Goal: Transaction & Acquisition: Purchase product/service

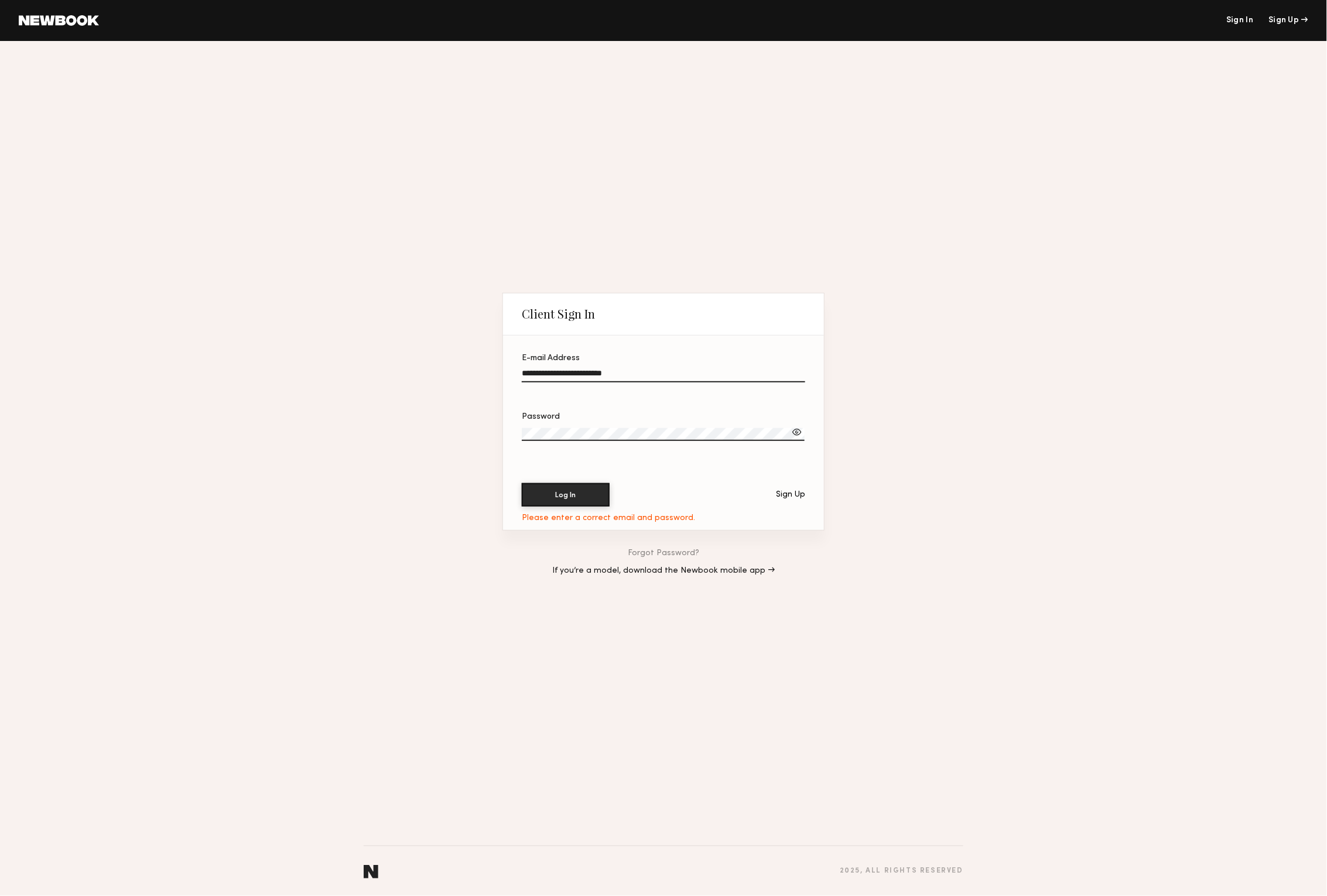
click at [794, 495] on div "Sign Up" at bounding box center [791, 494] width 29 height 8
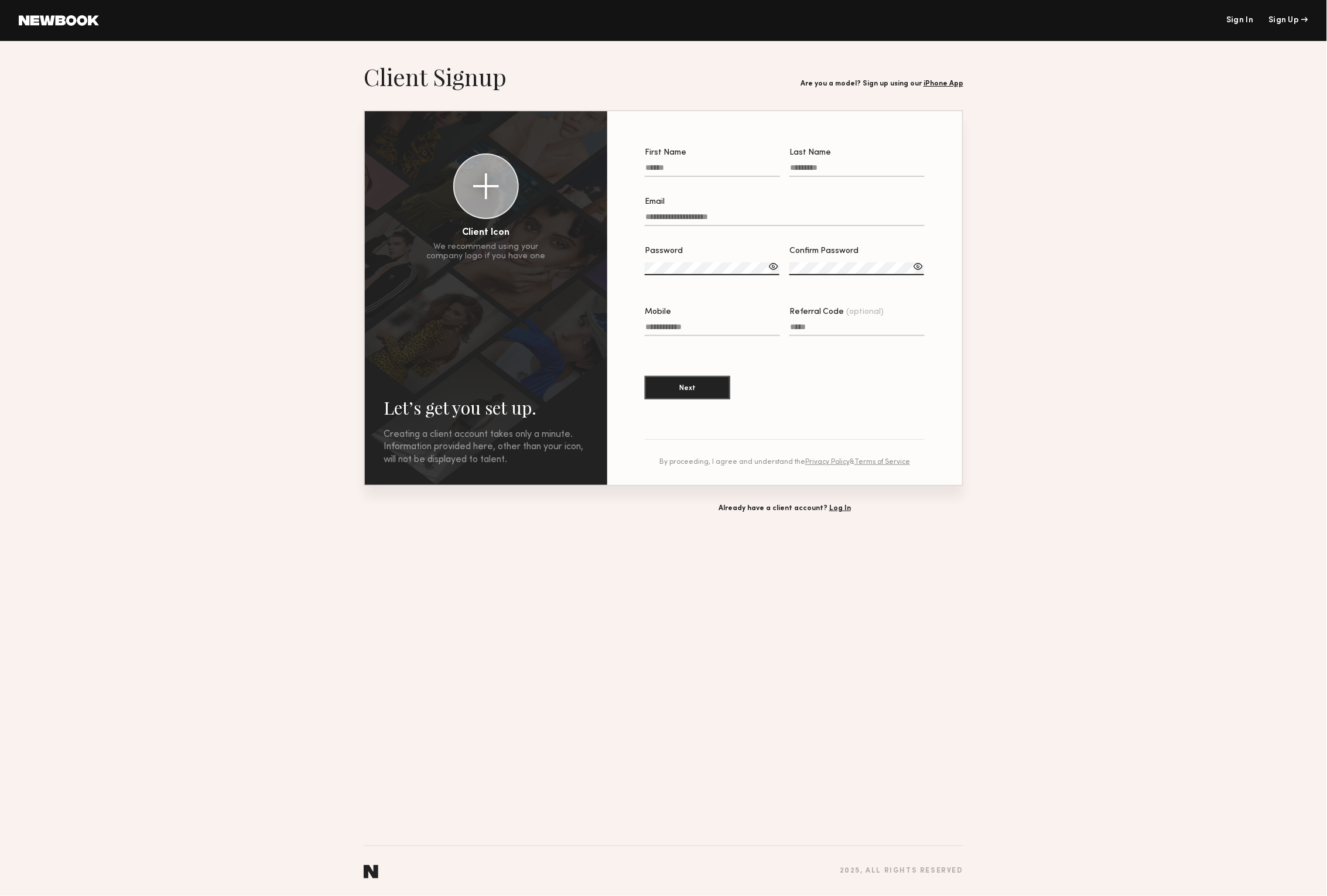
click at [833, 509] on link "Log In" at bounding box center [840, 508] width 21 height 7
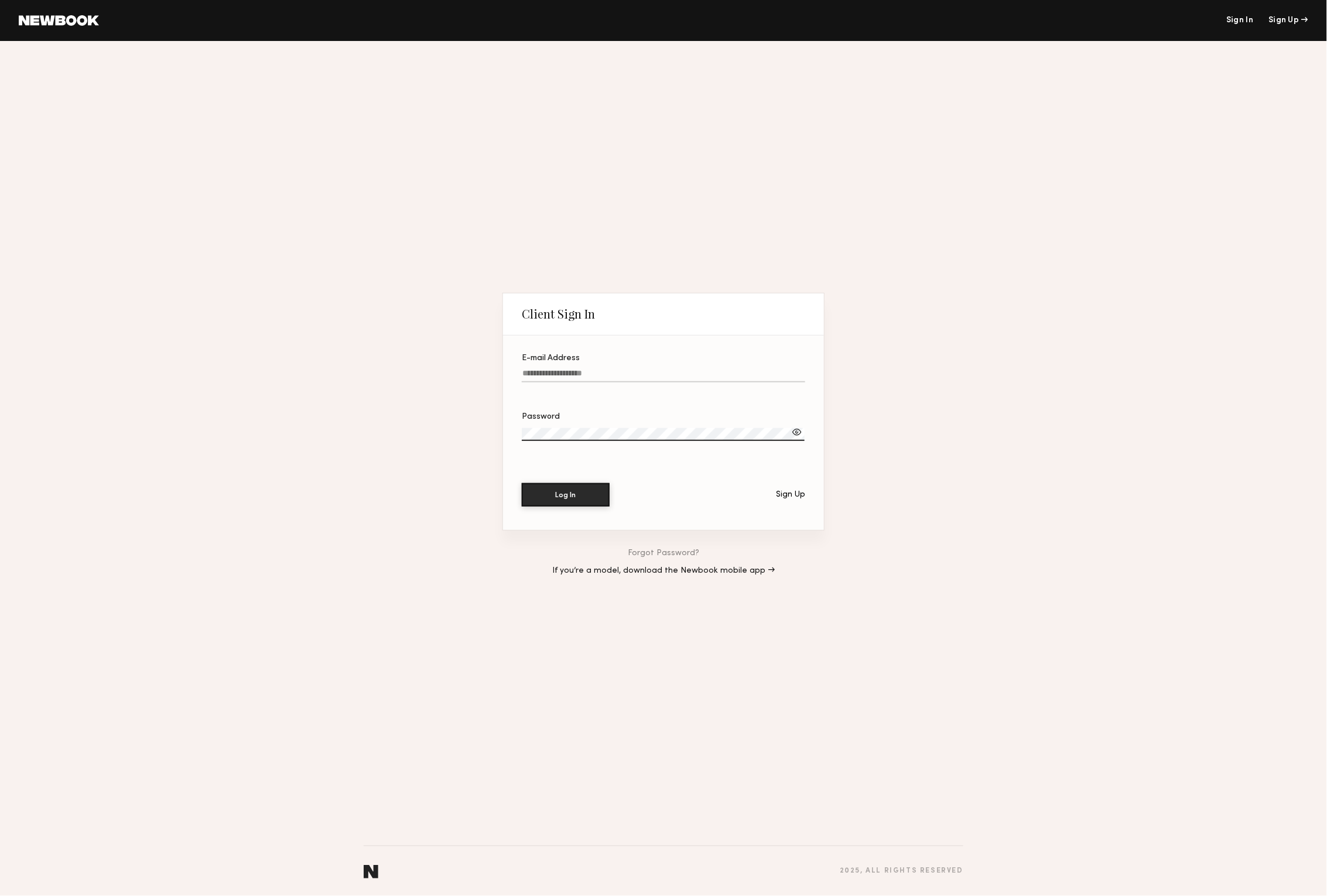
click at [795, 431] on div at bounding box center [797, 432] width 12 height 12
click at [690, 553] on link "Forgot Password?" at bounding box center [663, 553] width 71 height 8
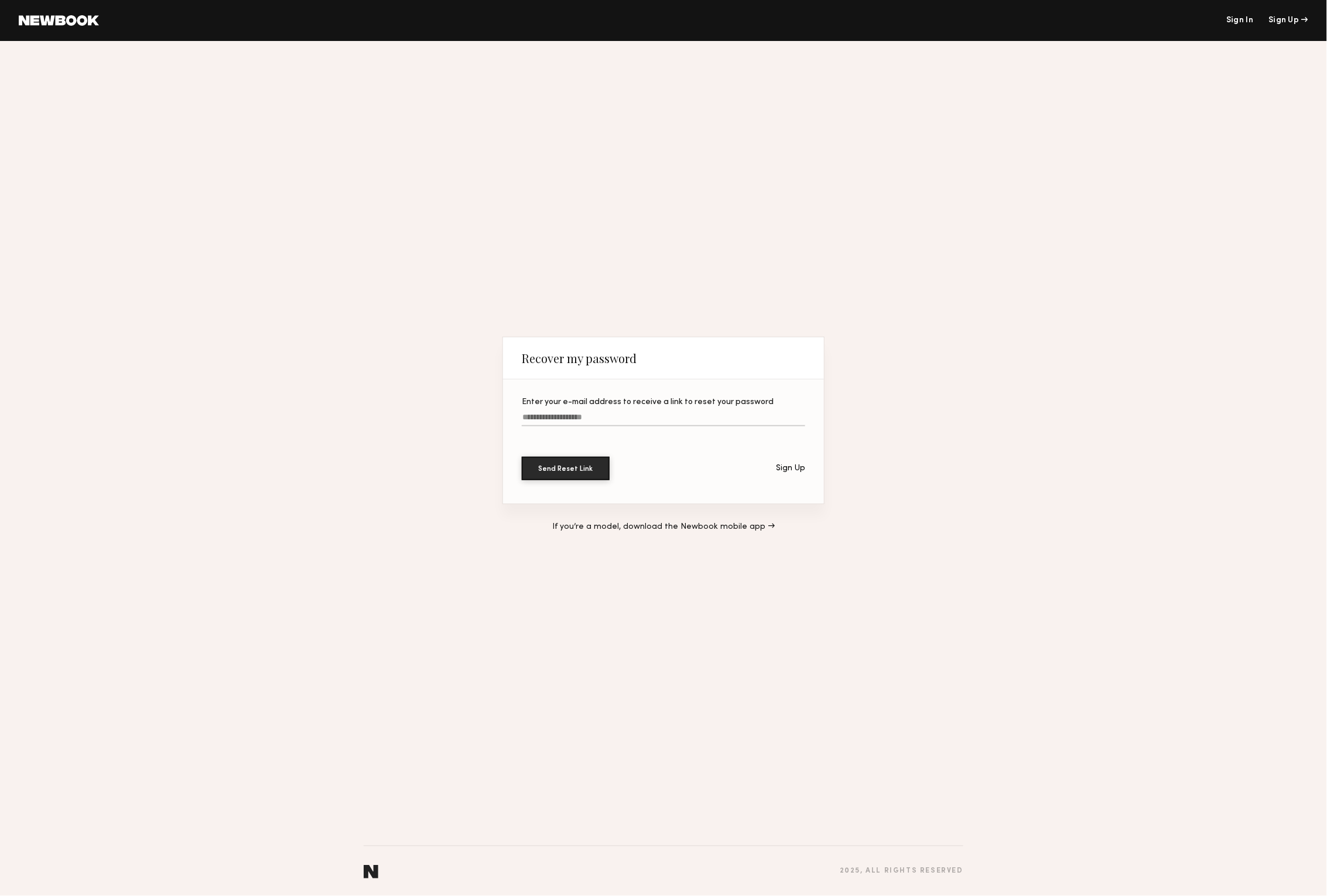
click at [641, 420] on input "Enter your e-mail address to receive a link to reset your password" at bounding box center [664, 419] width 283 height 14
type input "**********"
click at [566, 468] on button "Send Reset Link" at bounding box center [566, 468] width 88 height 23
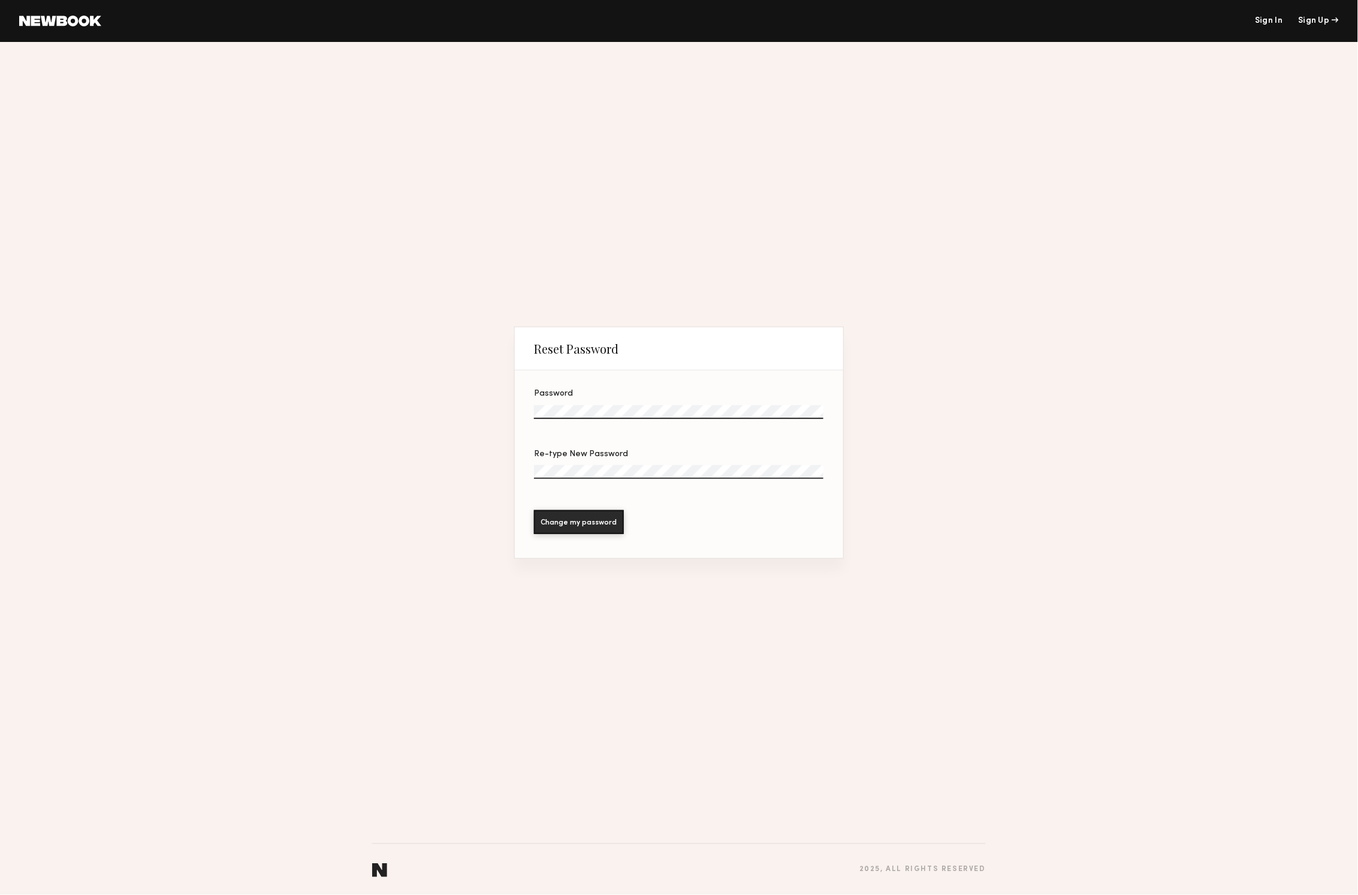
click at [375, 499] on div "Reset Password Password Re-type New Password Change my password 2025 , all righ…" at bounding box center [679, 468] width 1358 height 853
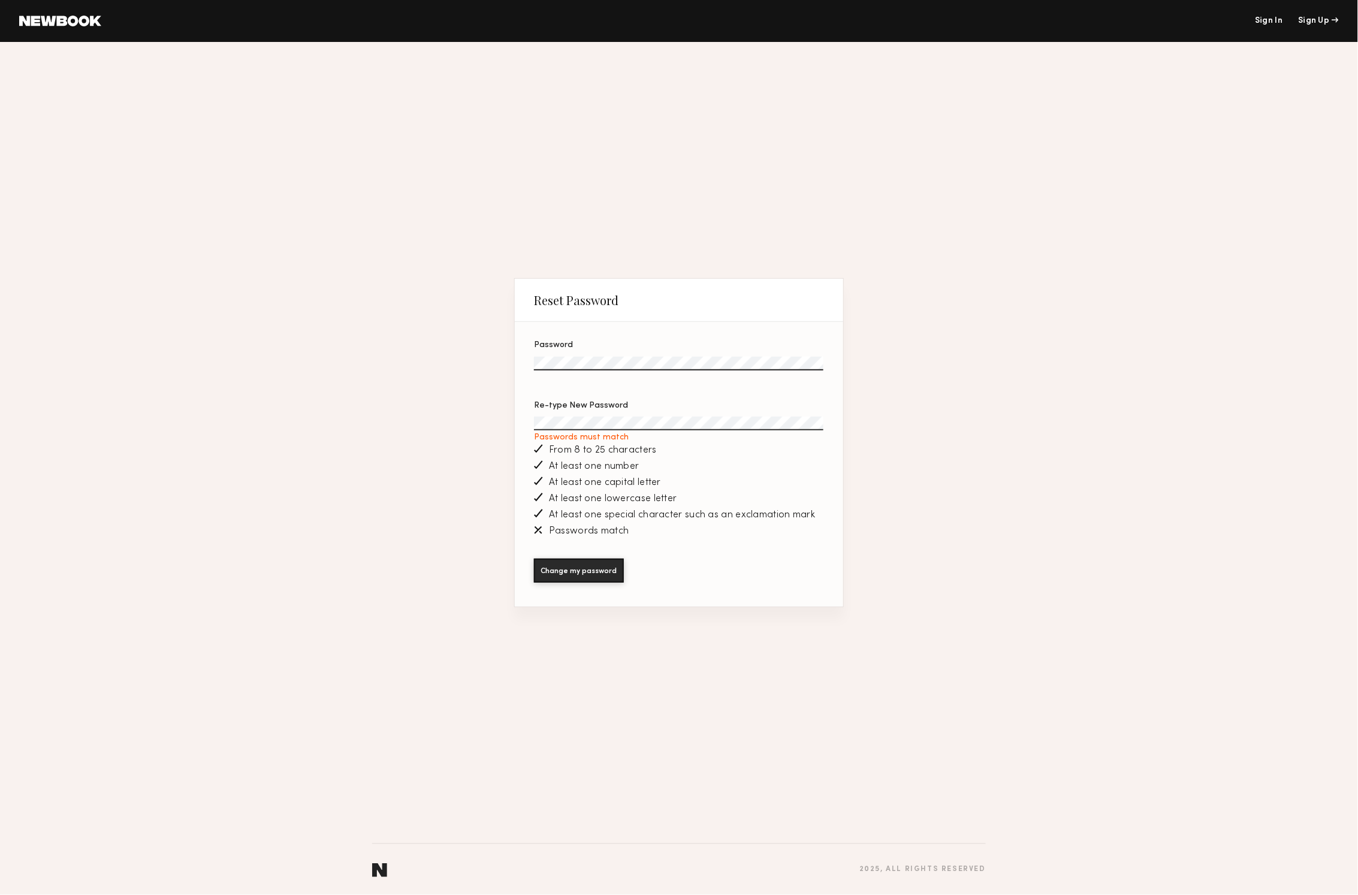
click at [617, 415] on label "Re-type New Password Passwords must match" at bounding box center [679, 421] width 290 height 41
click at [579, 571] on button "Change my password" at bounding box center [579, 570] width 90 height 24
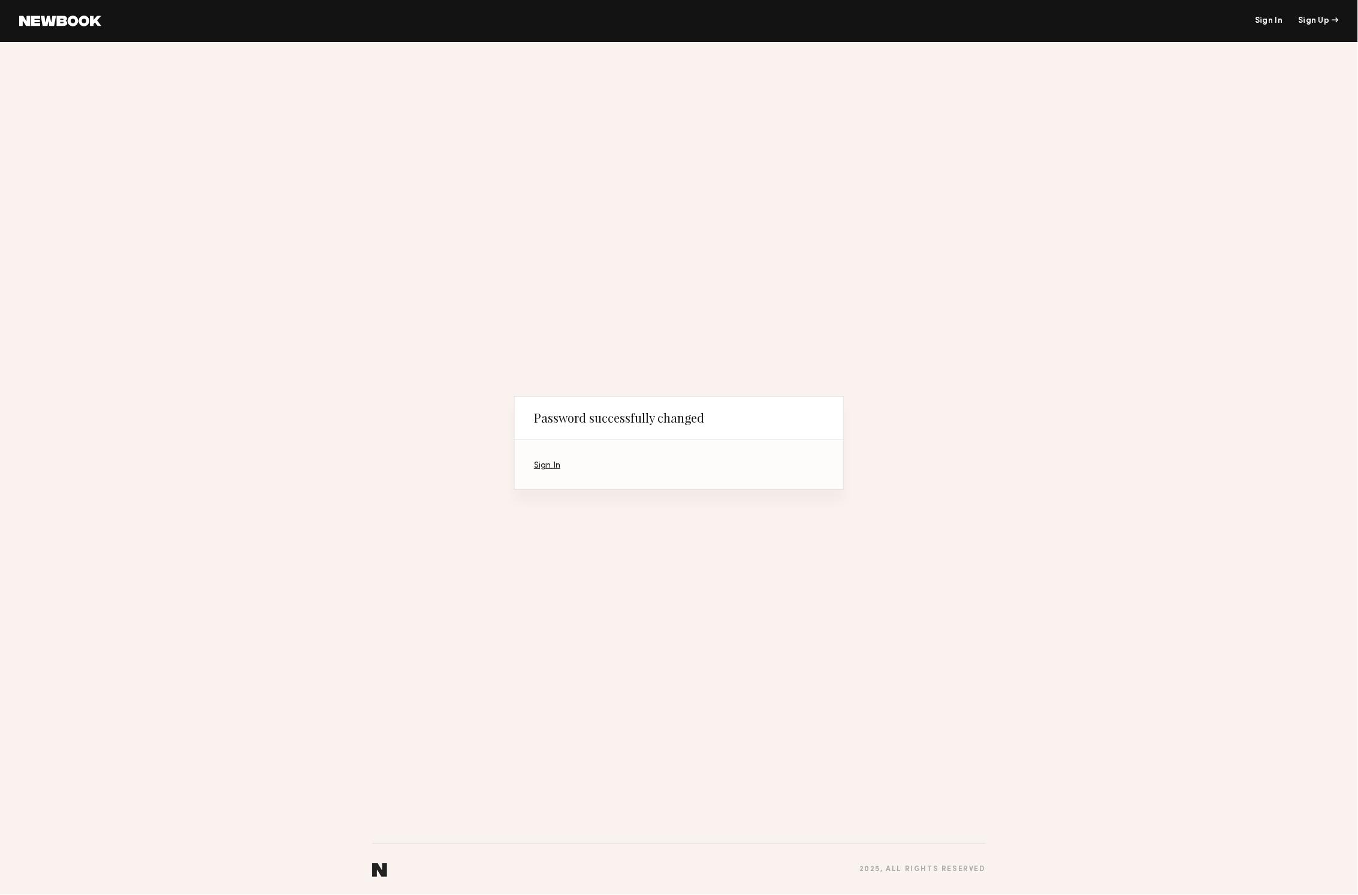
click at [545, 463] on link "Sign In" at bounding box center [547, 465] width 26 height 8
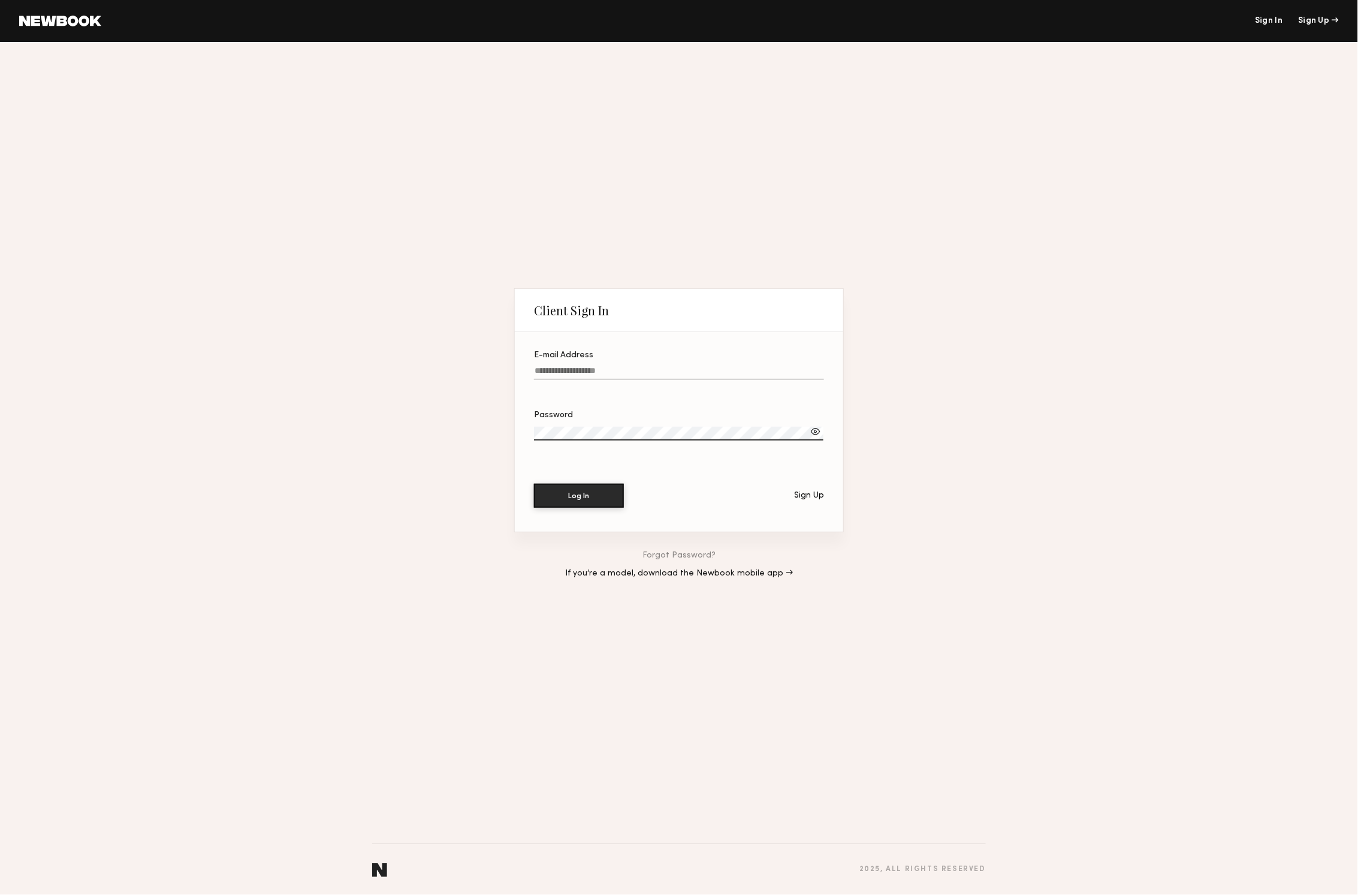
type input "**********"
click at [592, 499] on button "Log In" at bounding box center [579, 495] width 90 height 24
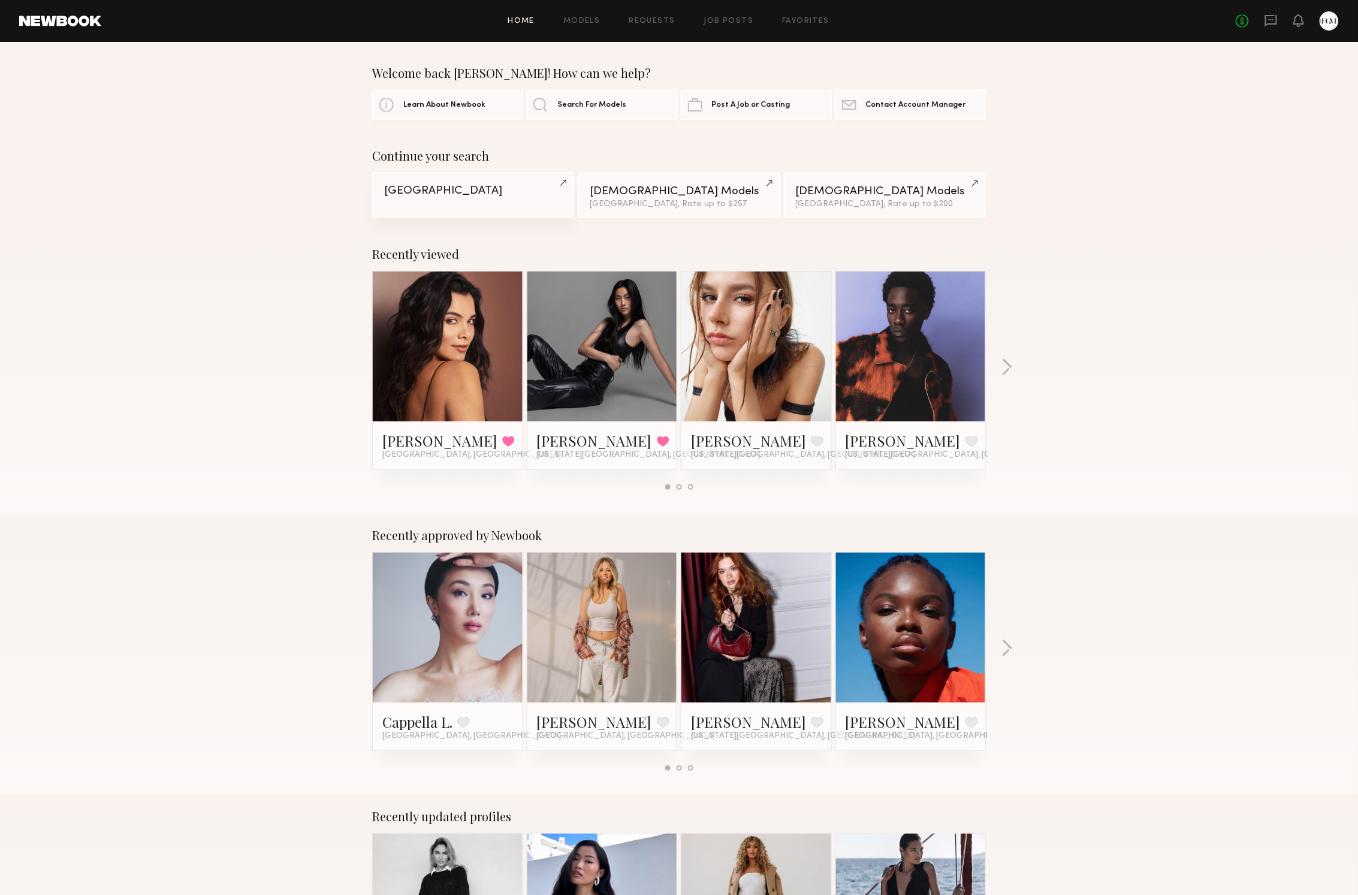
click at [428, 199] on link "Indianapolis" at bounding box center [473, 195] width 202 height 46
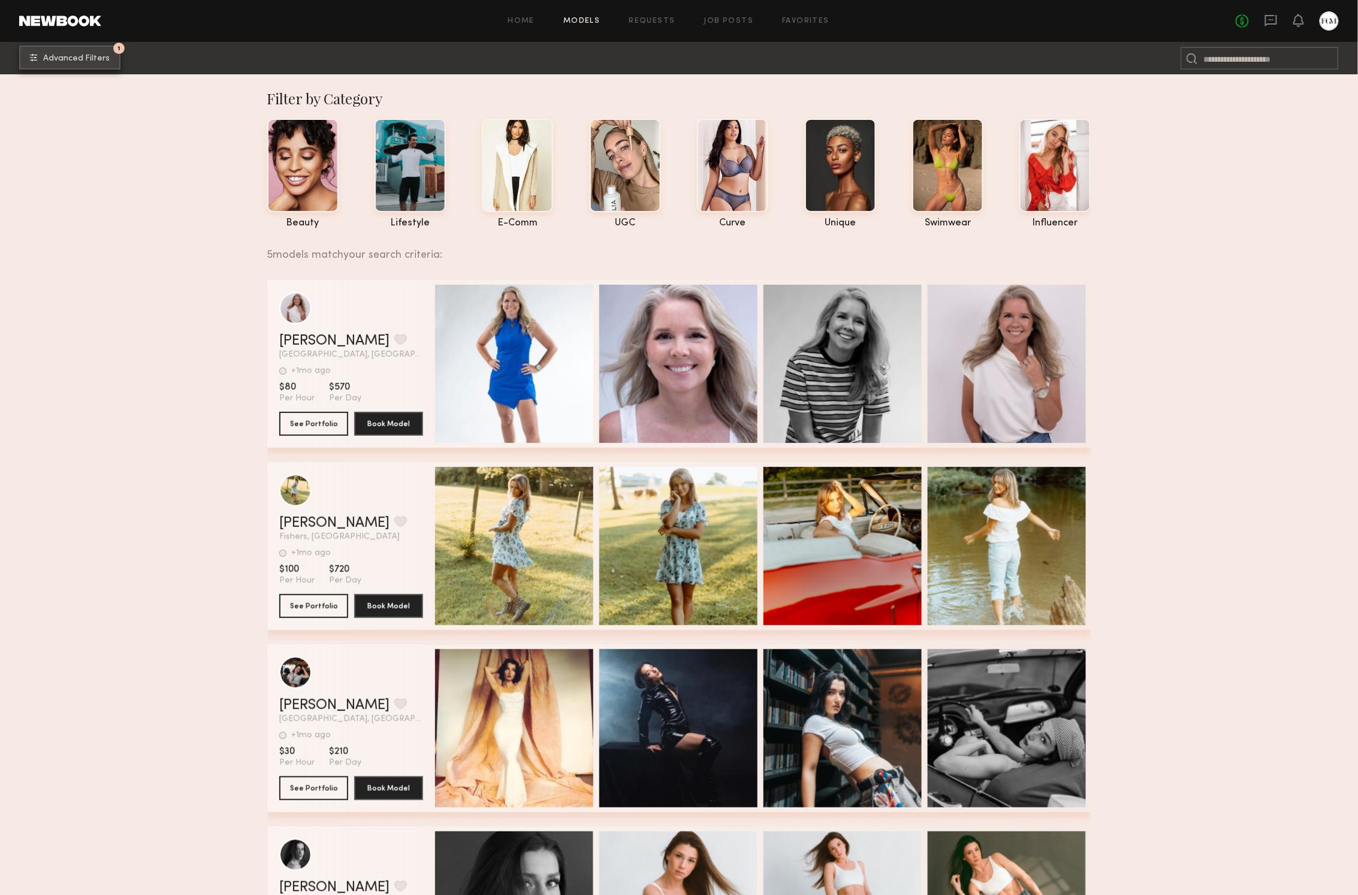
click at [59, 46] on button "1 Advanced Filters" at bounding box center [69, 58] width 101 height 24
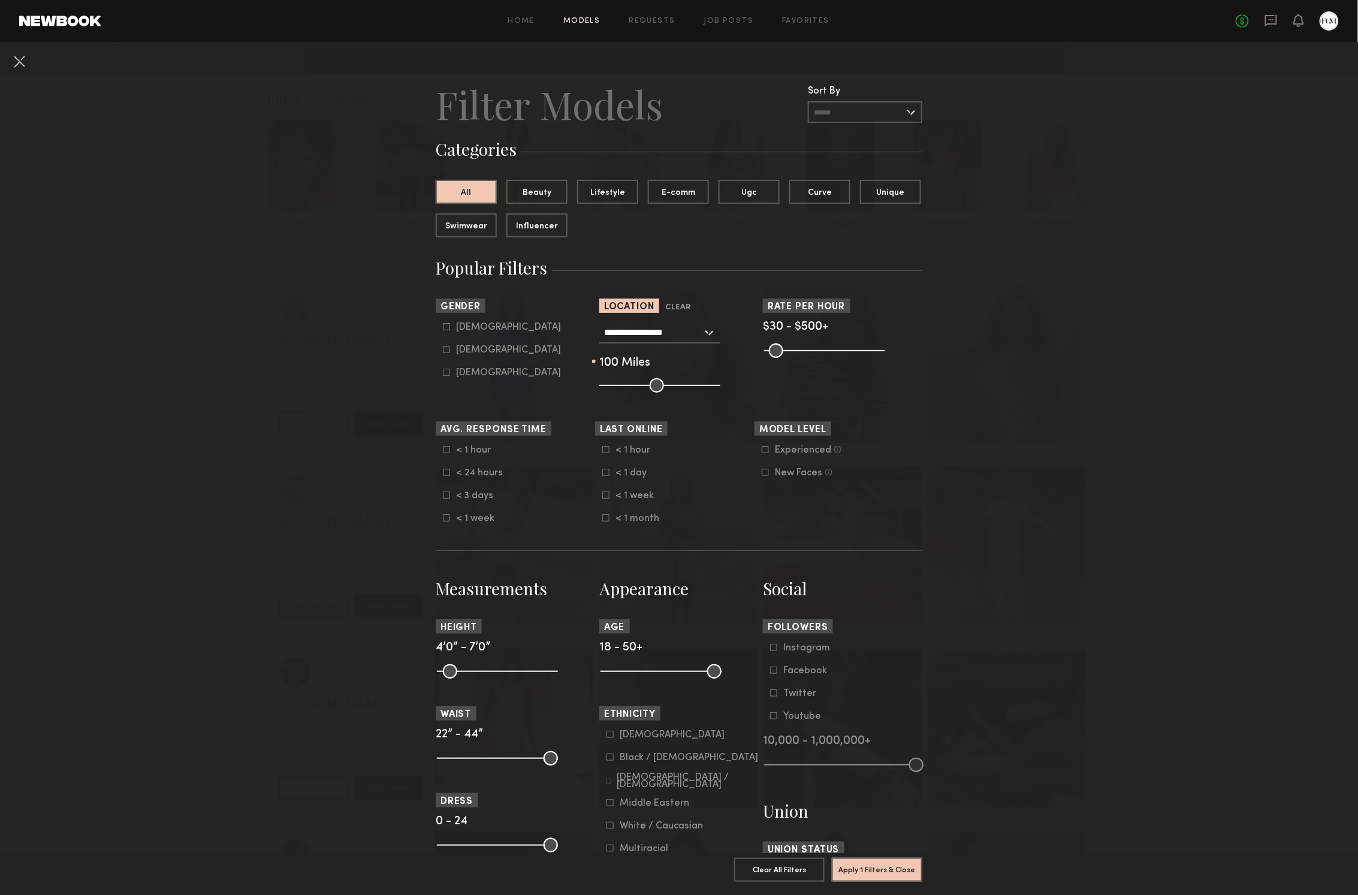
click at [61, 24] on link at bounding box center [60, 21] width 82 height 11
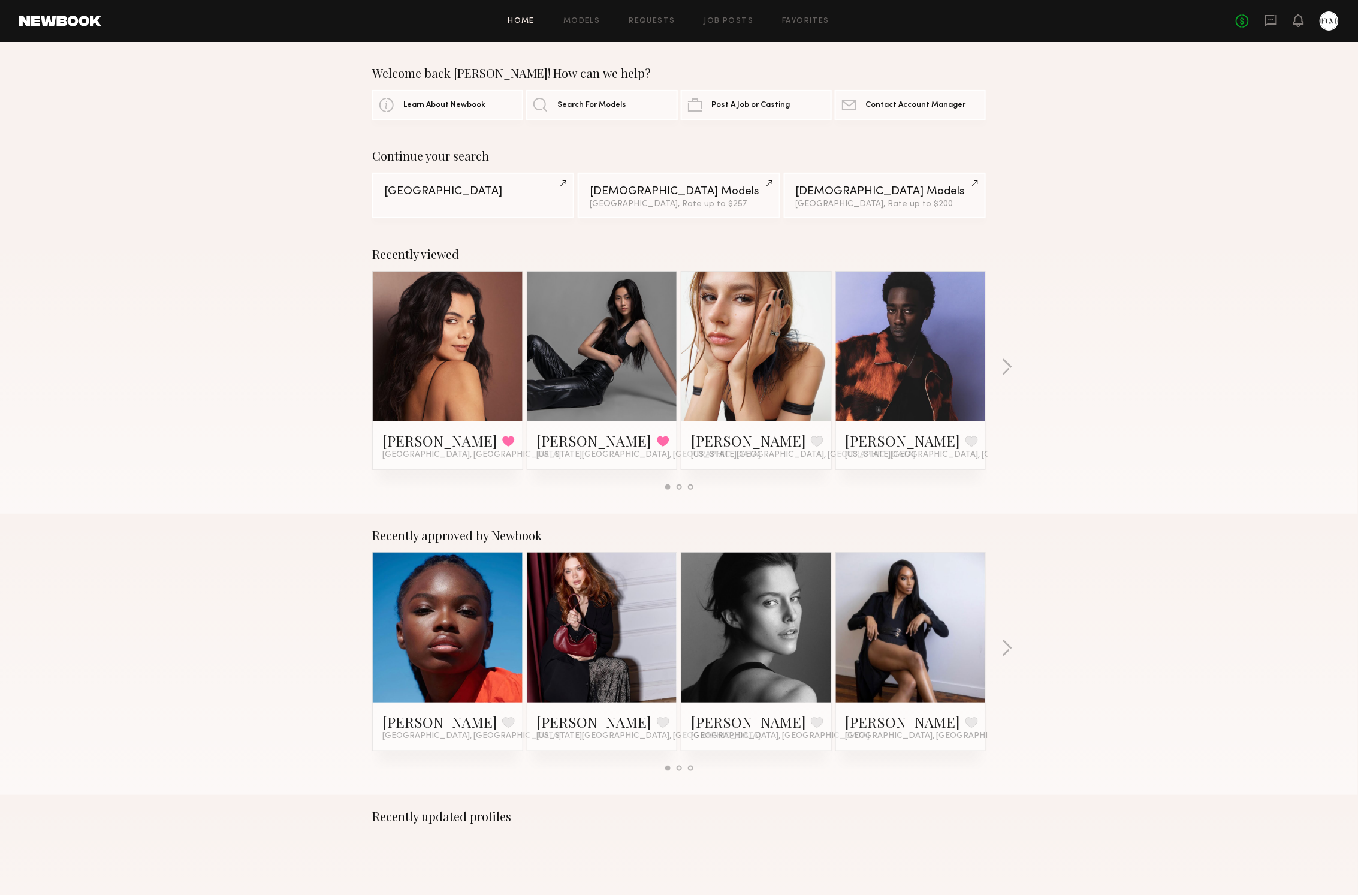
click at [569, 32] on header "Home Models Requests Job Posts Favorites Sign Out No fees up to $5,000" at bounding box center [679, 21] width 1358 height 42
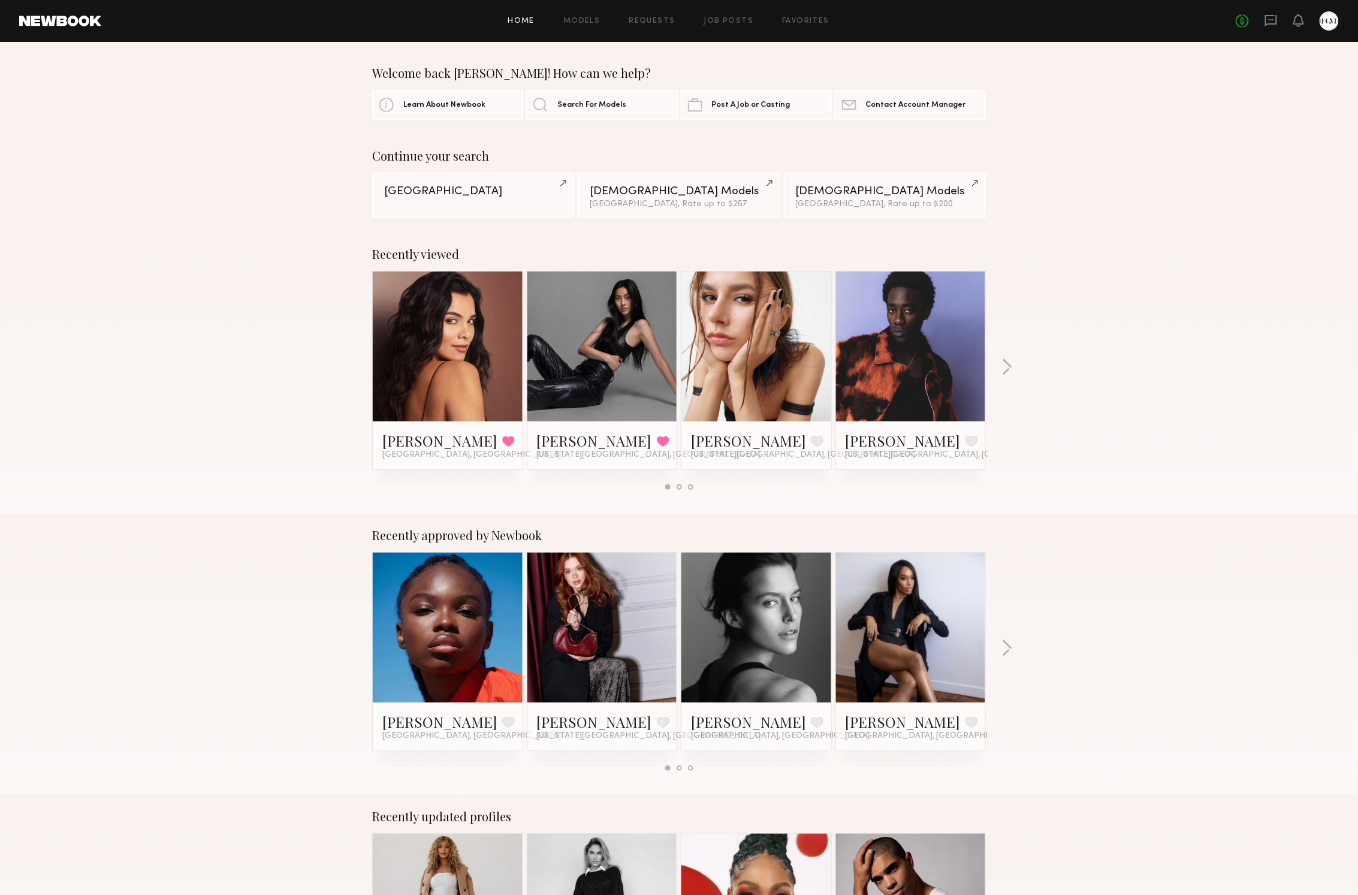
click at [571, 26] on div "Home Models Requests Job Posts Favorites Sign Out No fees up to $5,000" at bounding box center [719, 20] width 1237 height 19
click at [571, 22] on link "Models" at bounding box center [581, 21] width 37 height 8
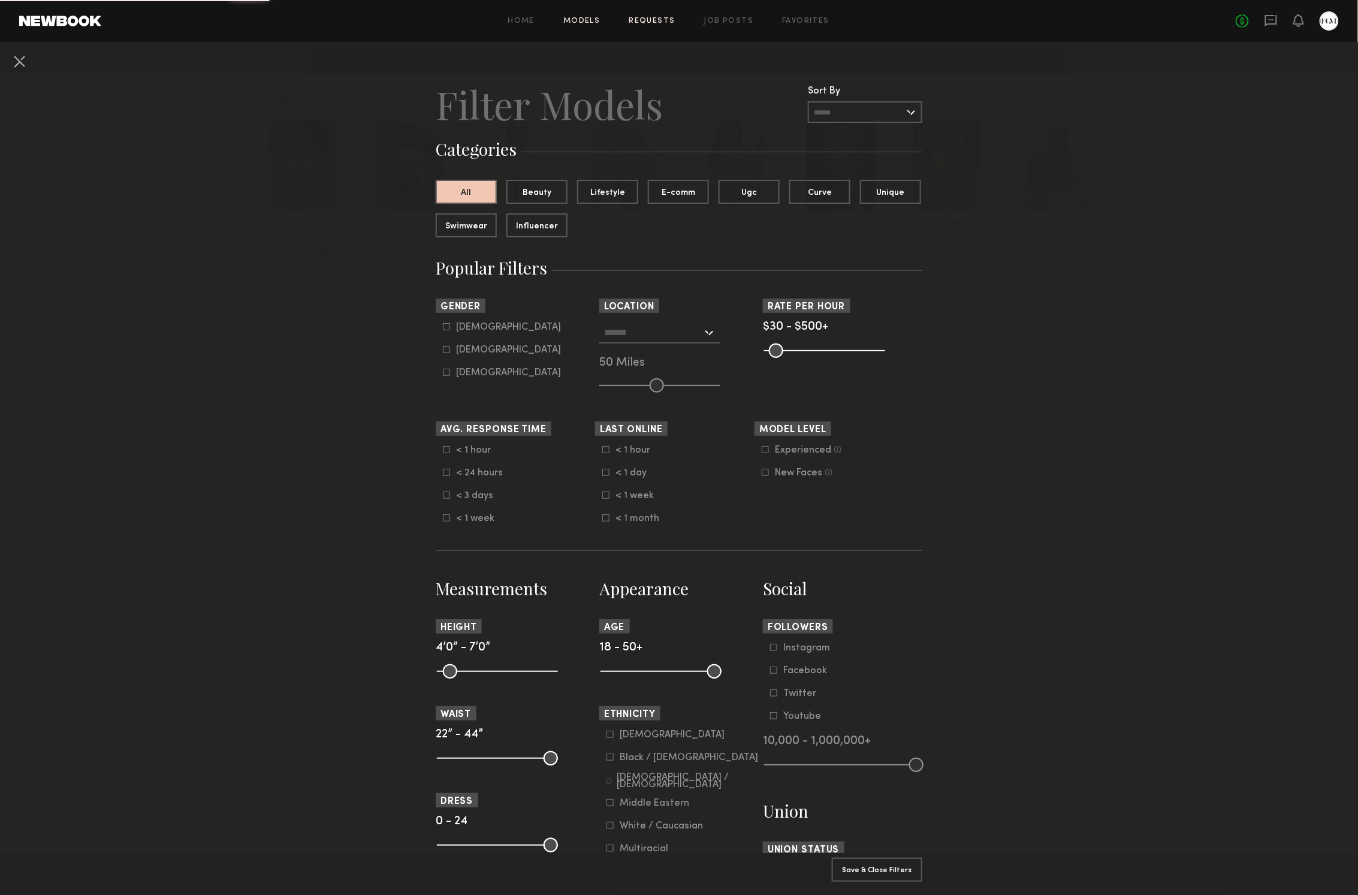
click at [669, 20] on link "Requests" at bounding box center [652, 21] width 46 height 8
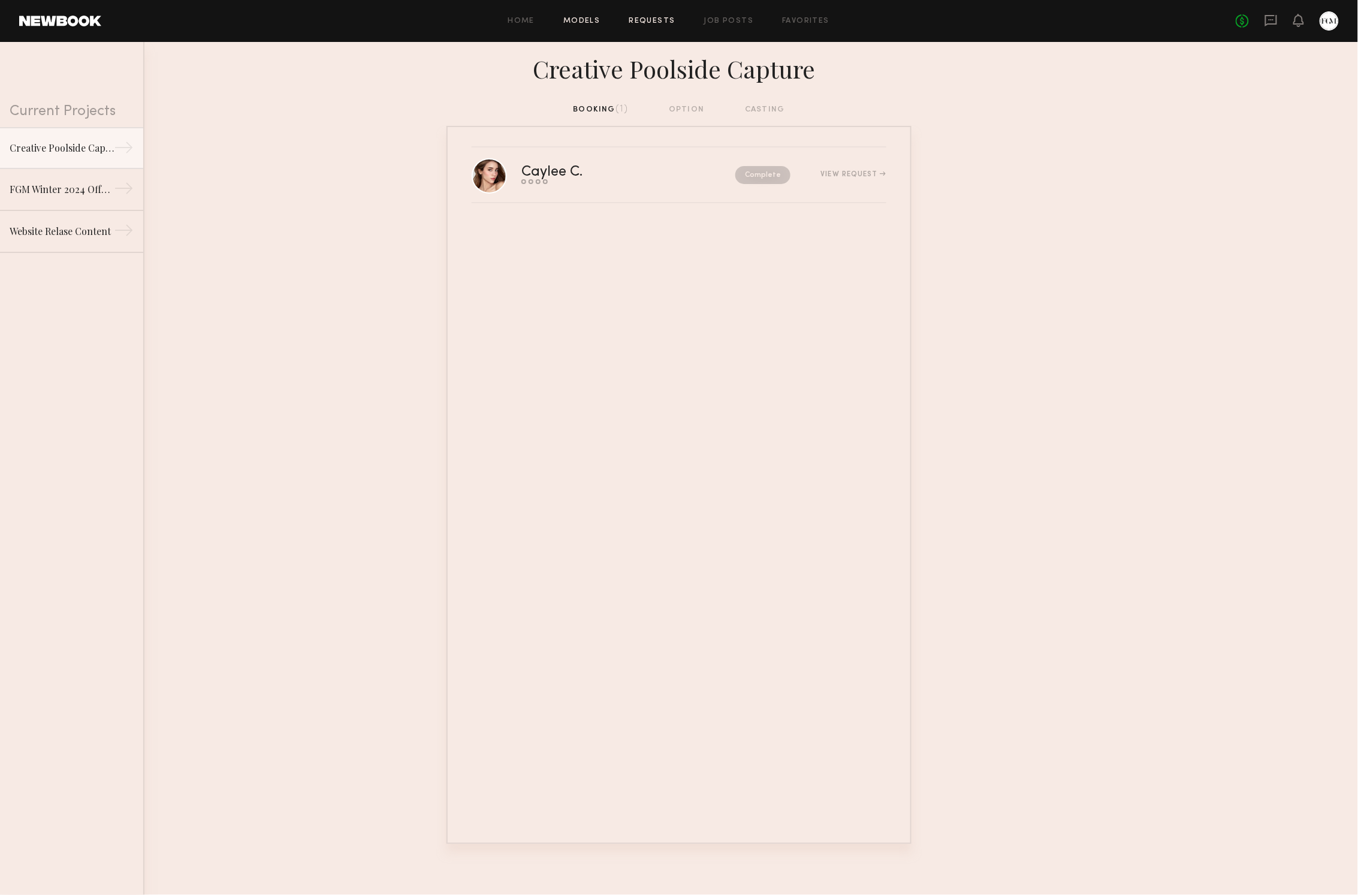
click at [563, 23] on link "Models" at bounding box center [581, 21] width 37 height 8
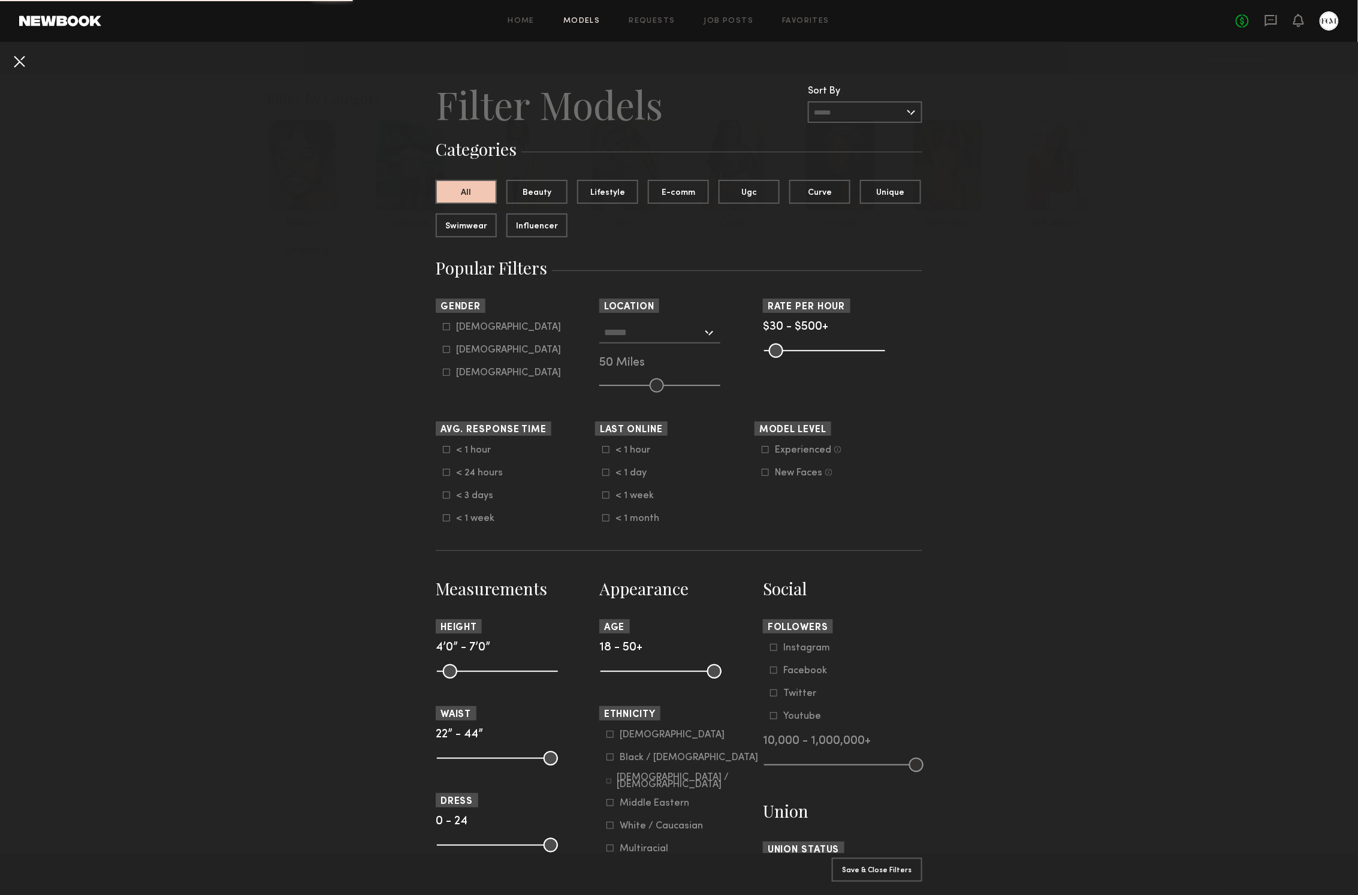
click at [13, 61] on button at bounding box center [19, 61] width 19 height 19
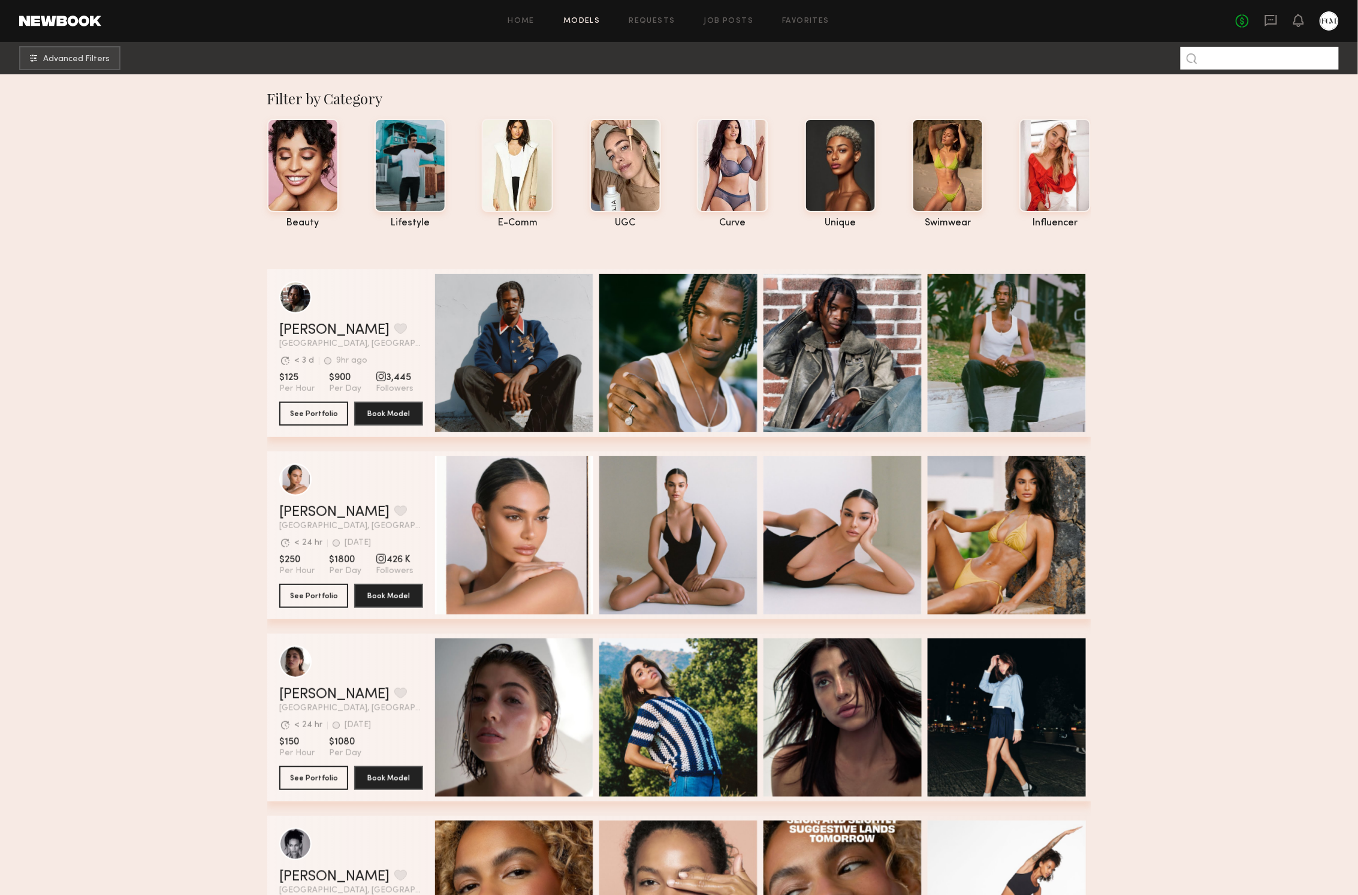
click at [1252, 58] on input at bounding box center [1259, 58] width 158 height 23
click at [93, 51] on button "Advanced Filters" at bounding box center [69, 58] width 101 height 24
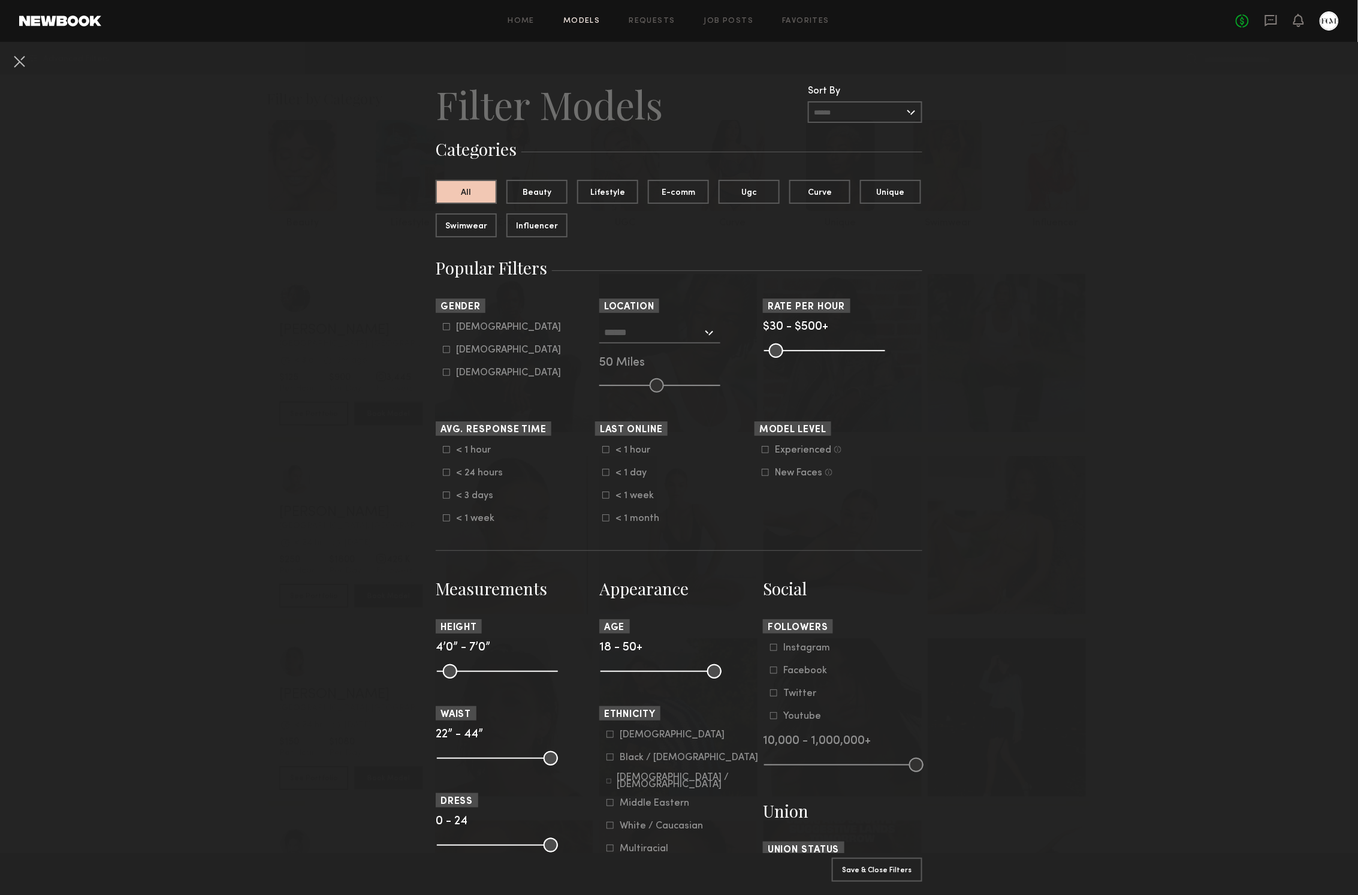
click at [626, 354] on div "Los Angeles, CA New York City, NY Brooklyn, NY Chicago, IL 50 Miles" at bounding box center [678, 357] width 159 height 71
click at [626, 330] on input "text" at bounding box center [653, 332] width 98 height 20
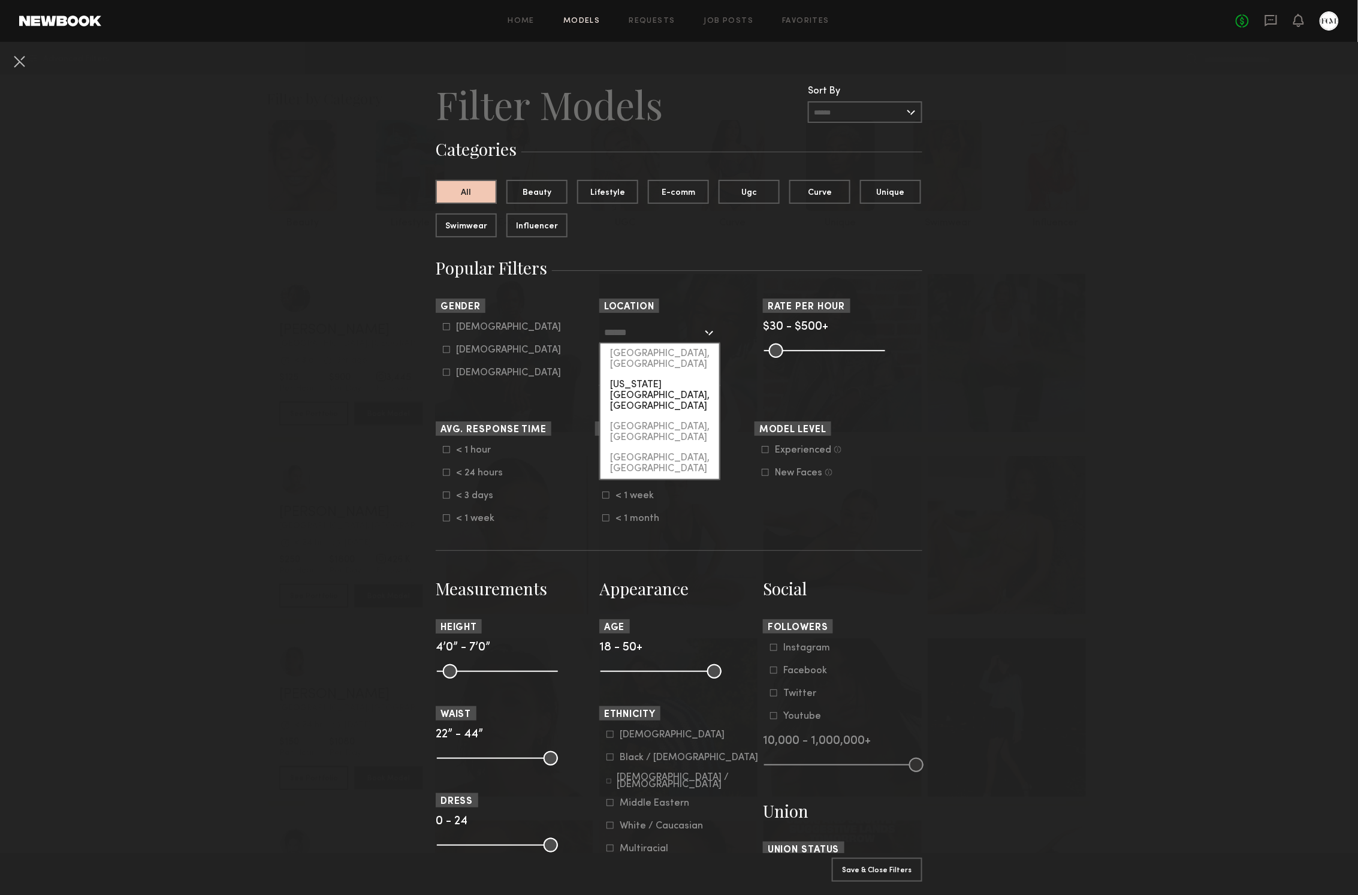
click at [629, 375] on div "New York City, NY" at bounding box center [659, 396] width 119 height 42
type input "**********"
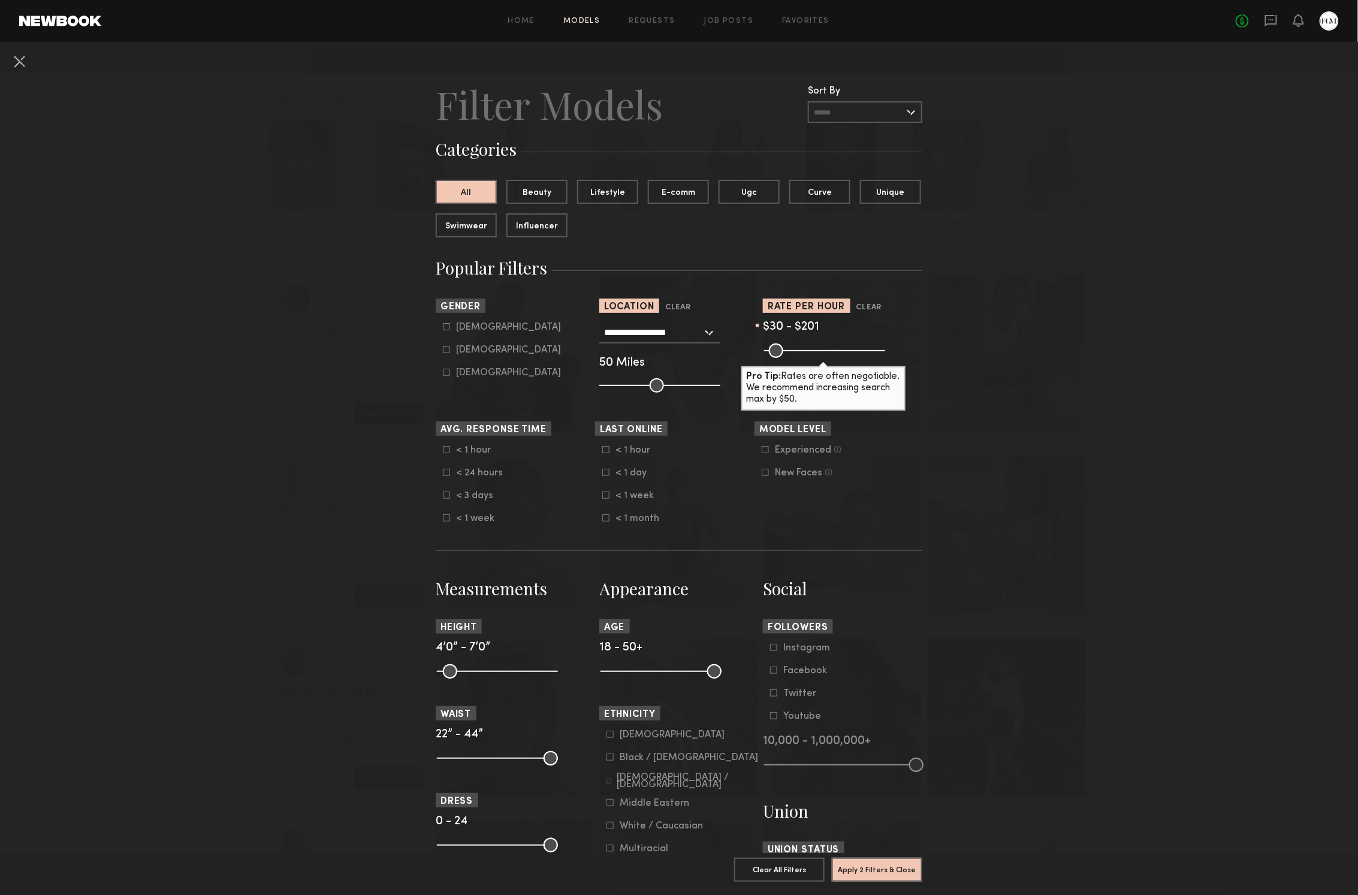
drag, startPoint x: 878, startPoint y: 349, endPoint x: 810, endPoint y: 343, distance: 68.6
type input "***"
click at [810, 343] on input "range" at bounding box center [824, 350] width 121 height 14
click at [479, 348] on div "Female" at bounding box center [508, 349] width 105 height 7
click at [446, 327] on icon at bounding box center [446, 326] width 7 height 7
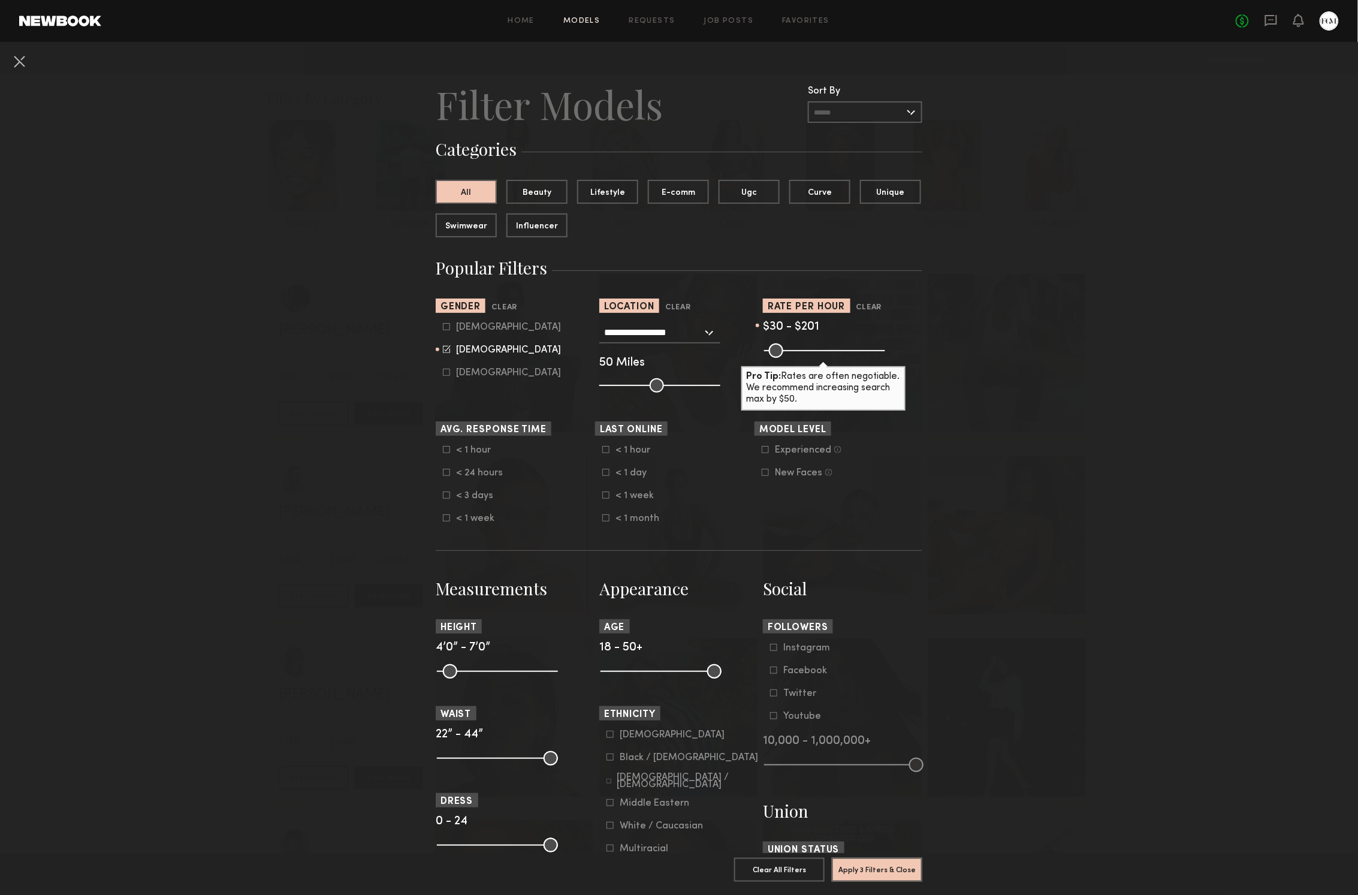
type input "**"
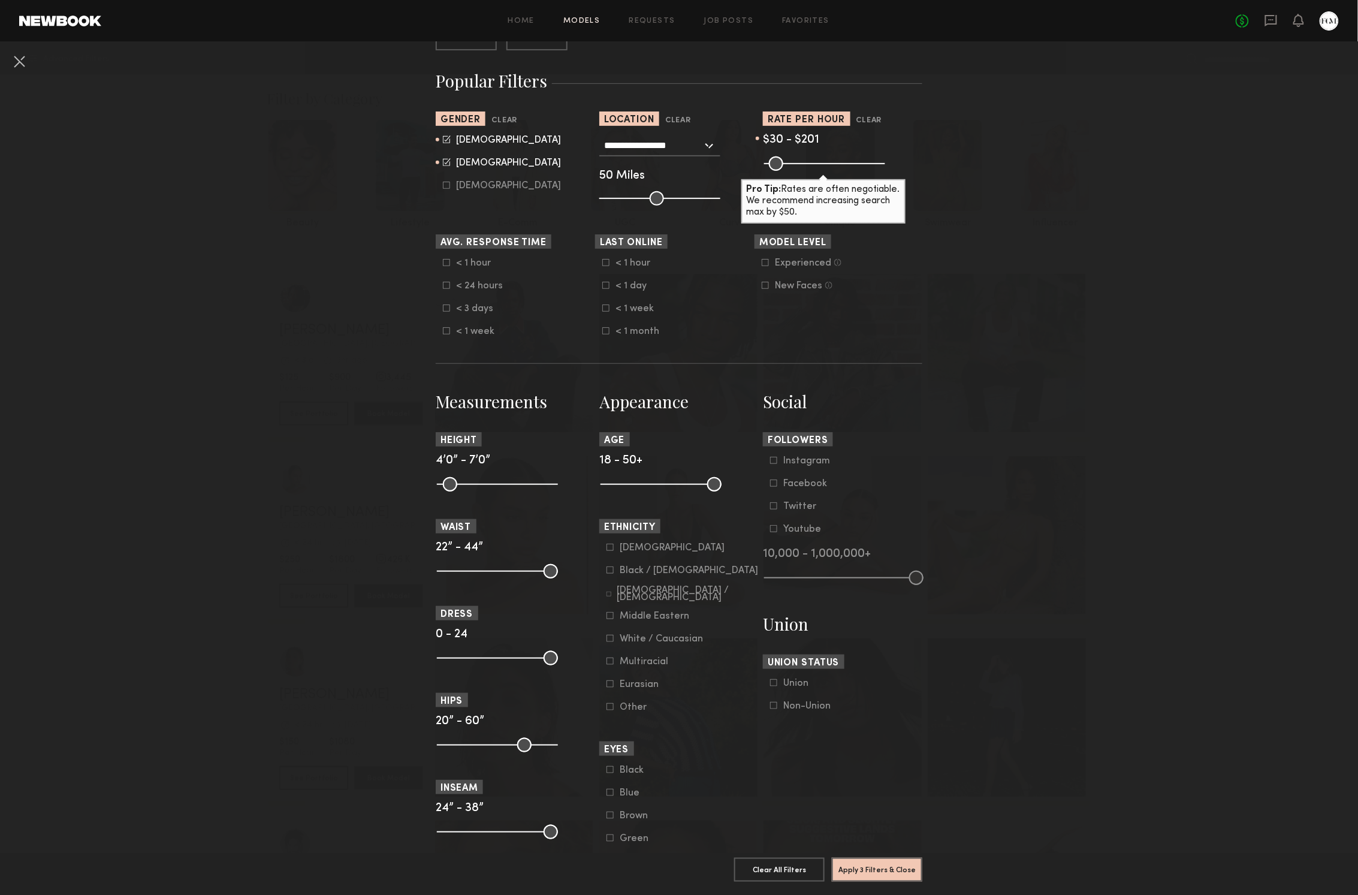
scroll to position [304, 0]
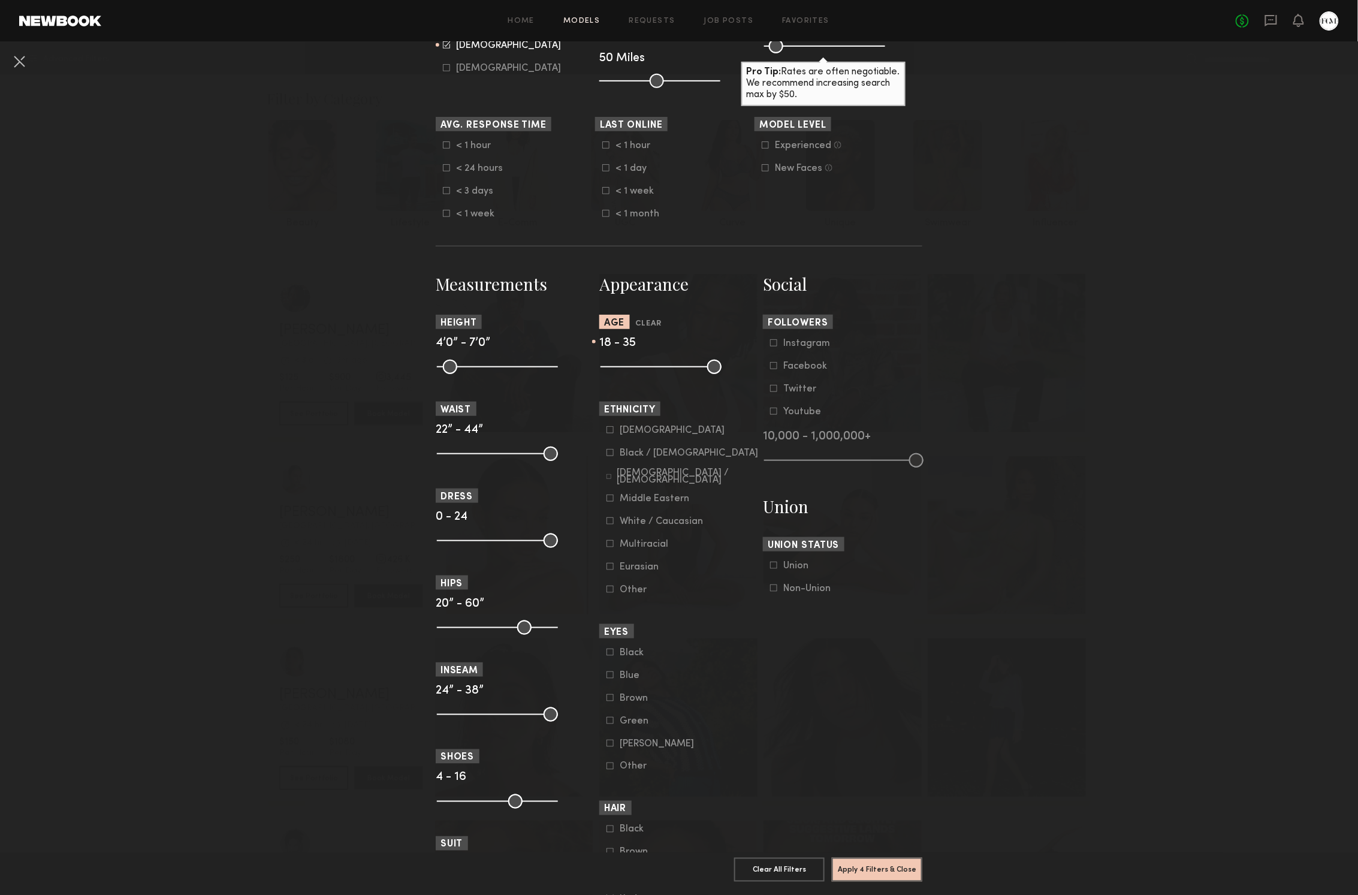
drag, startPoint x: 718, startPoint y: 367, endPoint x: 665, endPoint y: 370, distance: 52.8
type input "**"
click at [665, 370] on input "range" at bounding box center [660, 367] width 121 height 14
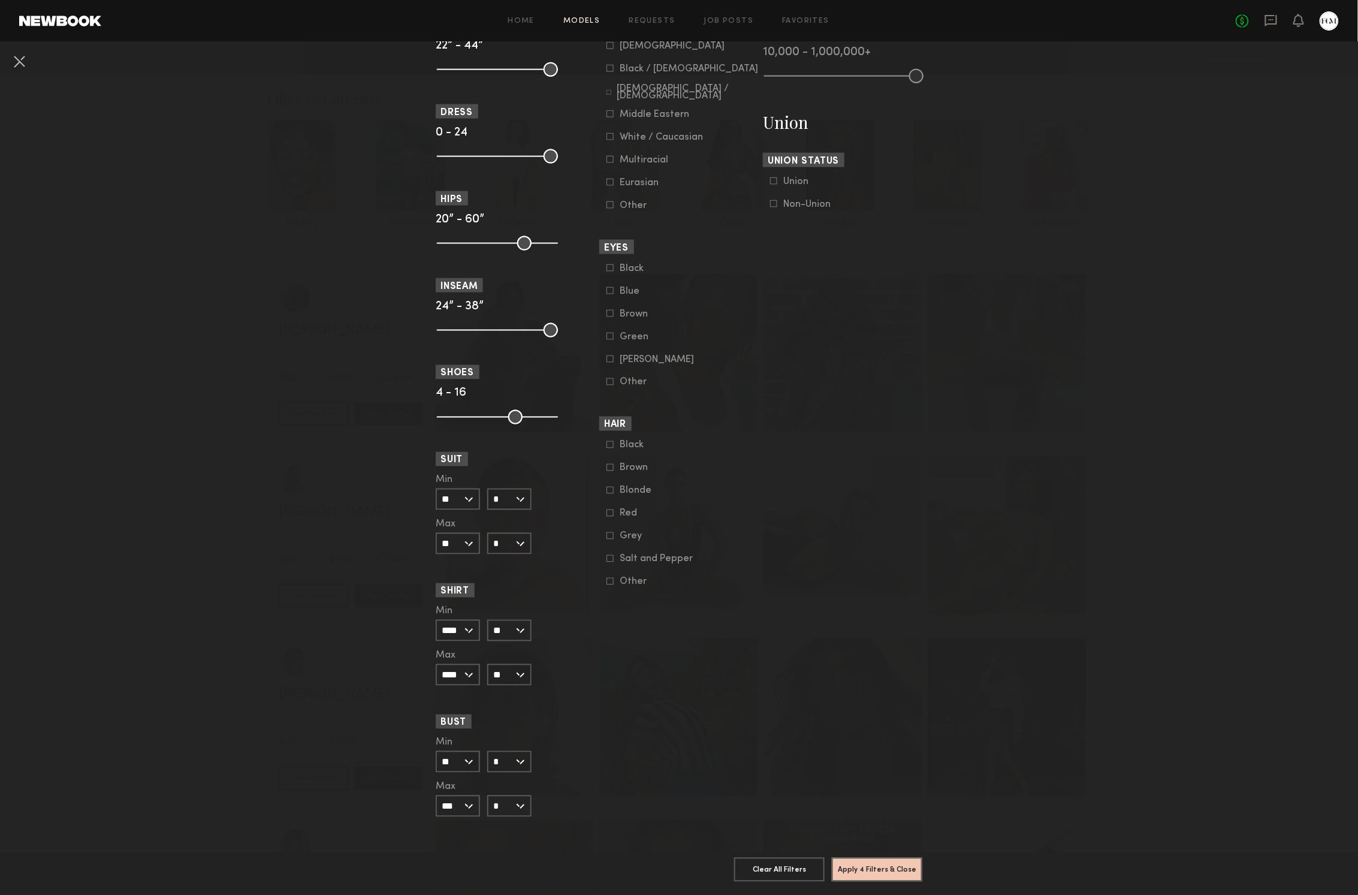
scroll to position [688, 0]
click at [863, 875] on button "Apply 4 Filters & Close" at bounding box center [877, 869] width 90 height 24
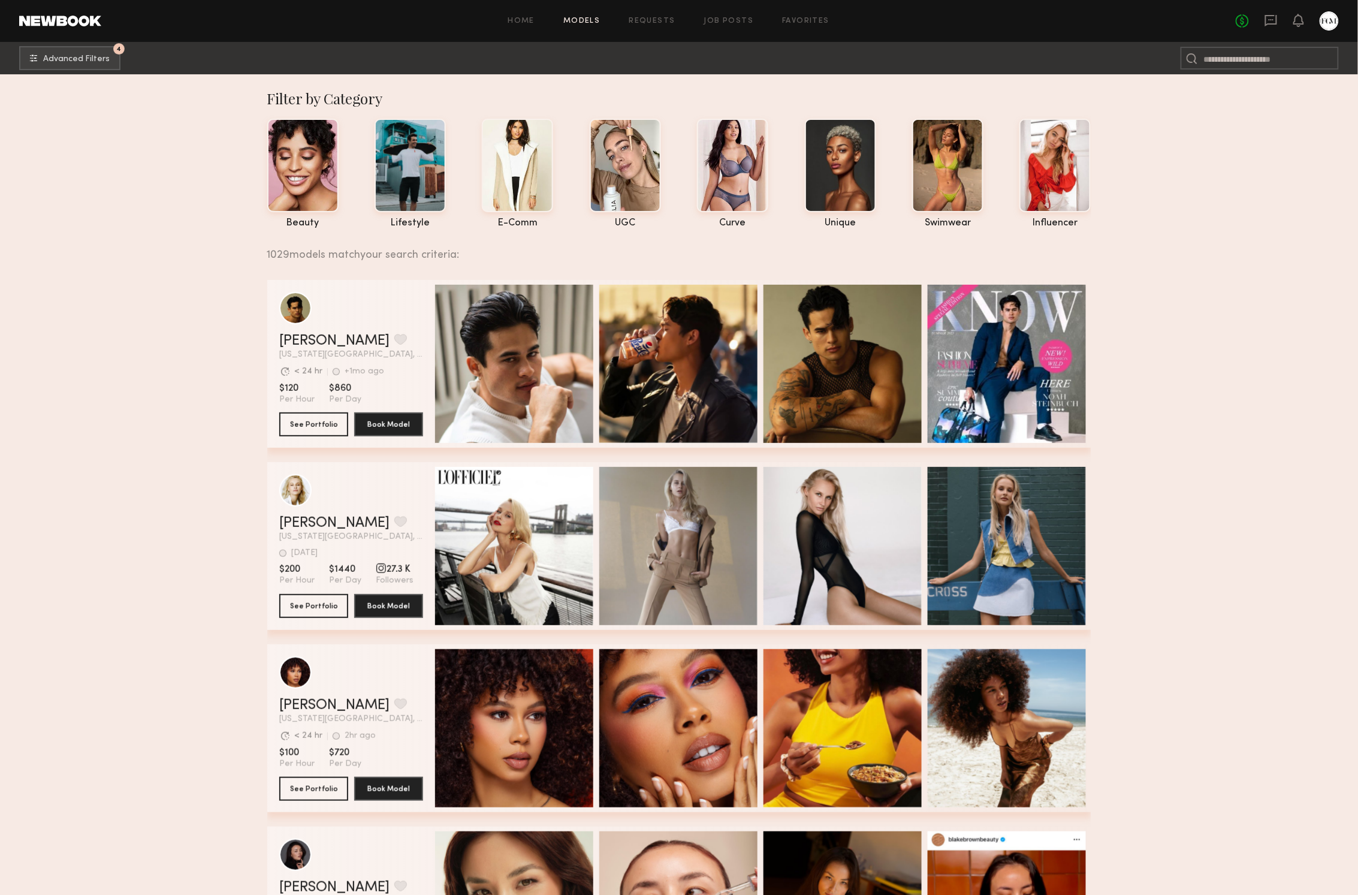
scroll to position [617, 0]
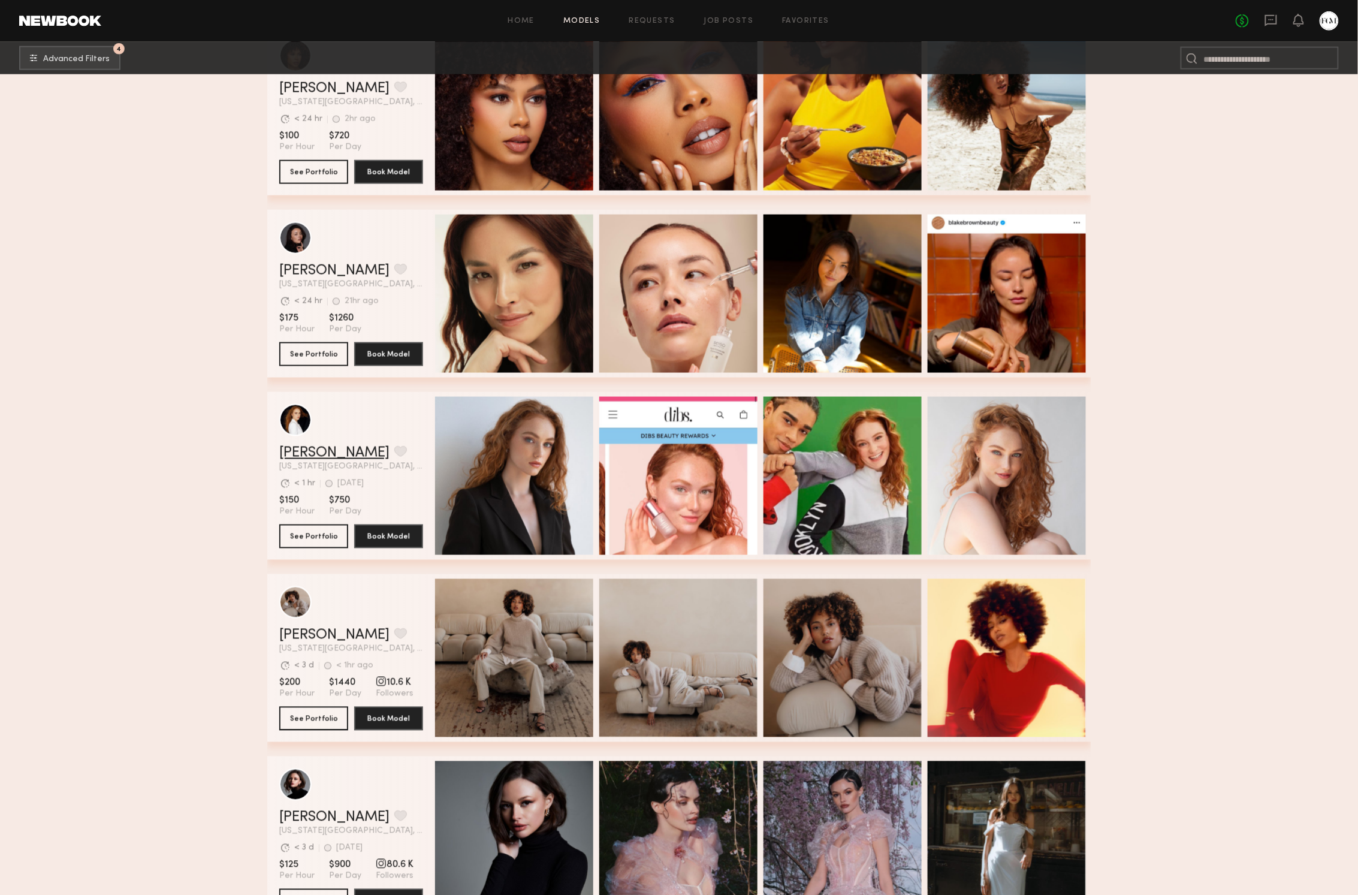
click at [305, 454] on link "Elise S." at bounding box center [334, 453] width 110 height 14
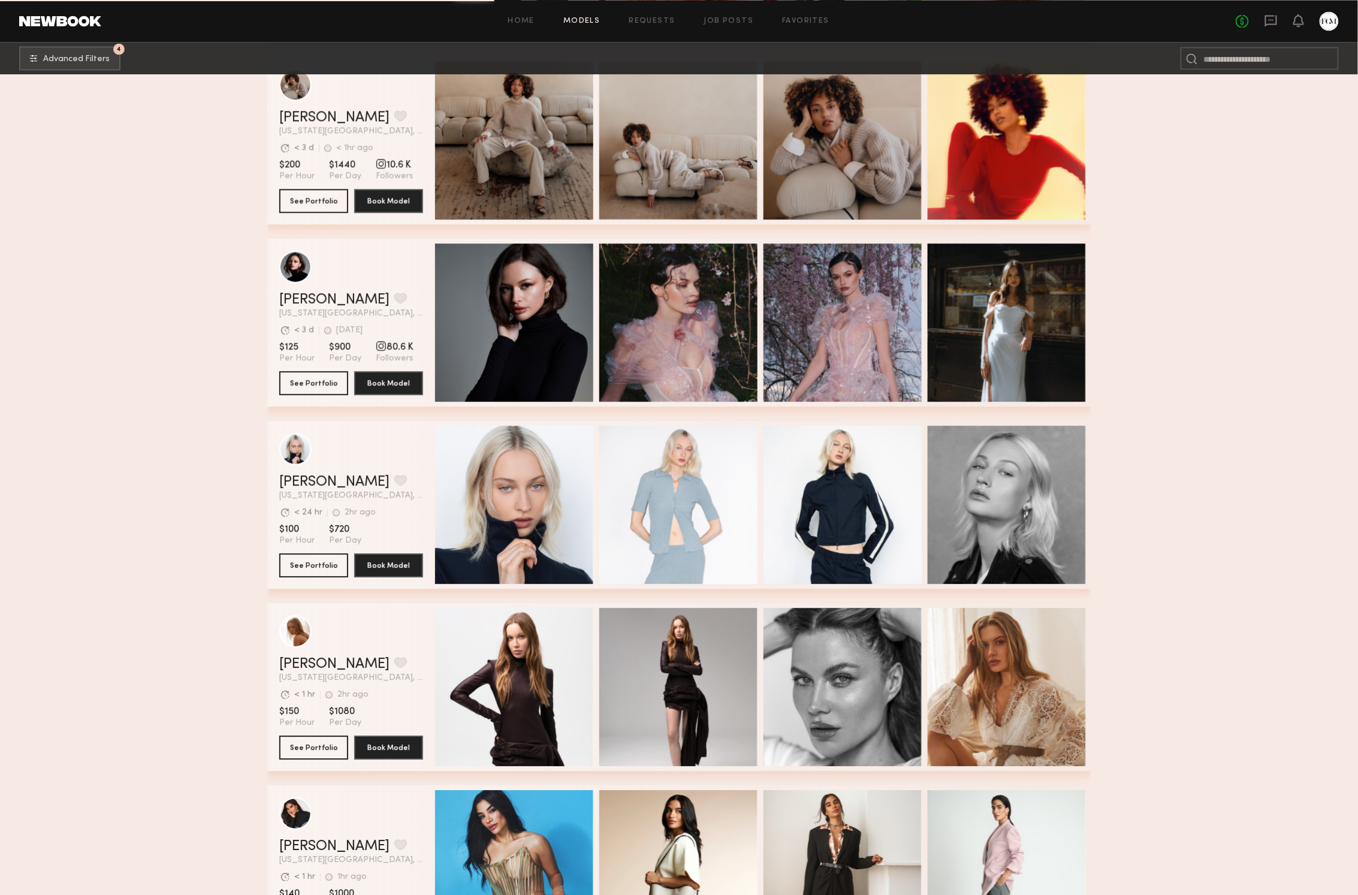
click at [177, 303] on section "Filter by Category beauty lifestyle e-comm UGC curve unique swimwear influencer…" at bounding box center [679, 151] width 1358 height 2422
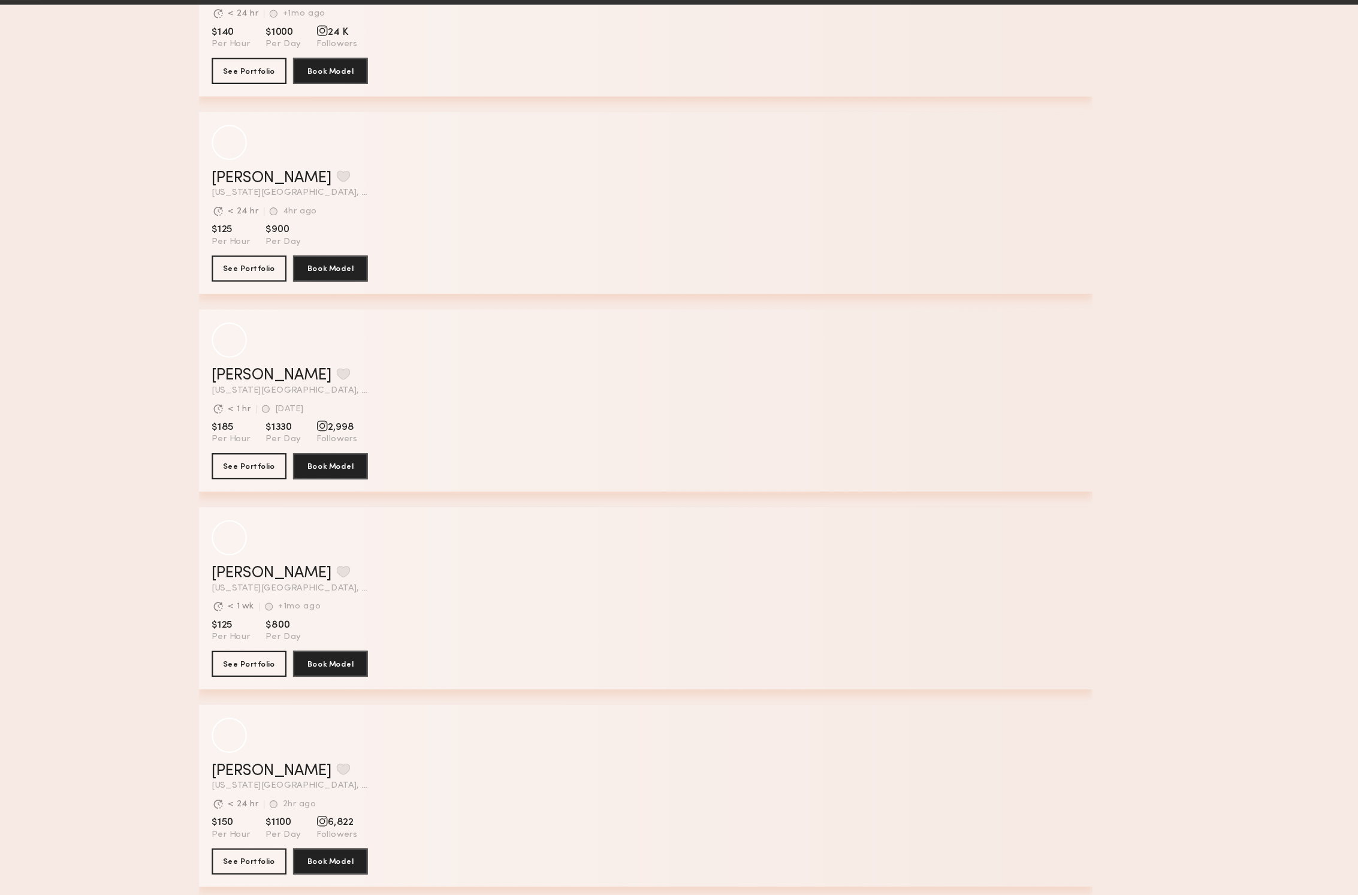
scroll to position [4517, 0]
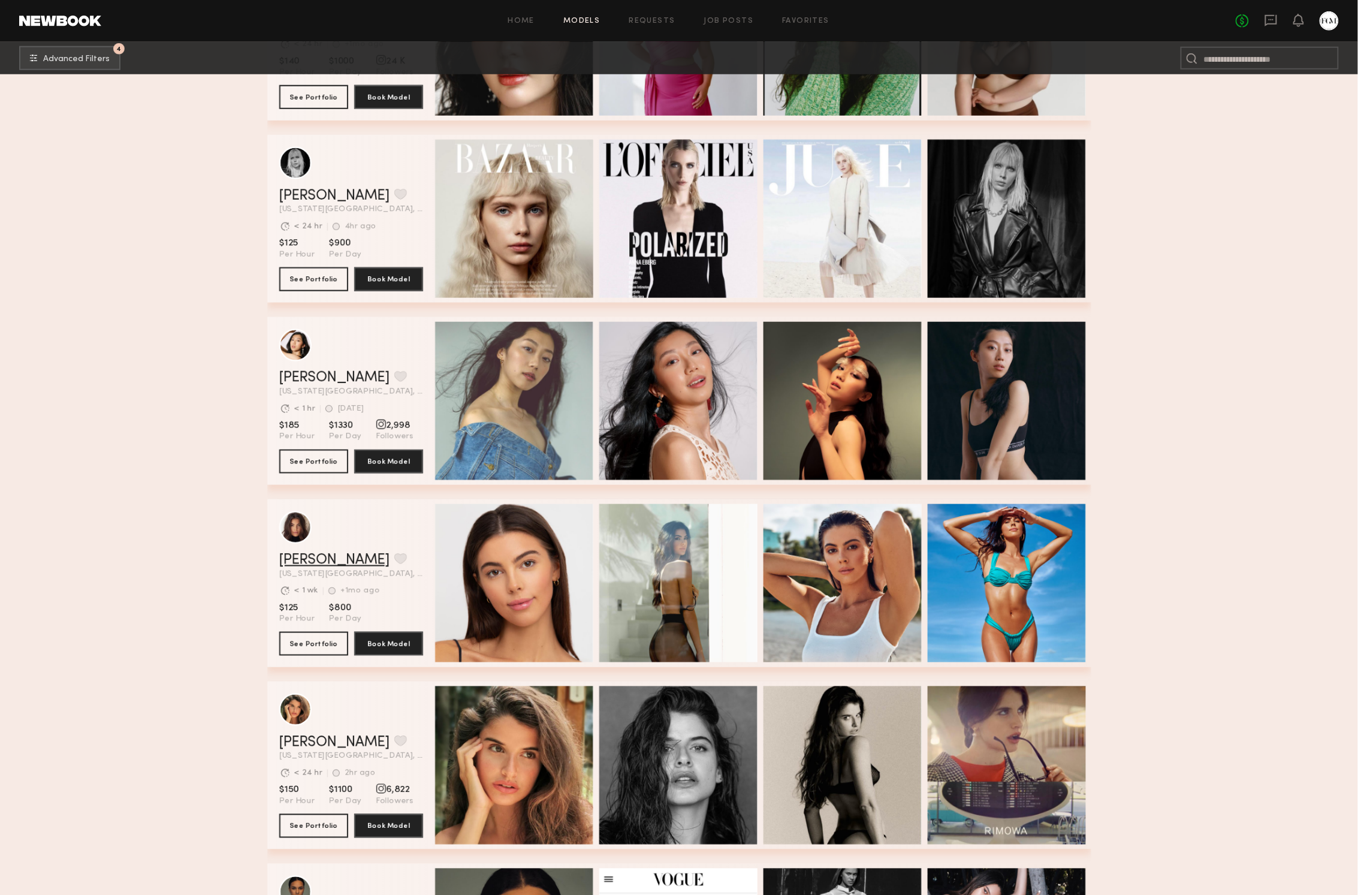
click at [310, 563] on link "Brianna W." at bounding box center [334, 560] width 110 height 14
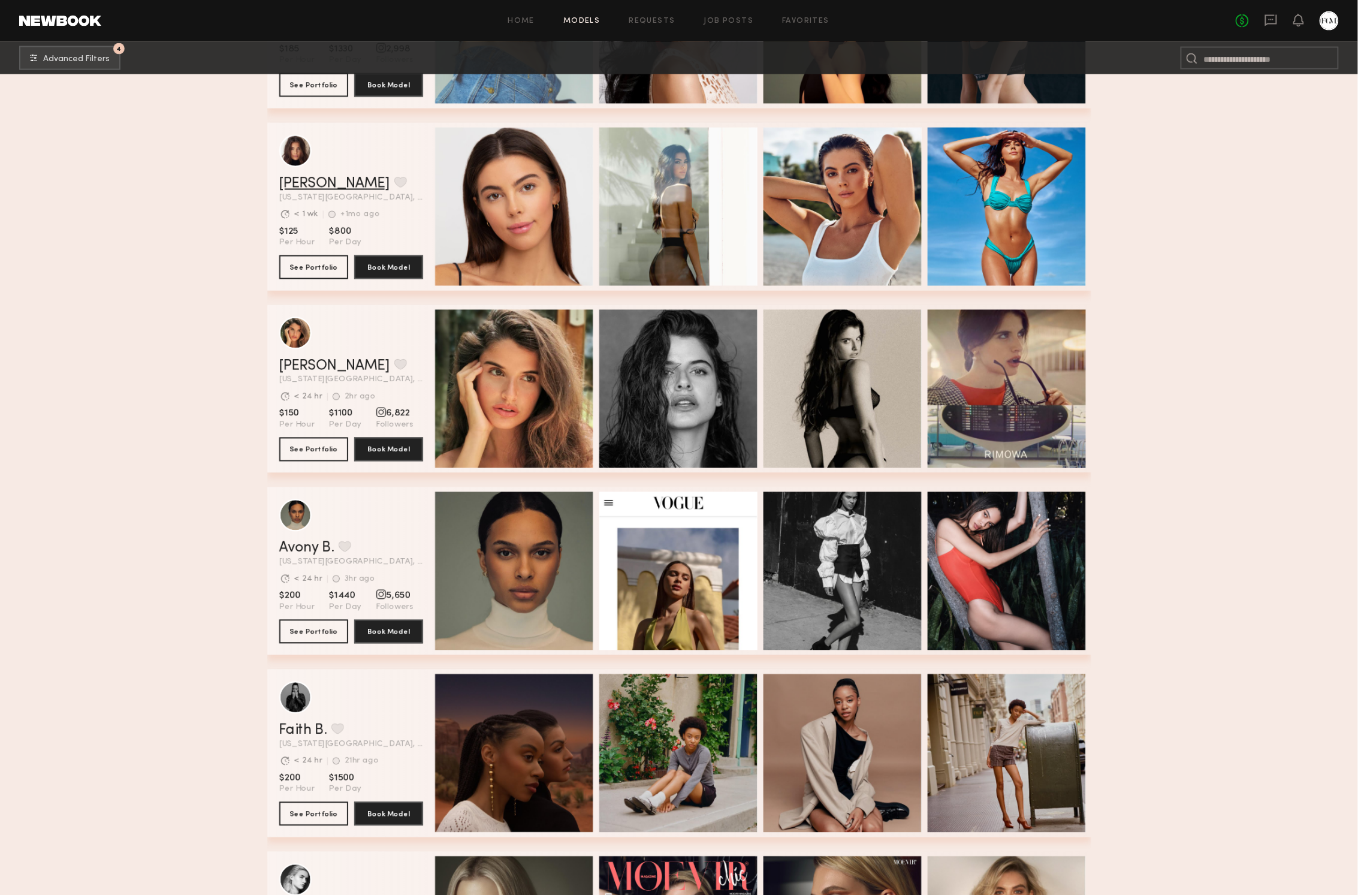
scroll to position [5039, 0]
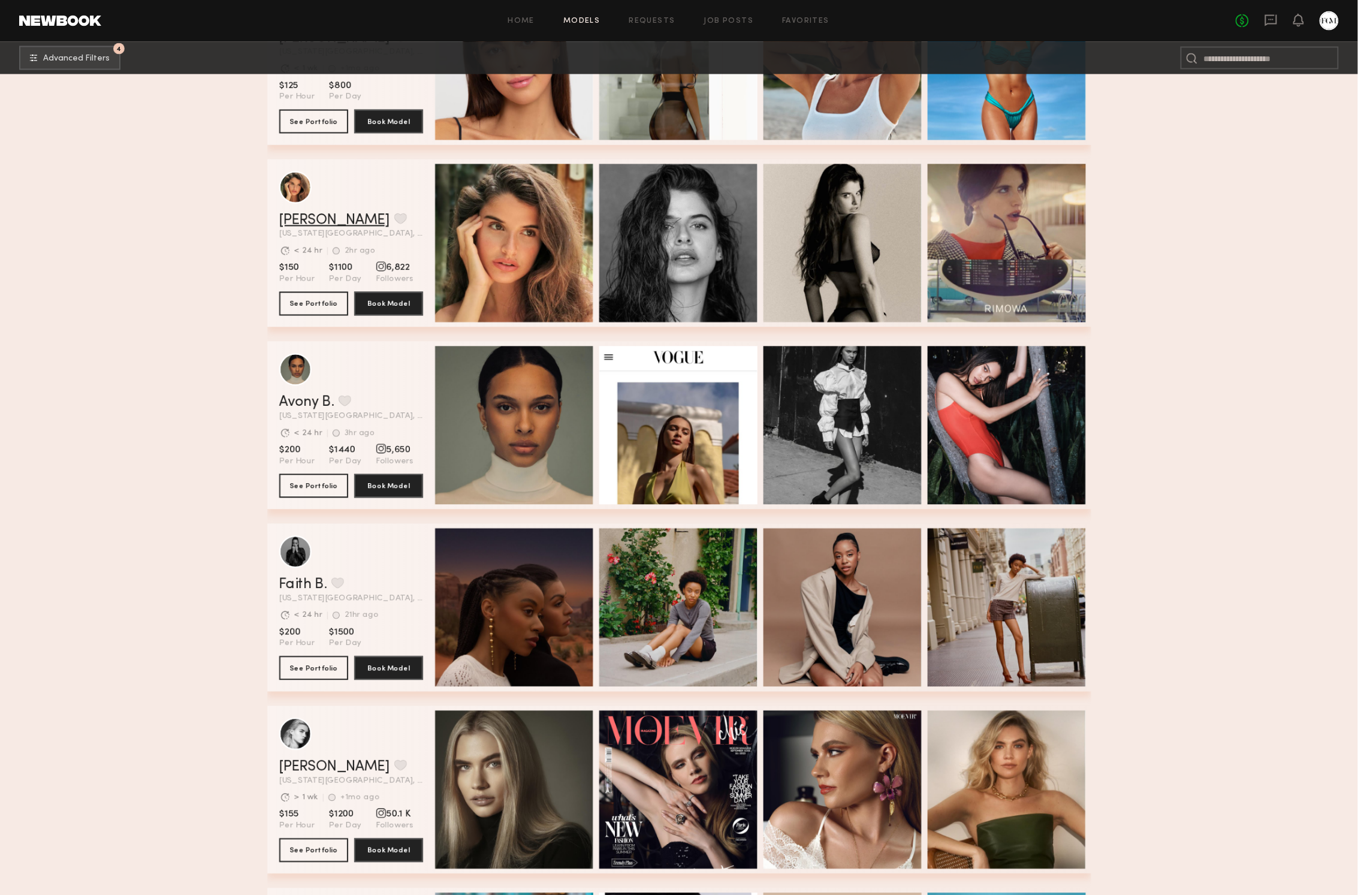
click at [333, 218] on link "Manuela G." at bounding box center [334, 220] width 110 height 14
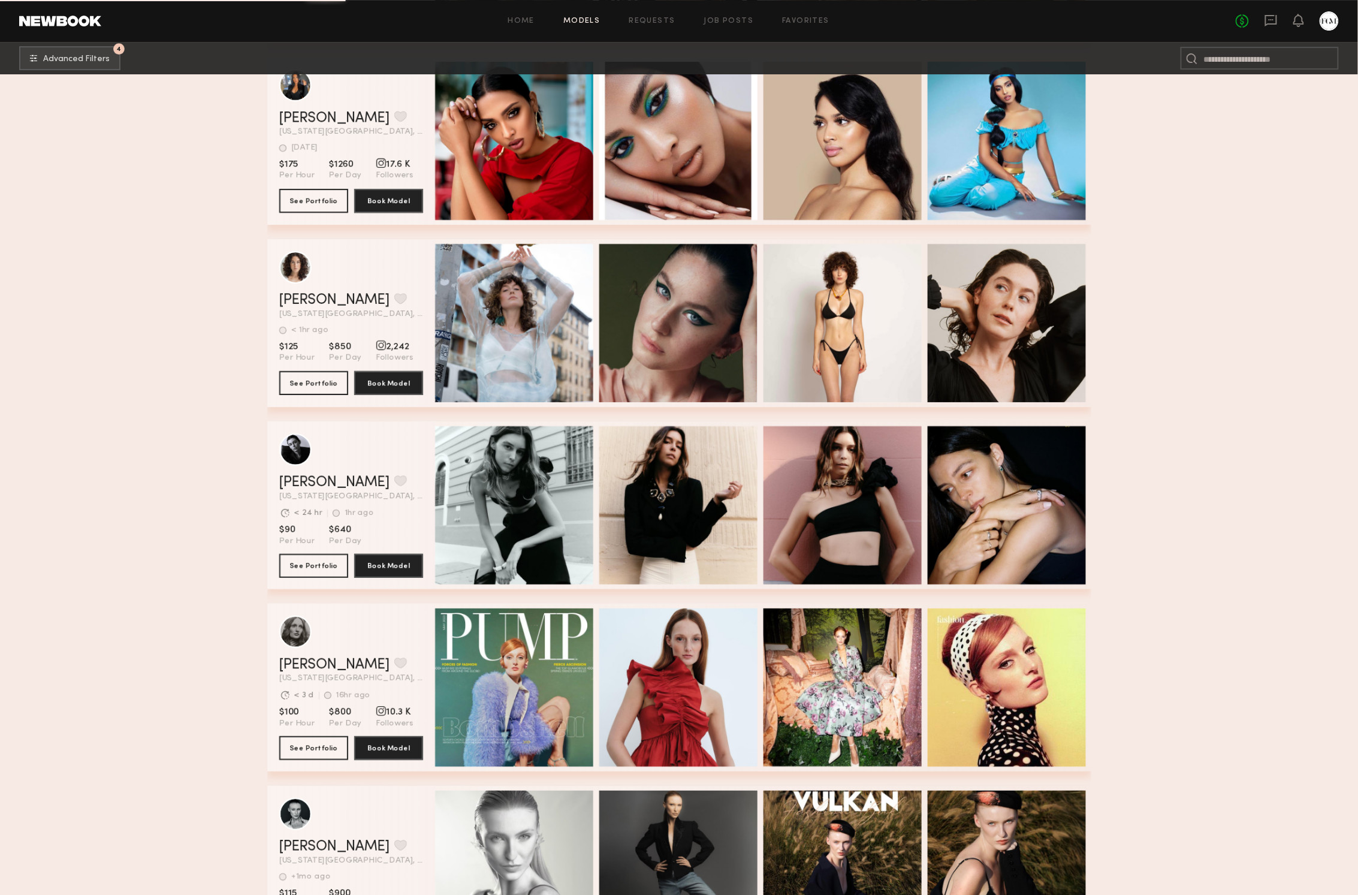
scroll to position [5872, 0]
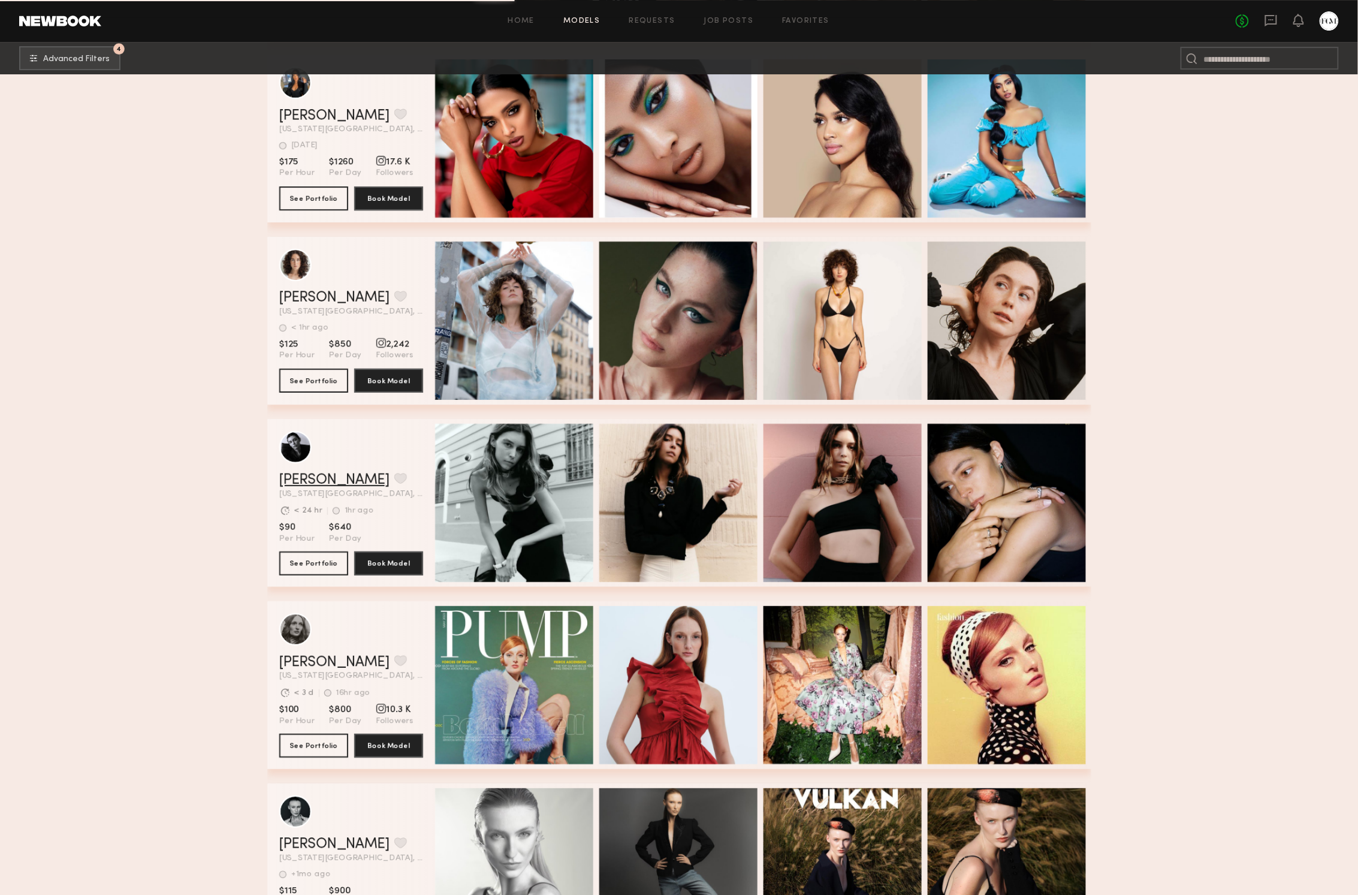
click at [312, 475] on link "Lainy T." at bounding box center [334, 480] width 110 height 14
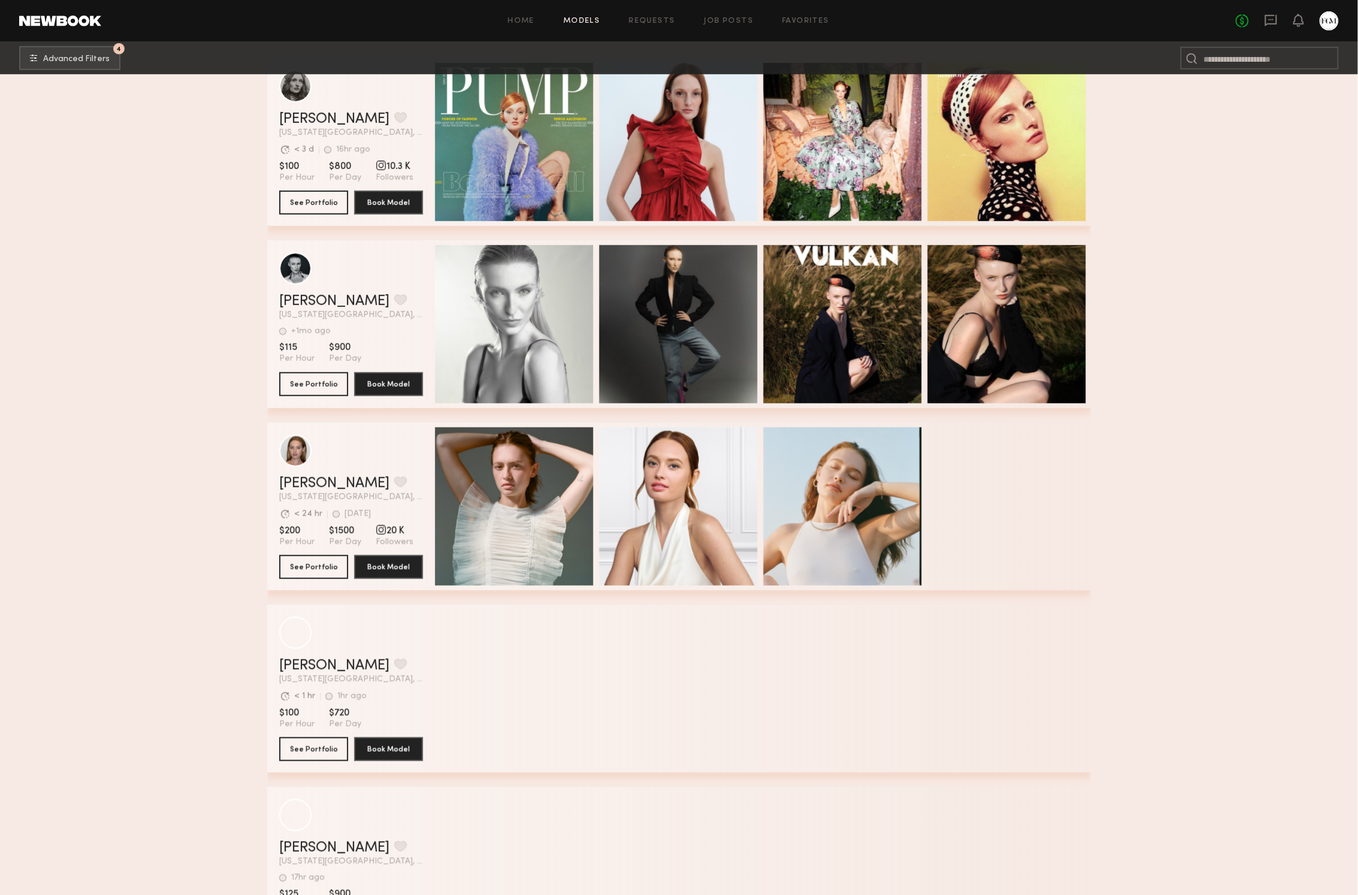
scroll to position [7118, 0]
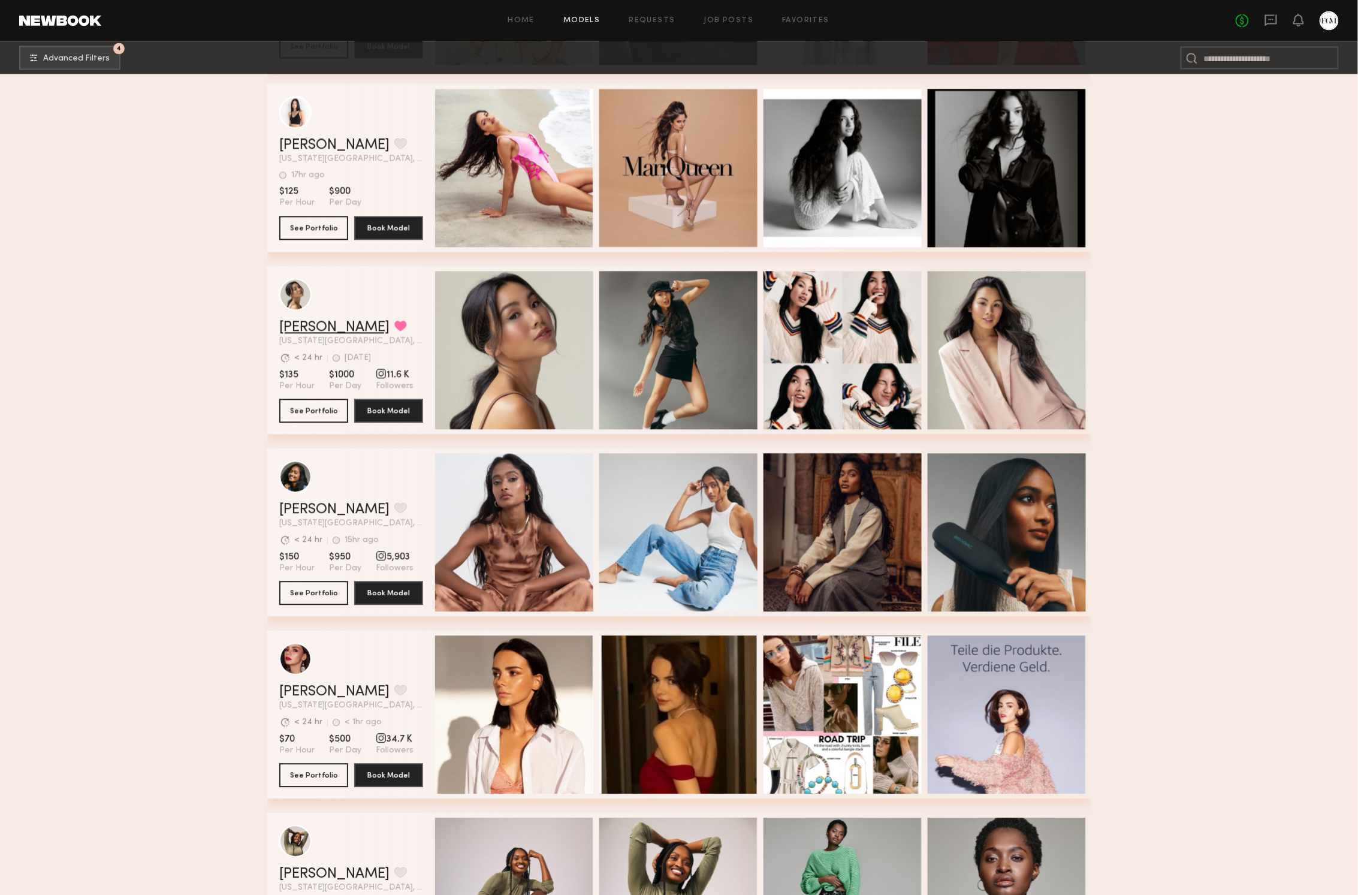
click at [310, 330] on link "Cindy N." at bounding box center [334, 328] width 110 height 14
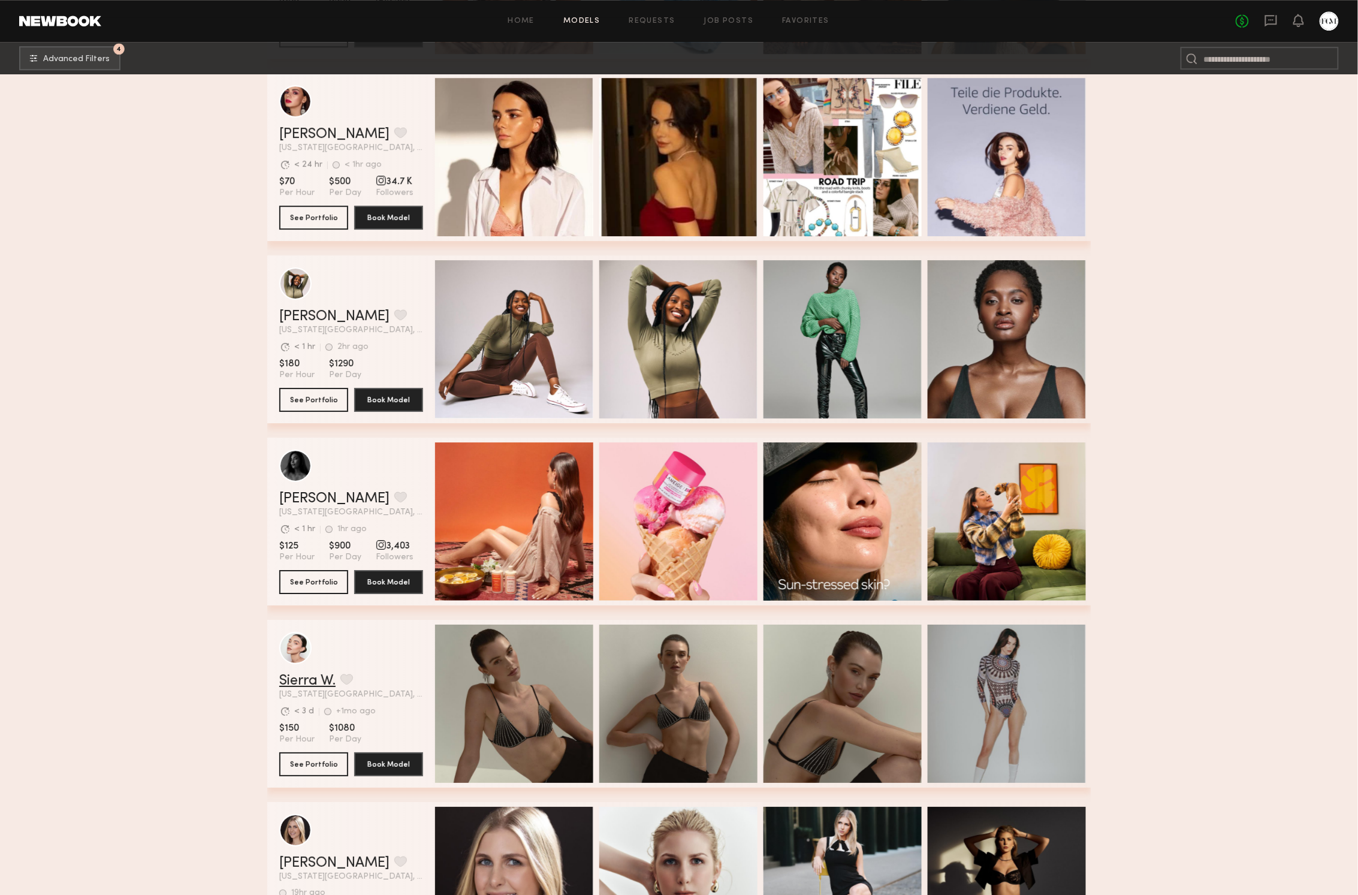
click at [336, 677] on link "Sierra W." at bounding box center [307, 681] width 56 height 14
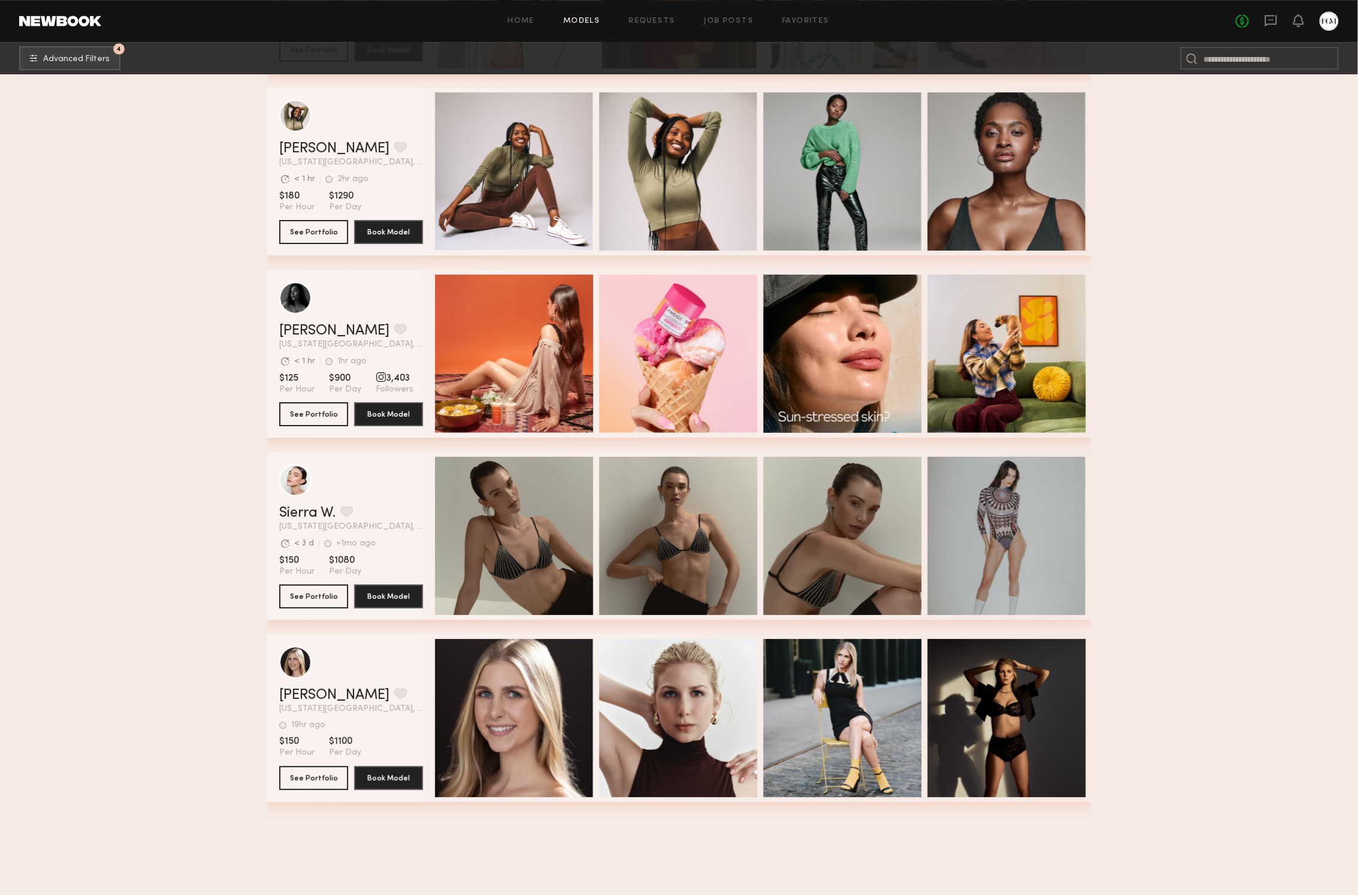
scroll to position [7523, 0]
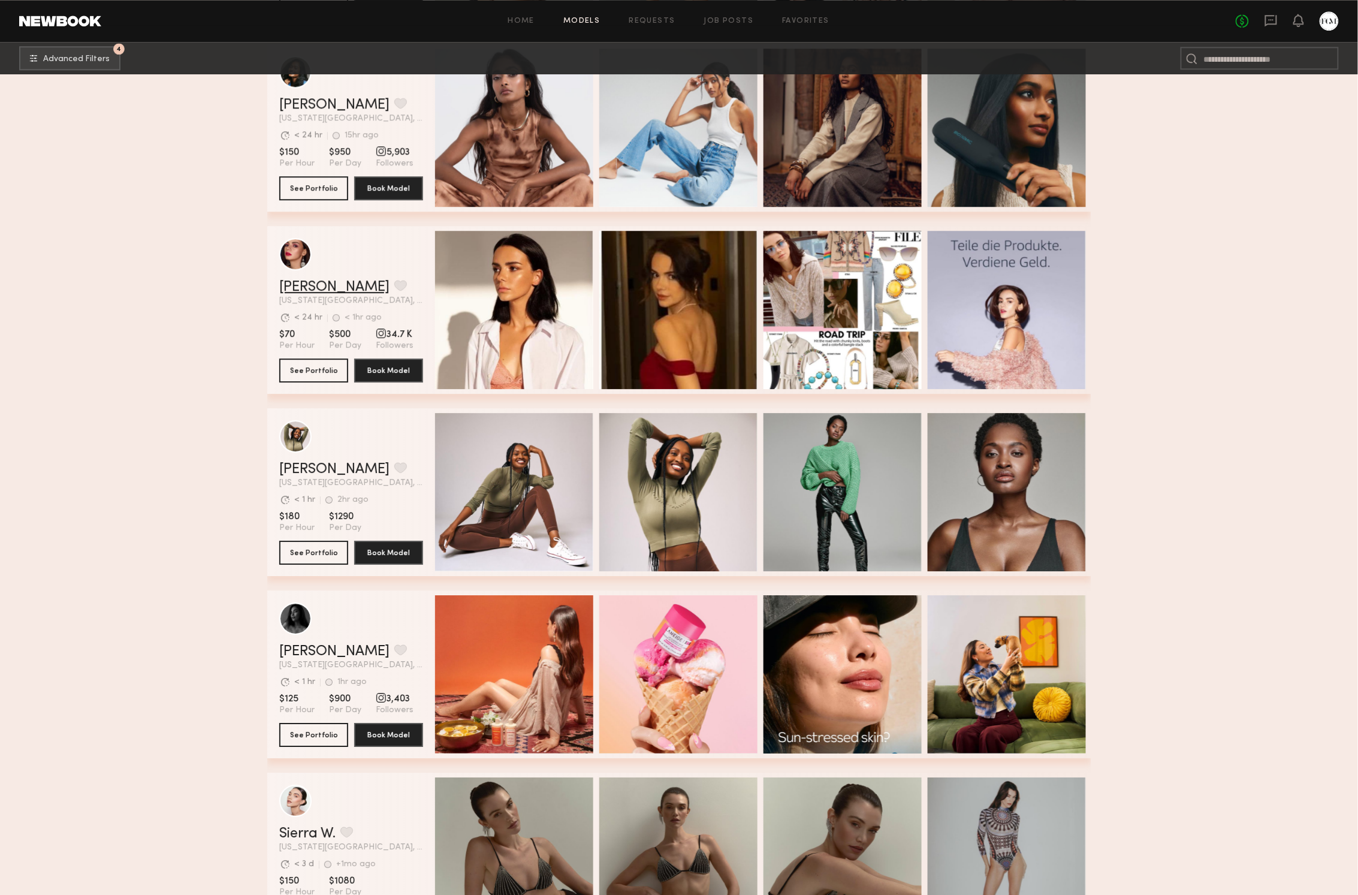
click at [315, 282] on link "Lyuba R." at bounding box center [334, 287] width 110 height 14
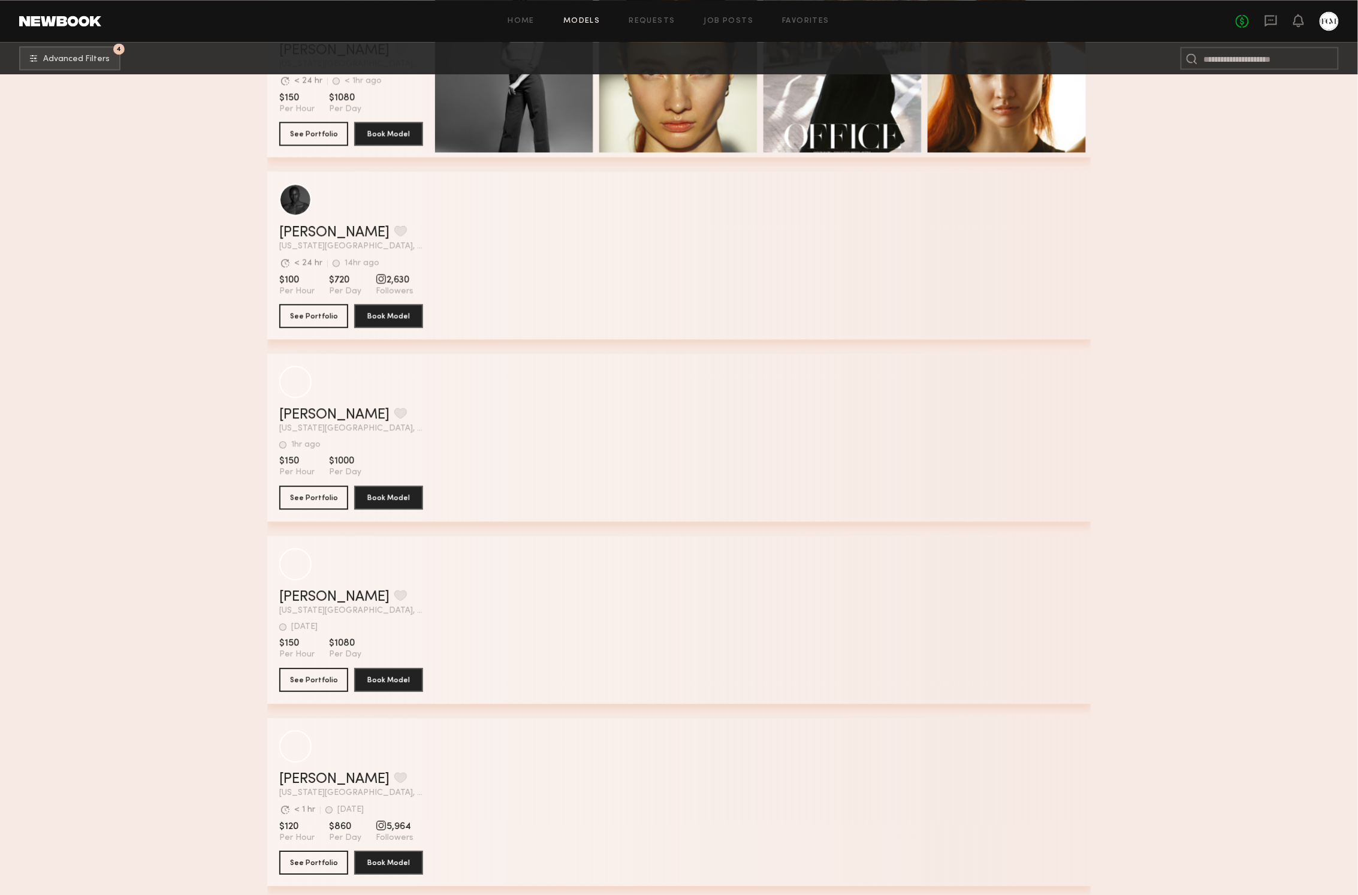
scroll to position [11527, 0]
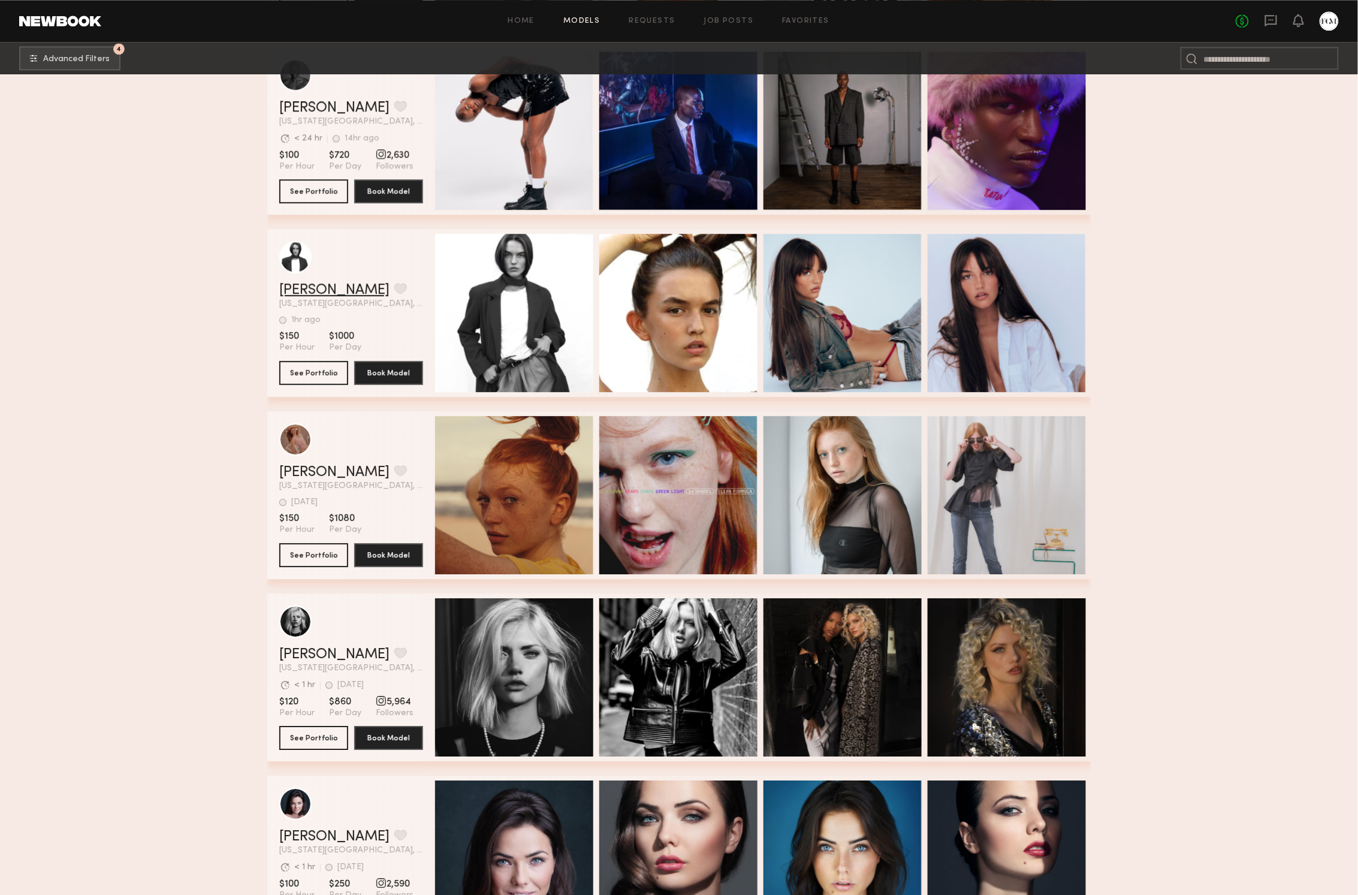
click at [303, 286] on link "Delaney P." at bounding box center [334, 290] width 110 height 14
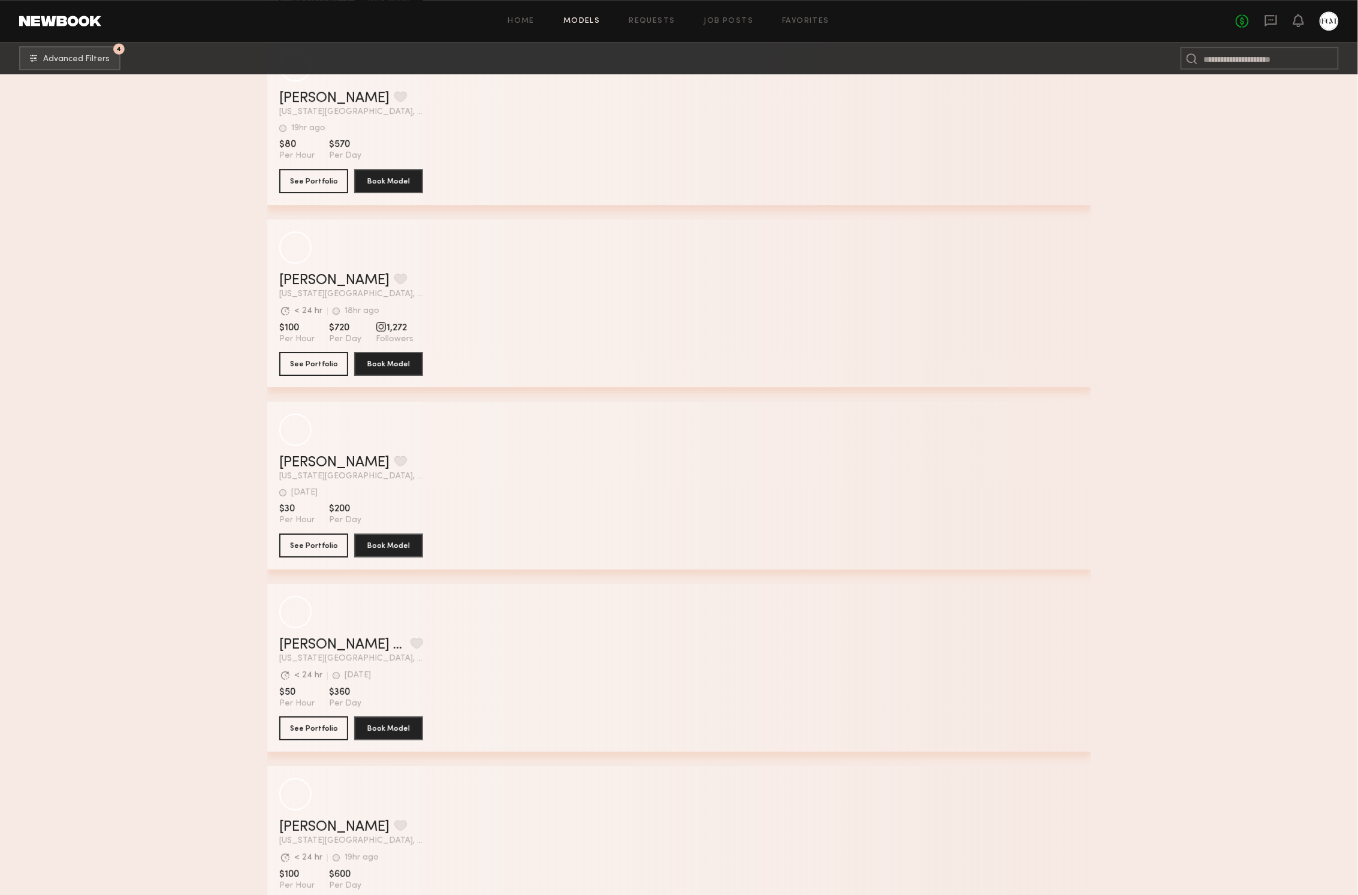
scroll to position [14268, 0]
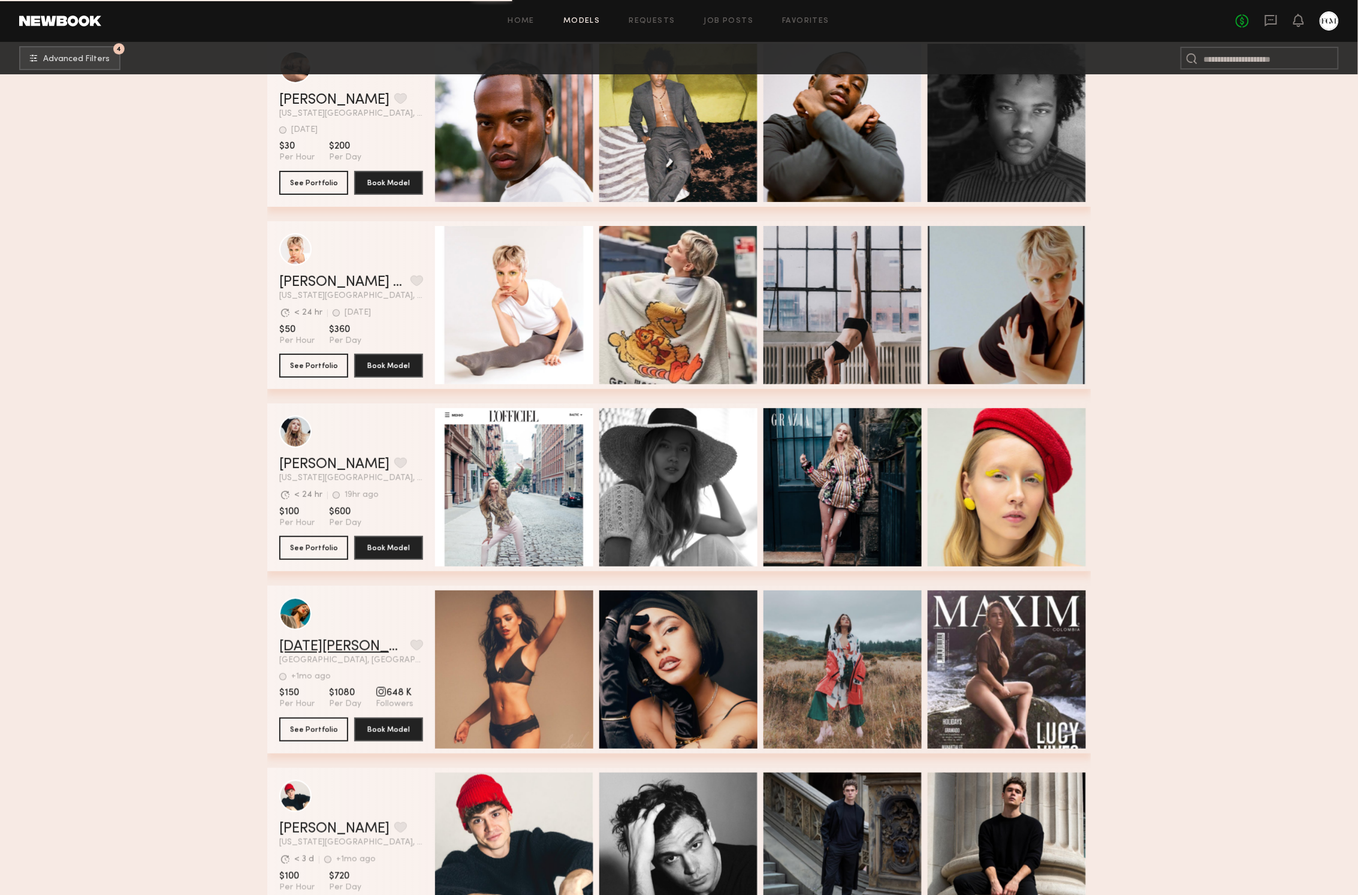
click at [314, 644] on link "Lucia V." at bounding box center [342, 646] width 126 height 14
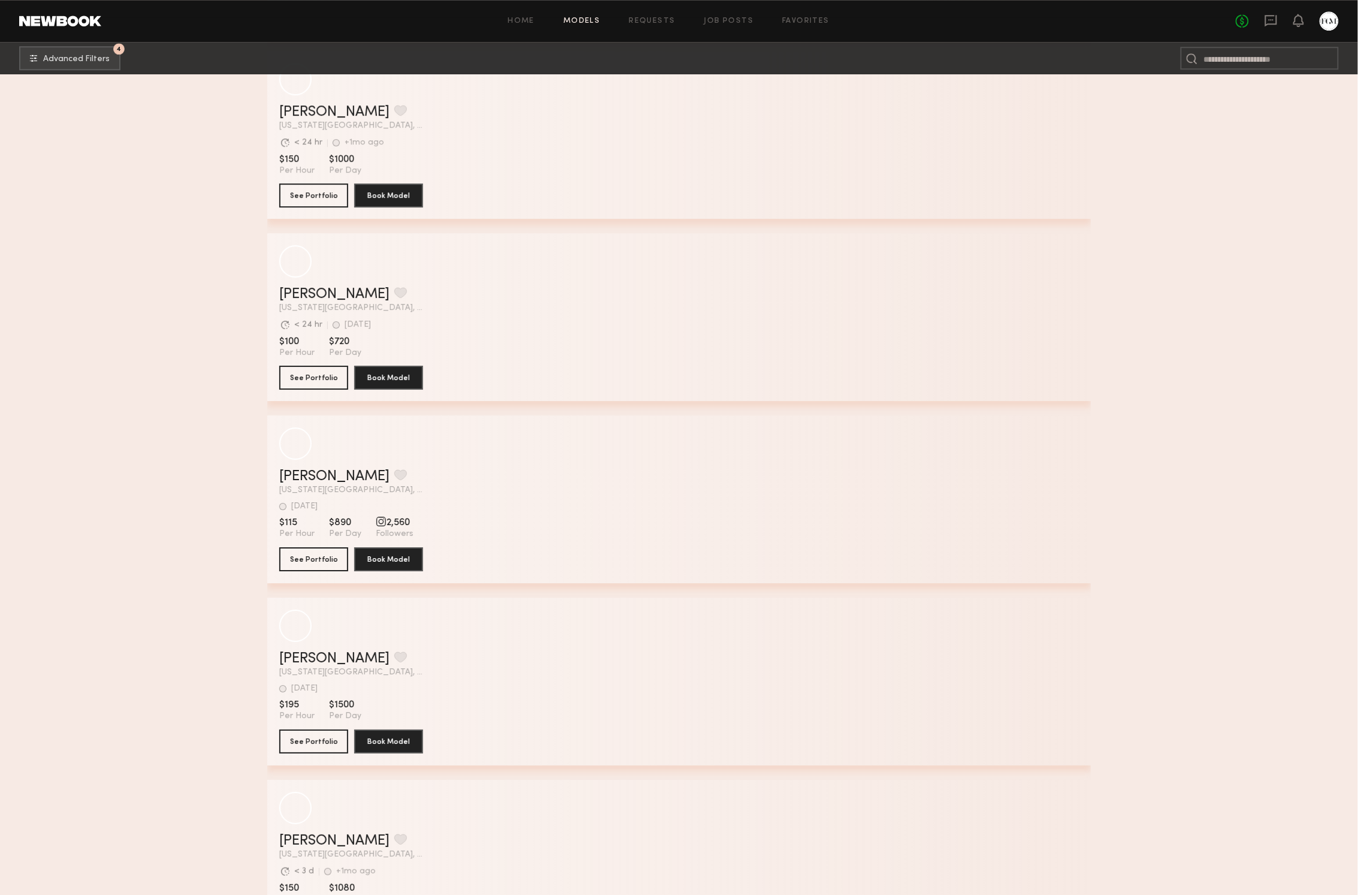
scroll to position [19869, 0]
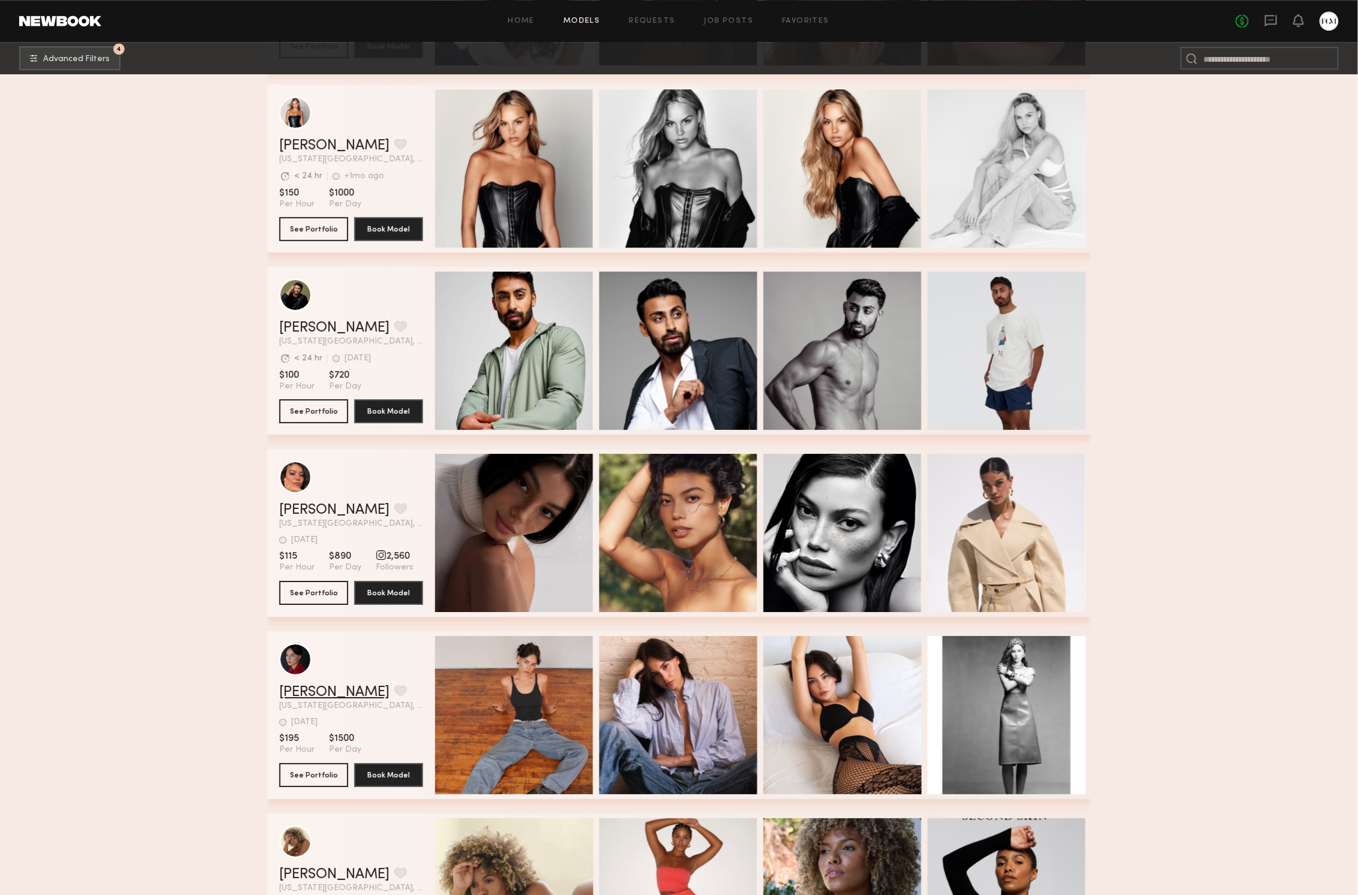
click at [315, 689] on link "Viktoria P." at bounding box center [334, 692] width 110 height 14
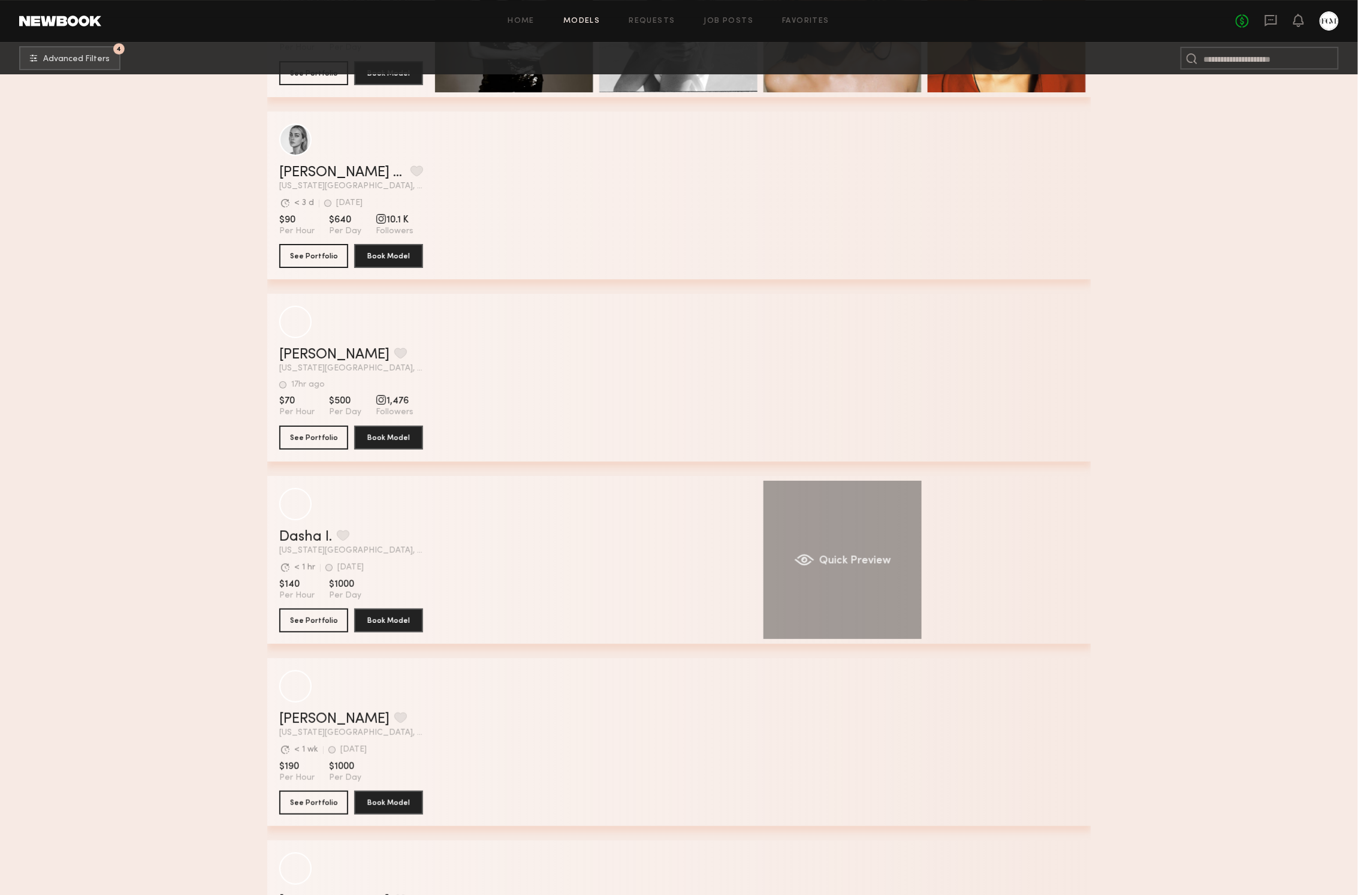
scroll to position [30402, 0]
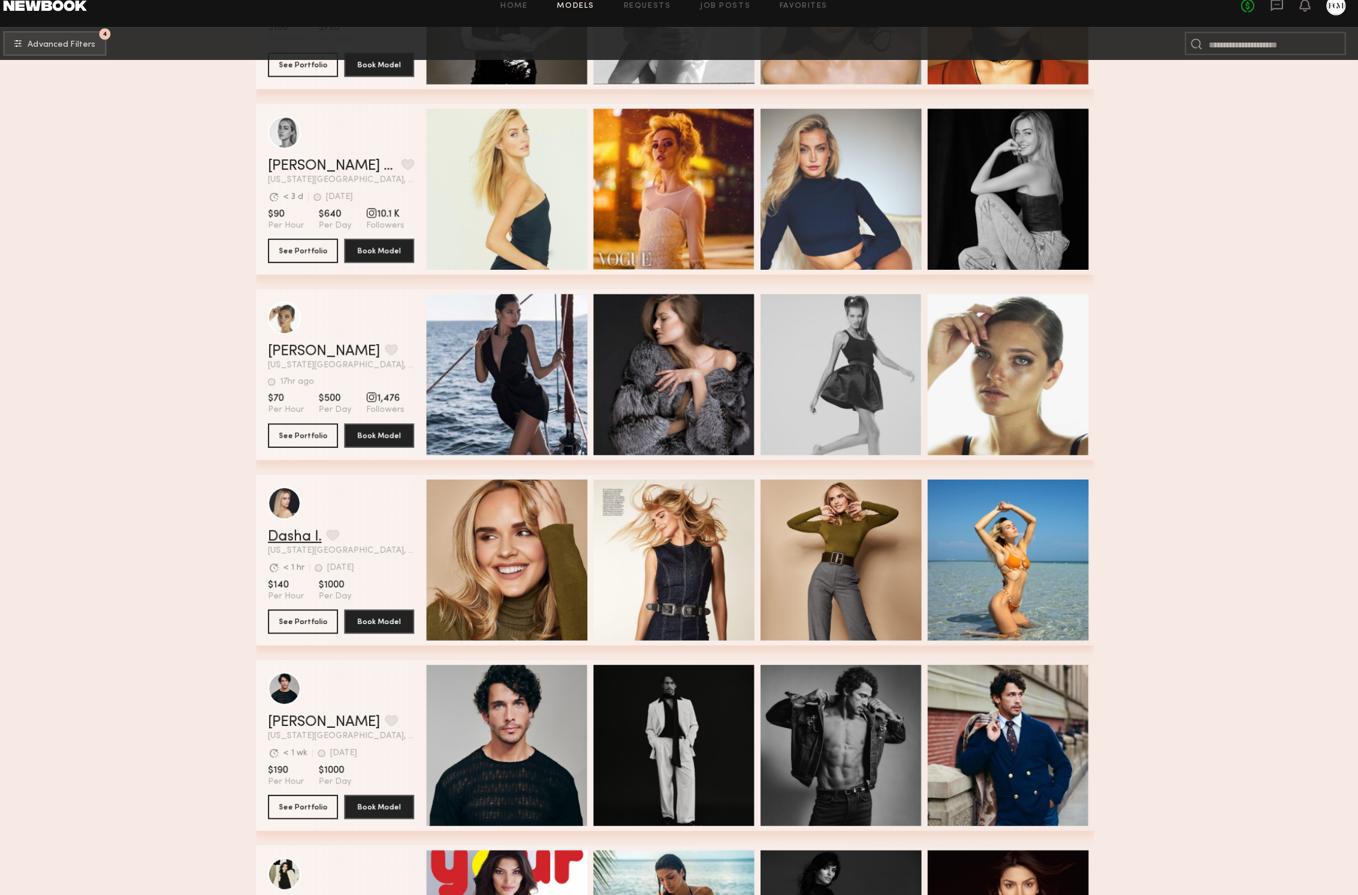
click at [297, 536] on link "Dasha I." at bounding box center [305, 543] width 53 height 14
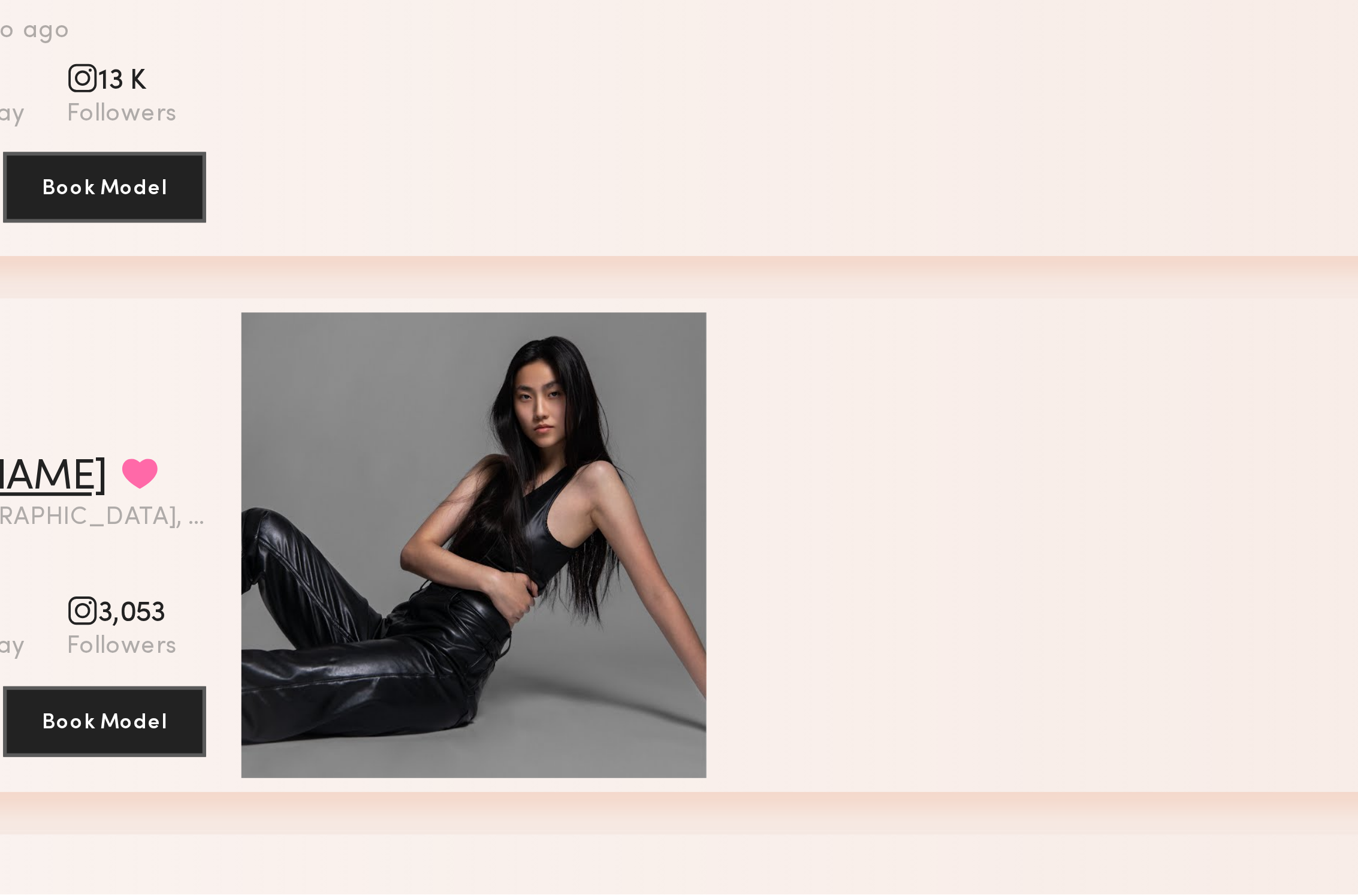
scroll to position [33748, 0]
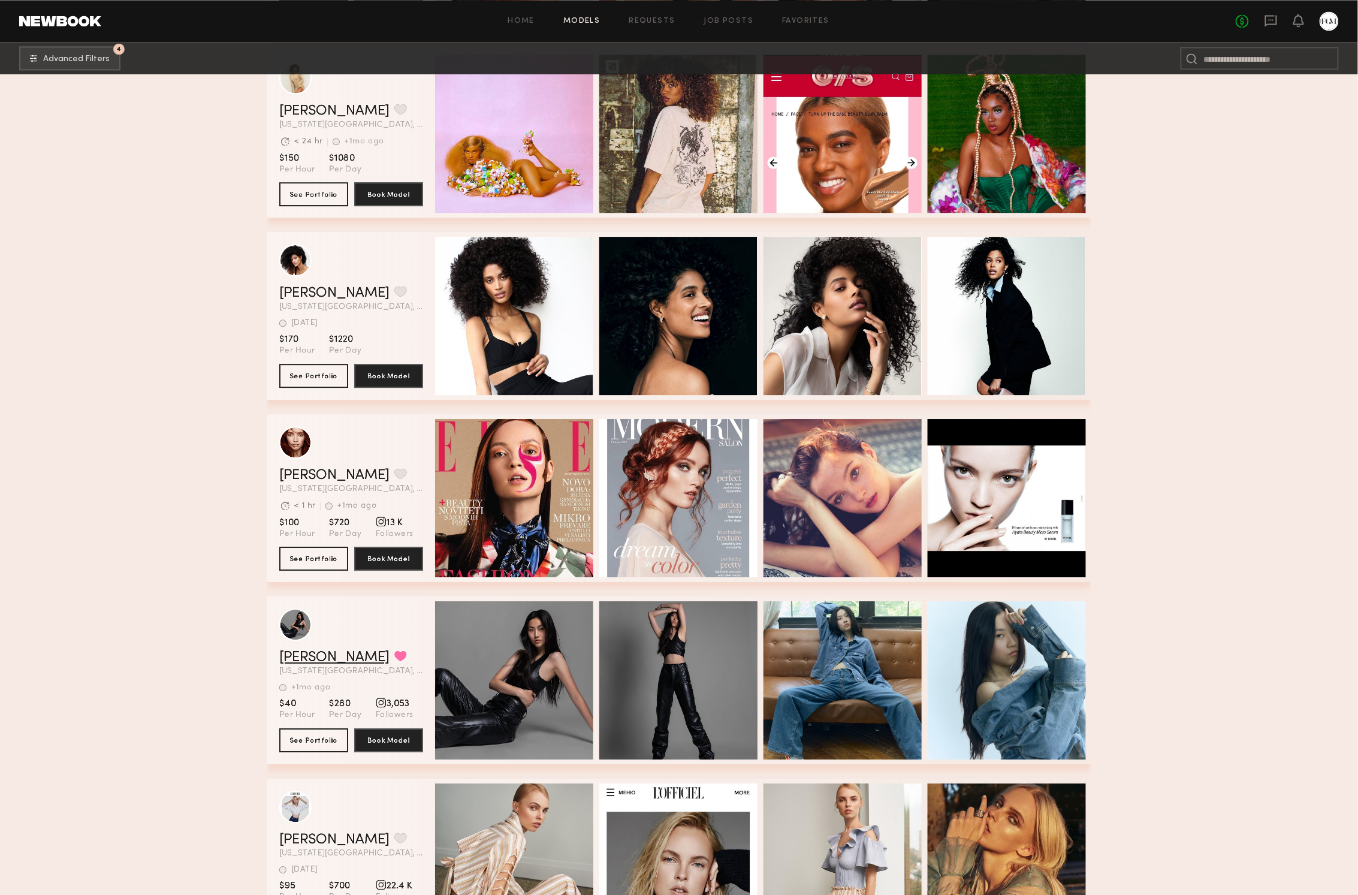
click at [316, 659] on link "Michelle L." at bounding box center [334, 657] width 110 height 14
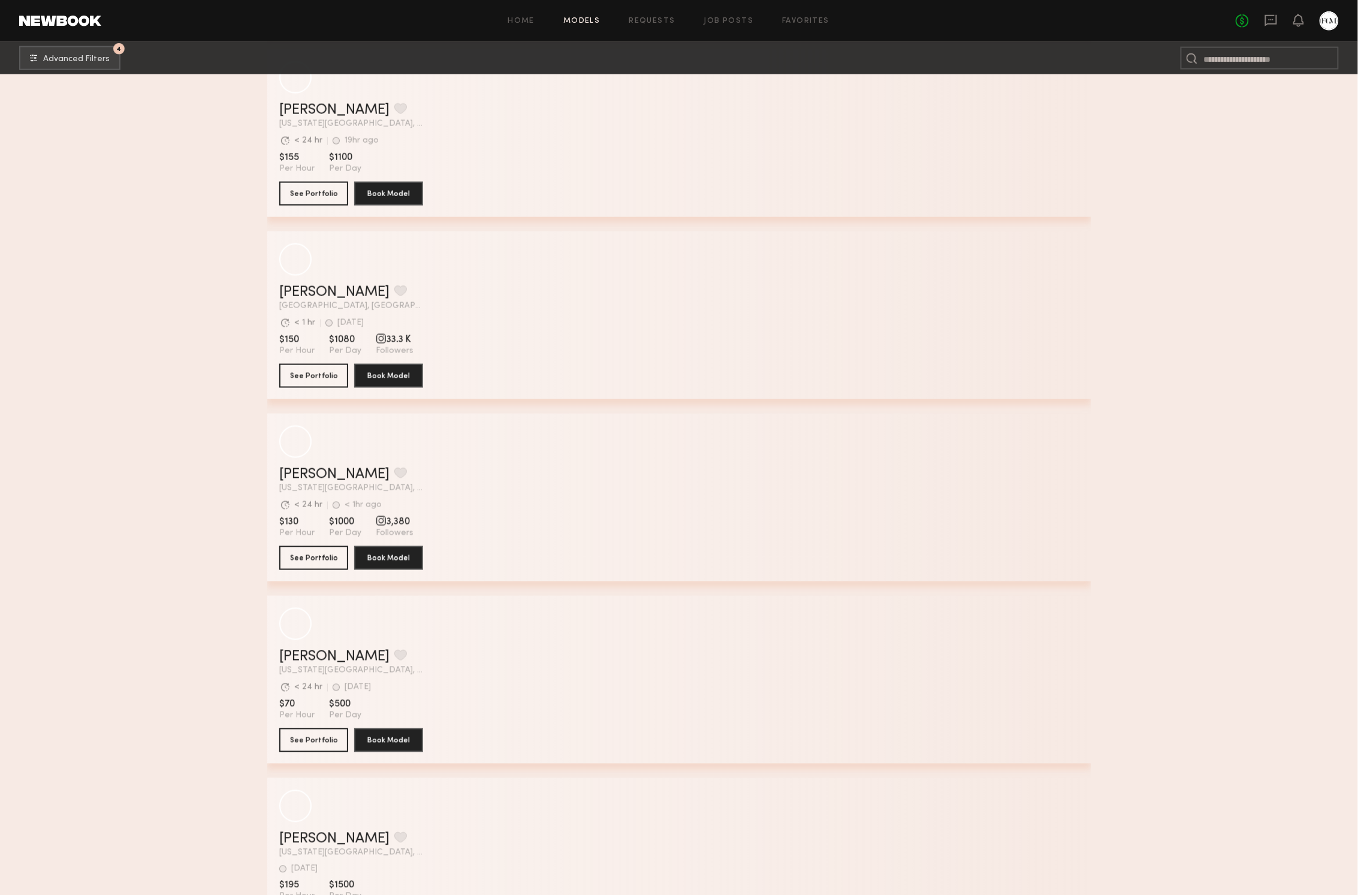
scroll to position [37190, 0]
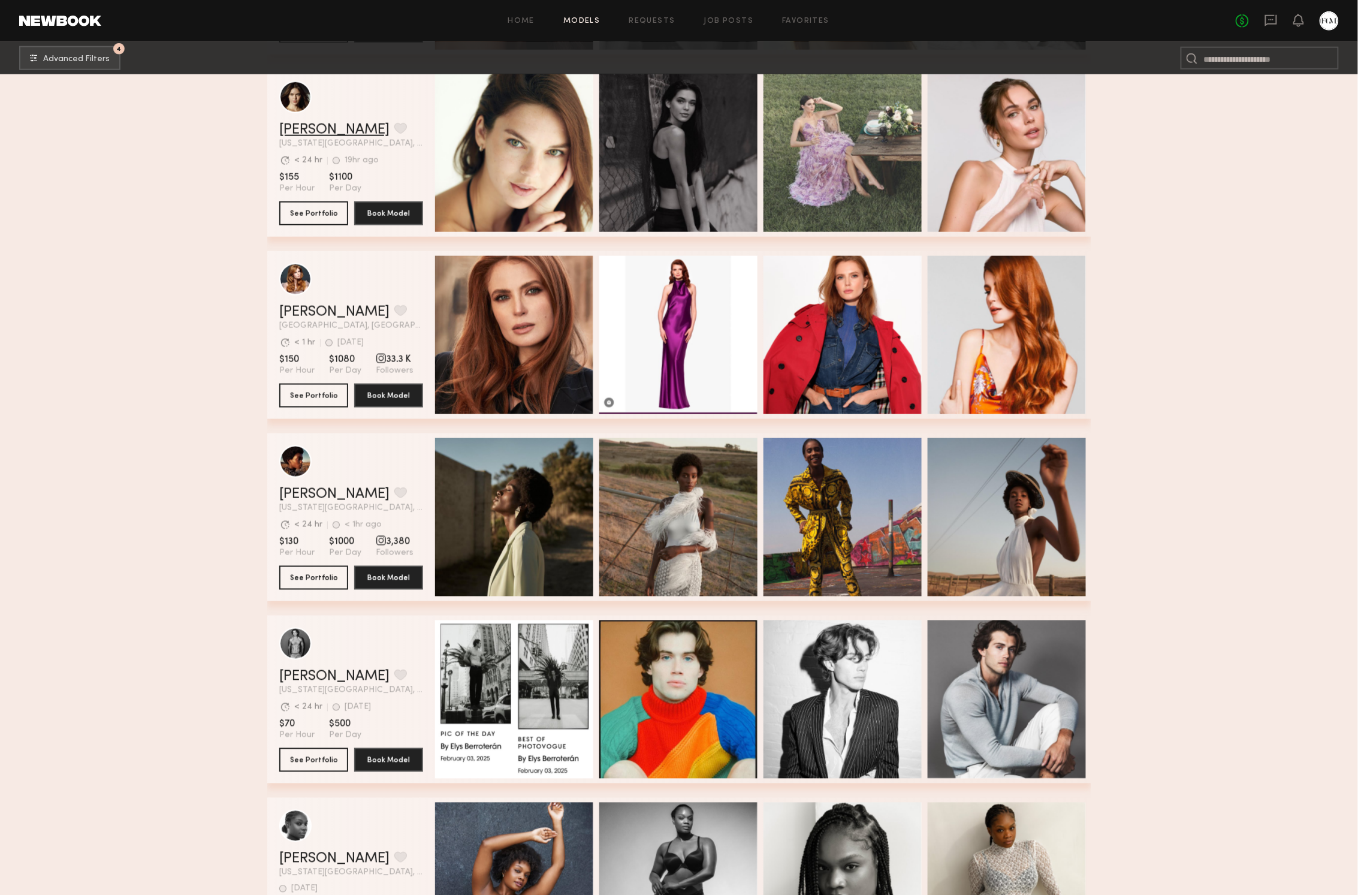
click at [295, 132] on link "Anastasia M." at bounding box center [334, 130] width 110 height 14
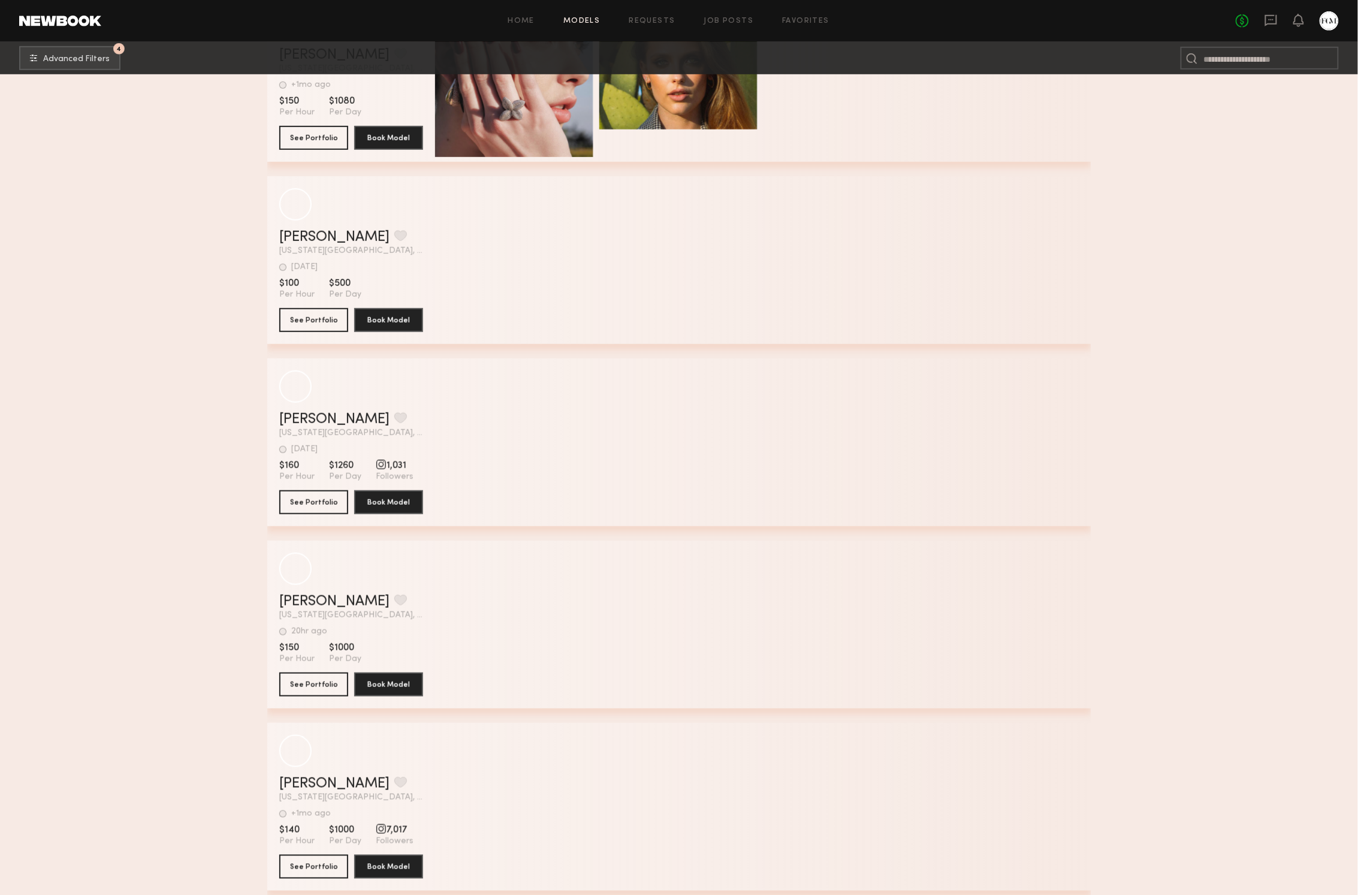
scroll to position [55782, 0]
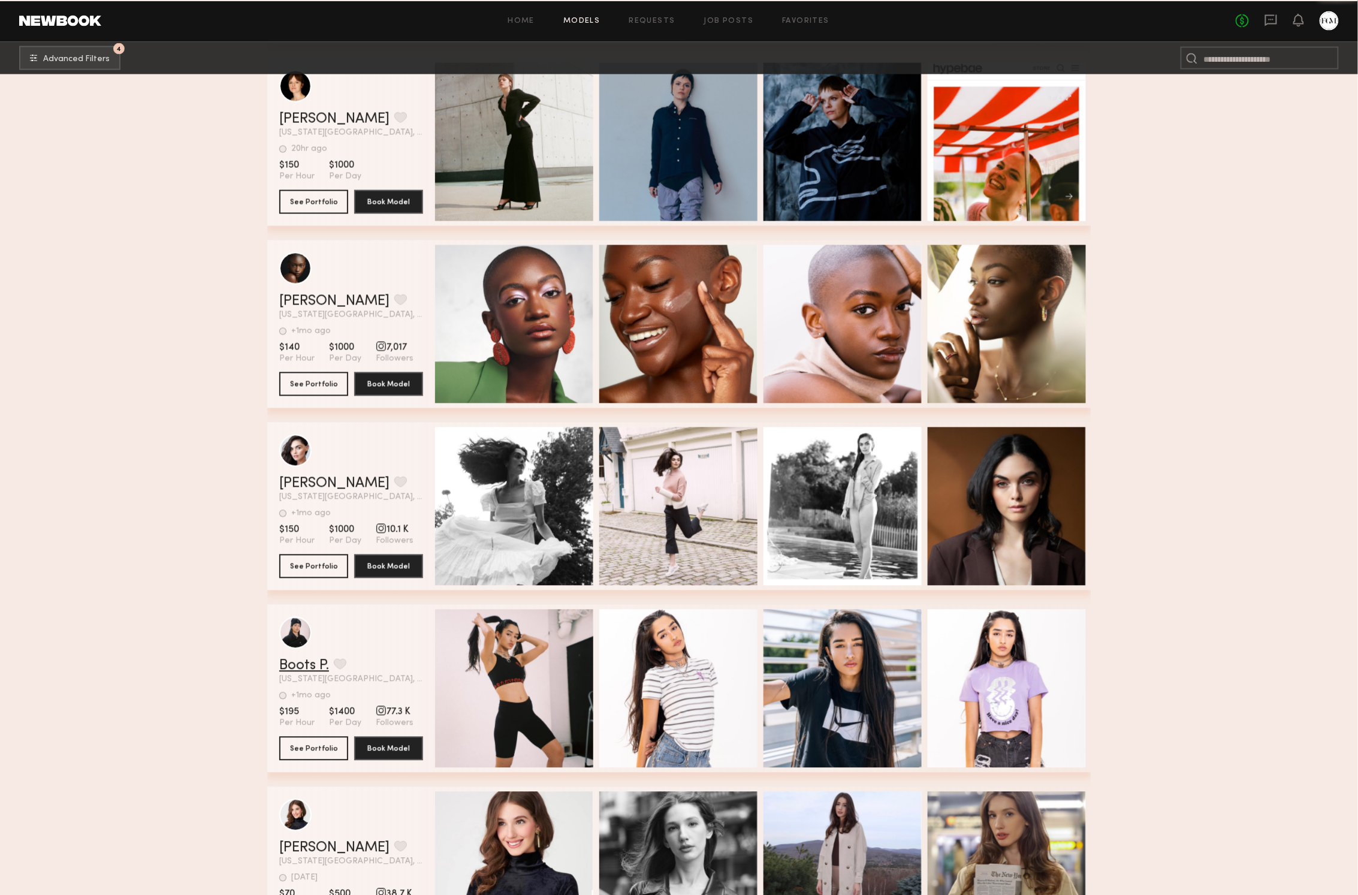
click at [315, 668] on link "Boots P." at bounding box center [304, 666] width 50 height 14
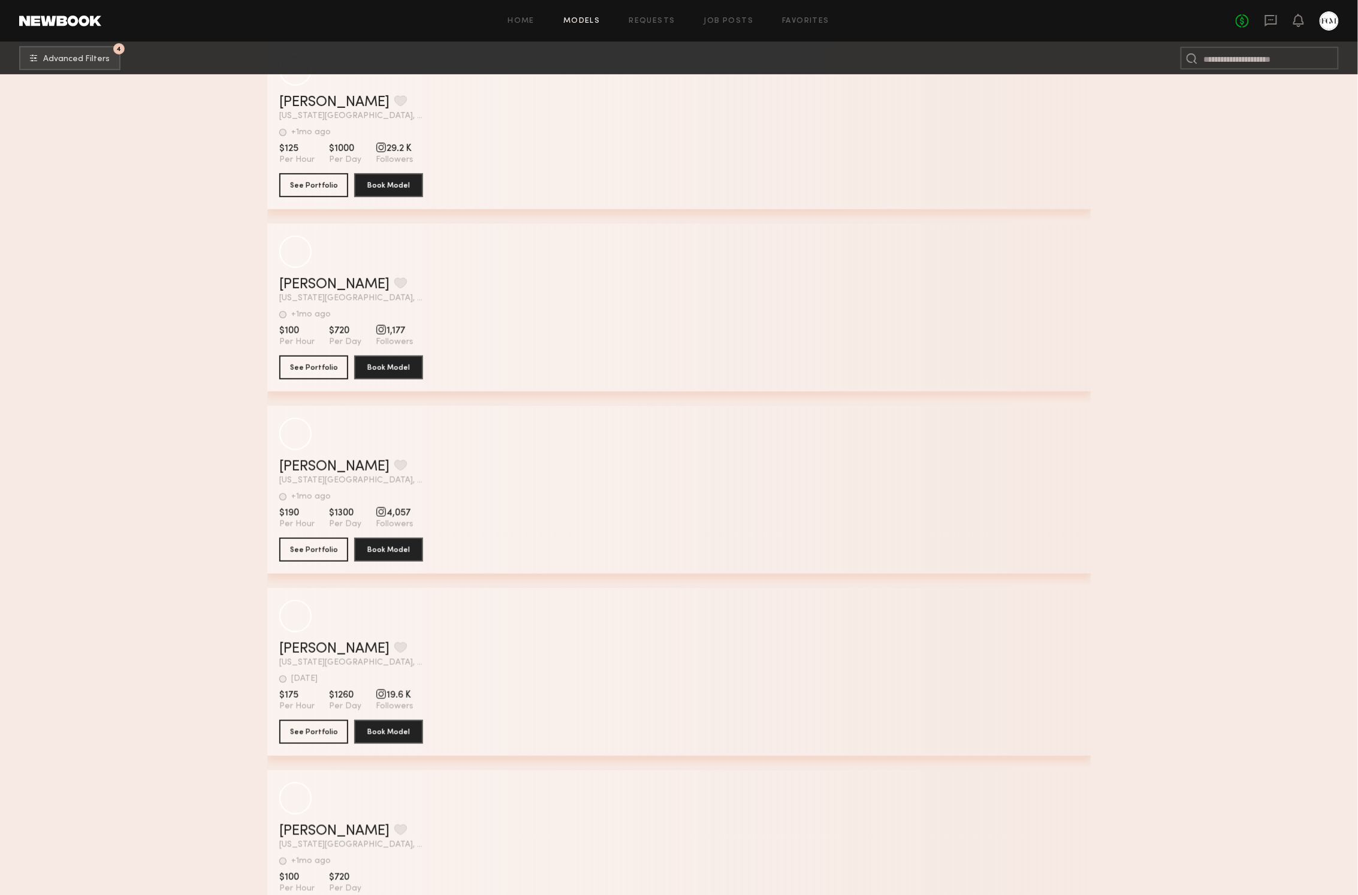
scroll to position [60014, 0]
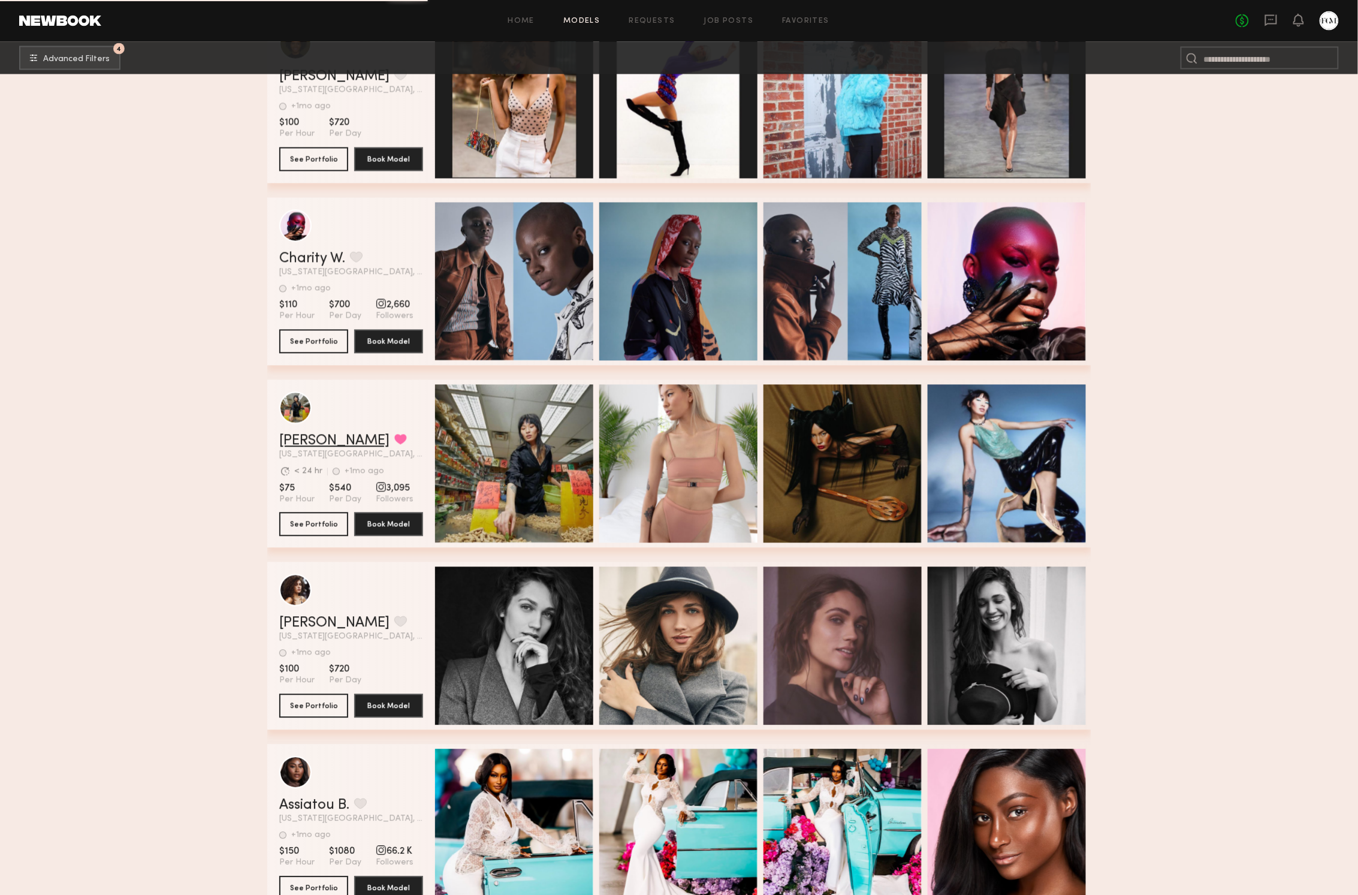
click at [310, 437] on link "Mei Li Z." at bounding box center [334, 441] width 110 height 14
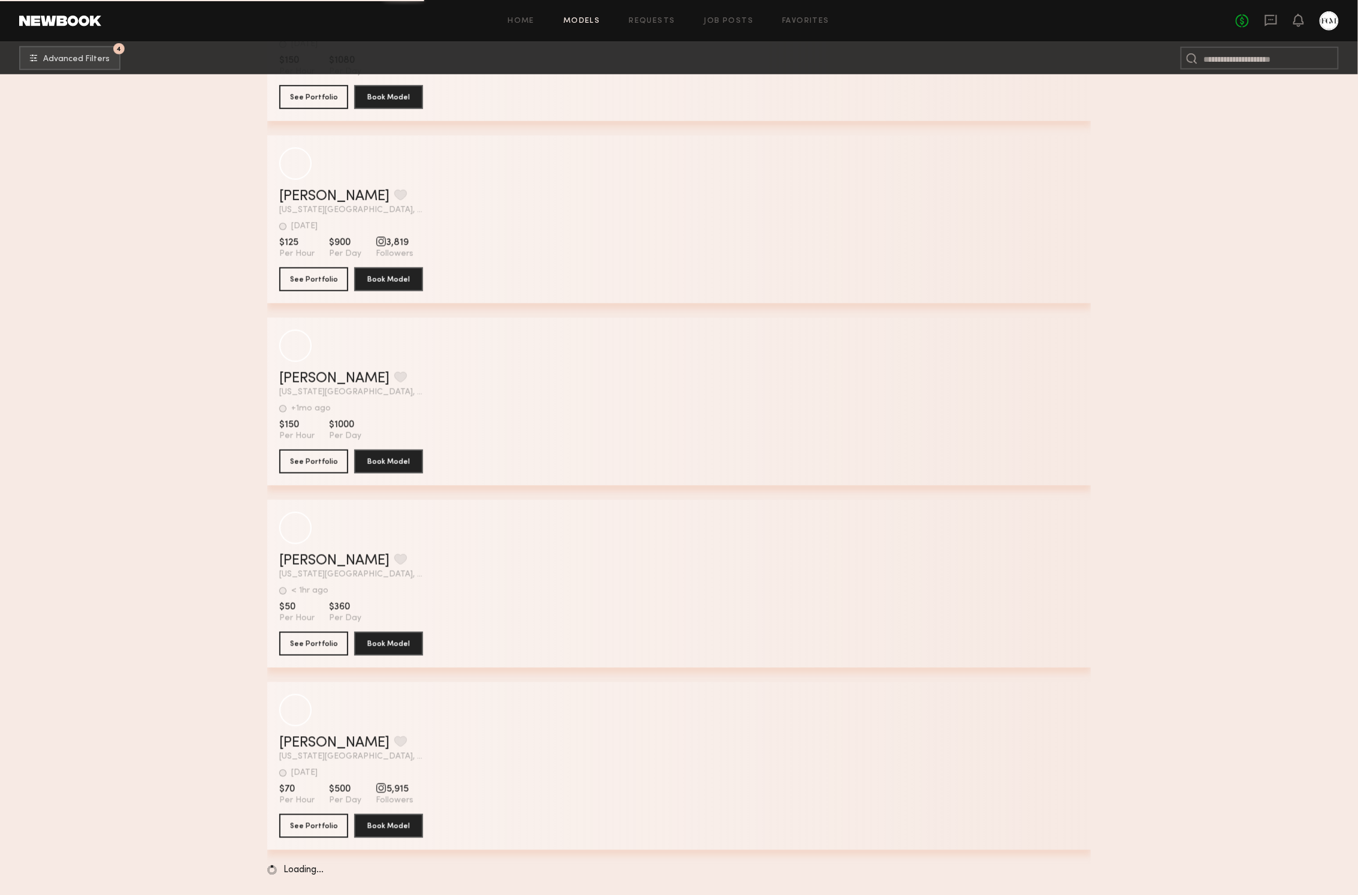
scroll to position [73740, 0]
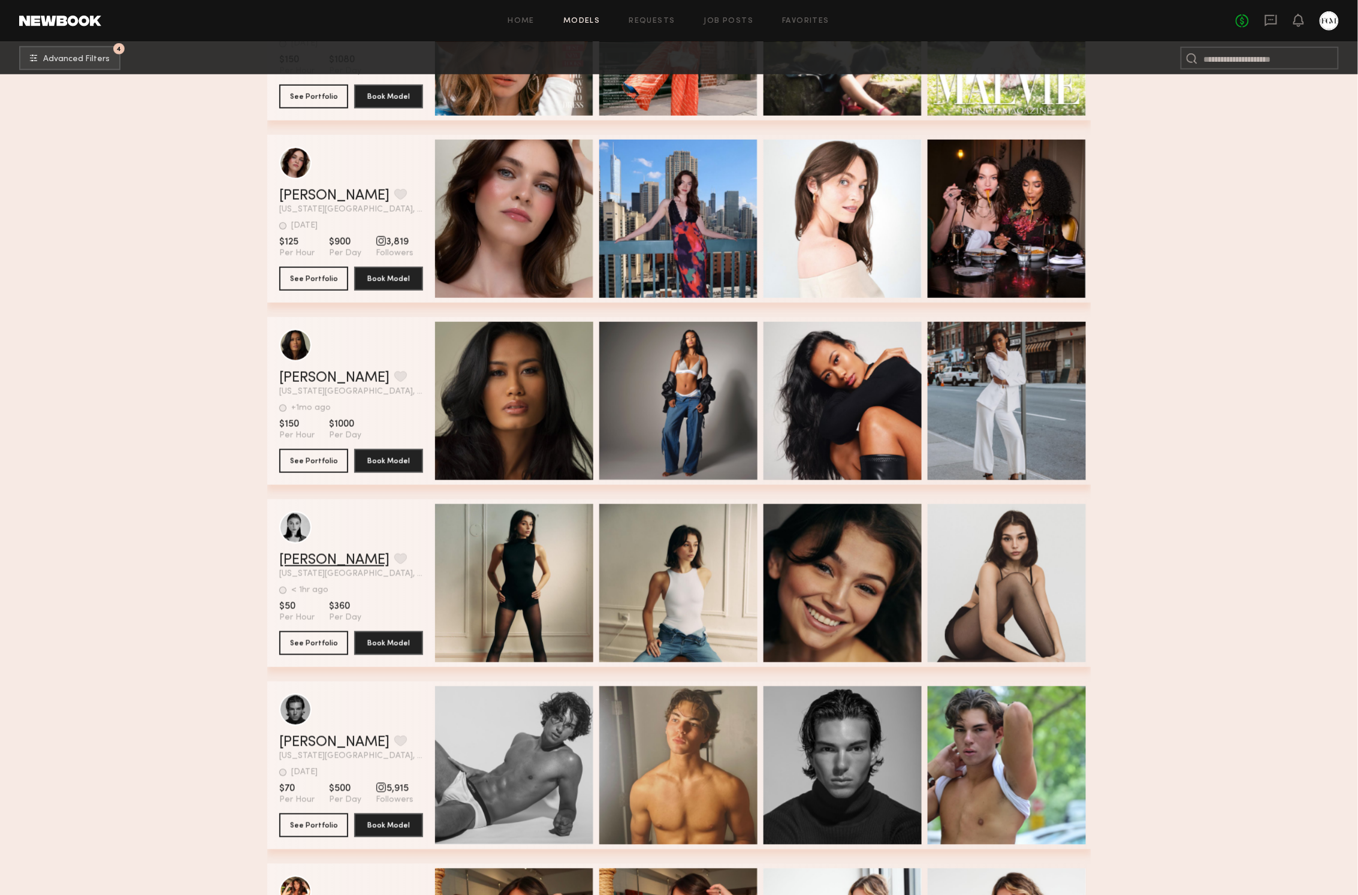
click at [319, 561] on link "Rachel F." at bounding box center [334, 560] width 110 height 14
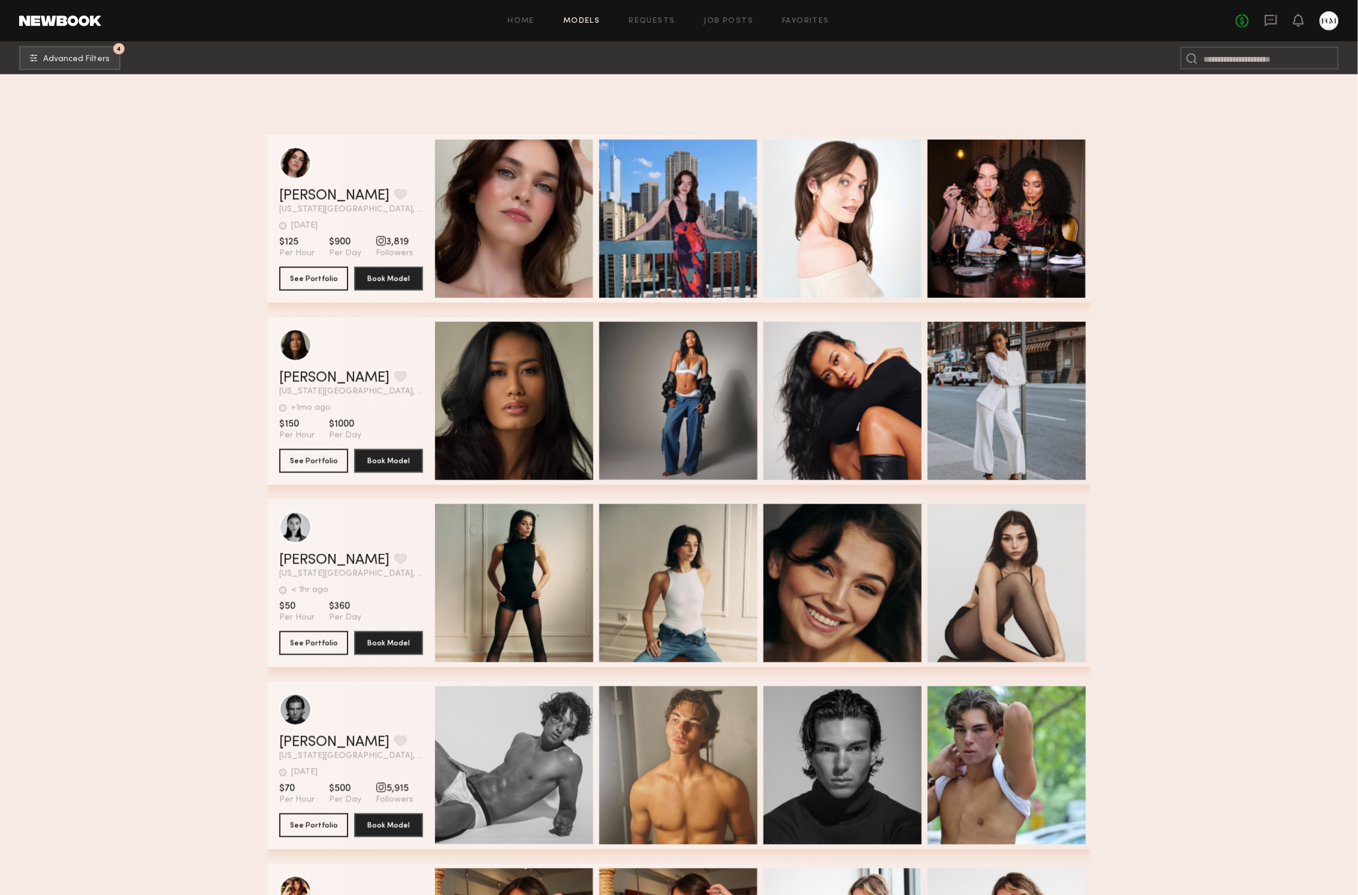
scroll to position [74544, 0]
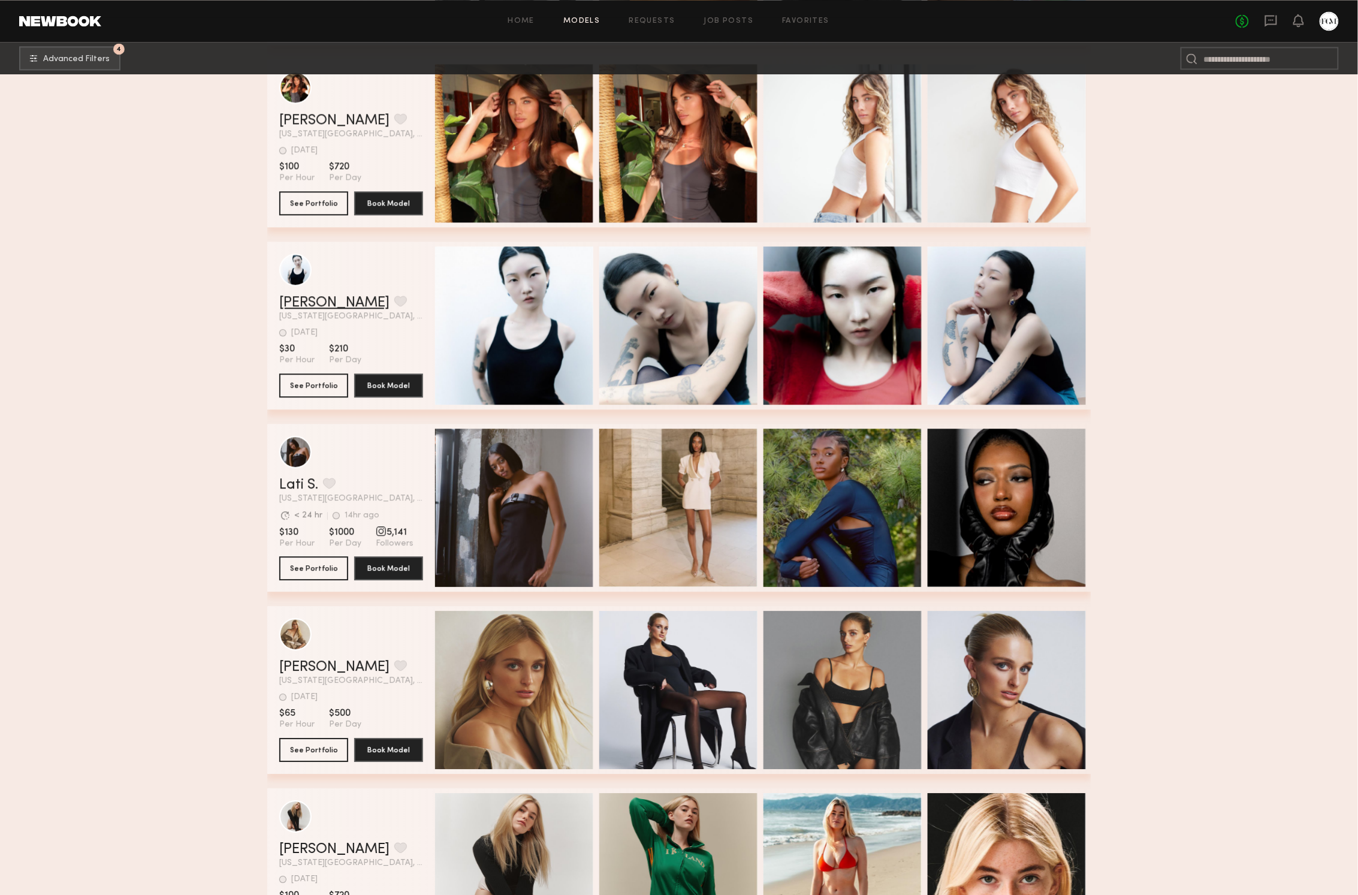
click at [321, 303] on link "Charlice C." at bounding box center [334, 302] width 110 height 14
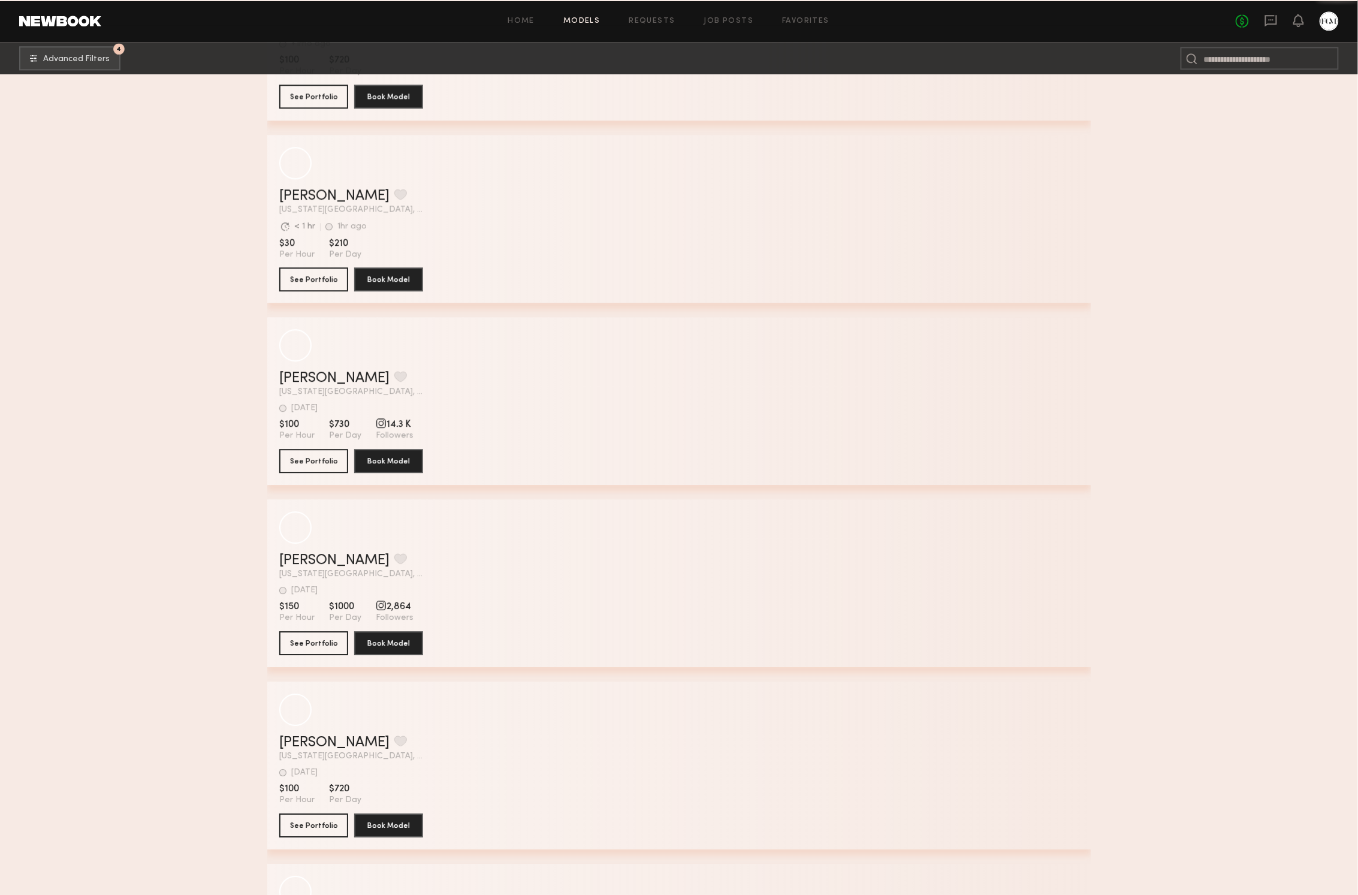
scroll to position [87615, 0]
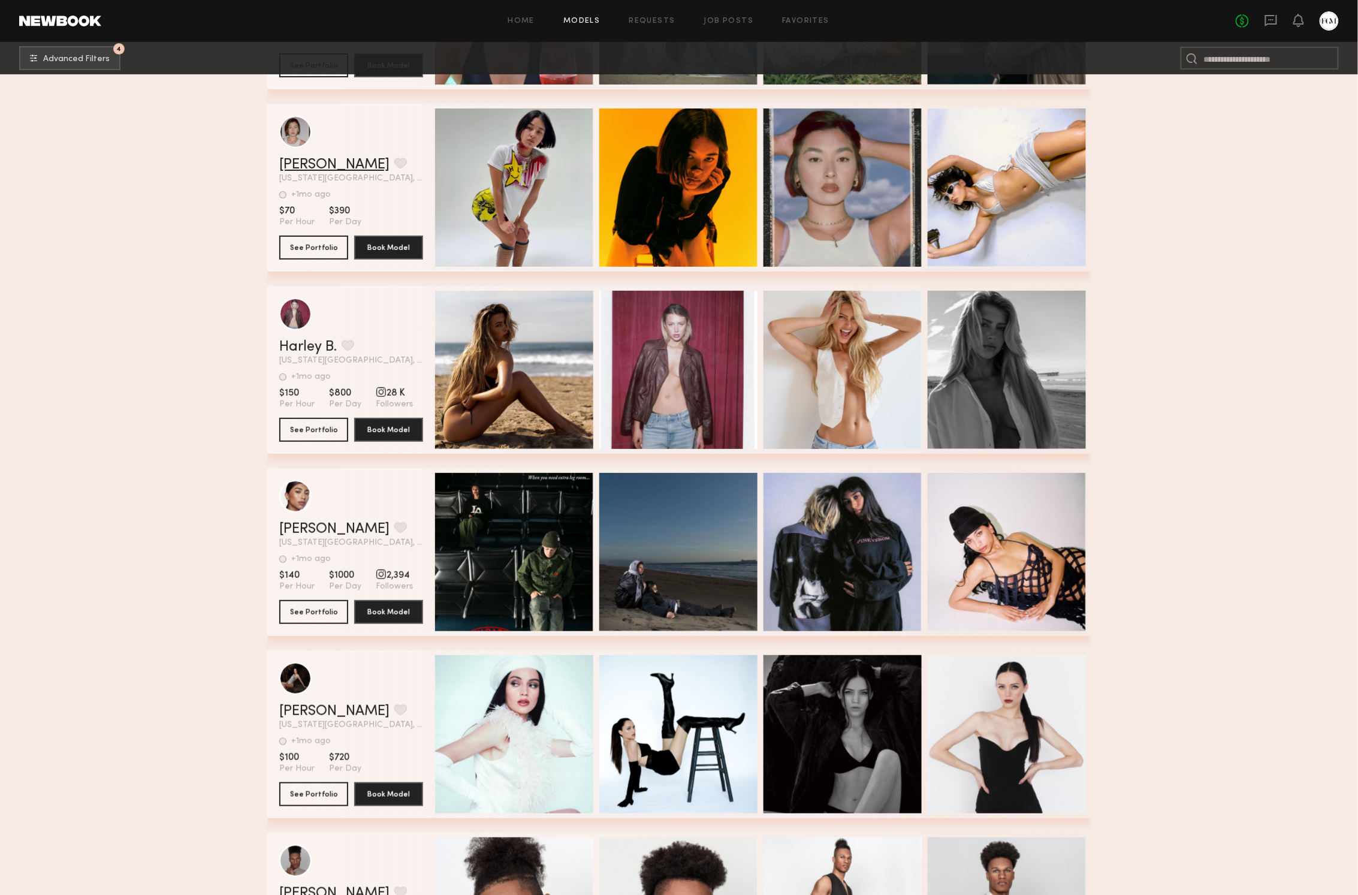
click at [319, 167] on link "Sasha C." at bounding box center [334, 165] width 110 height 14
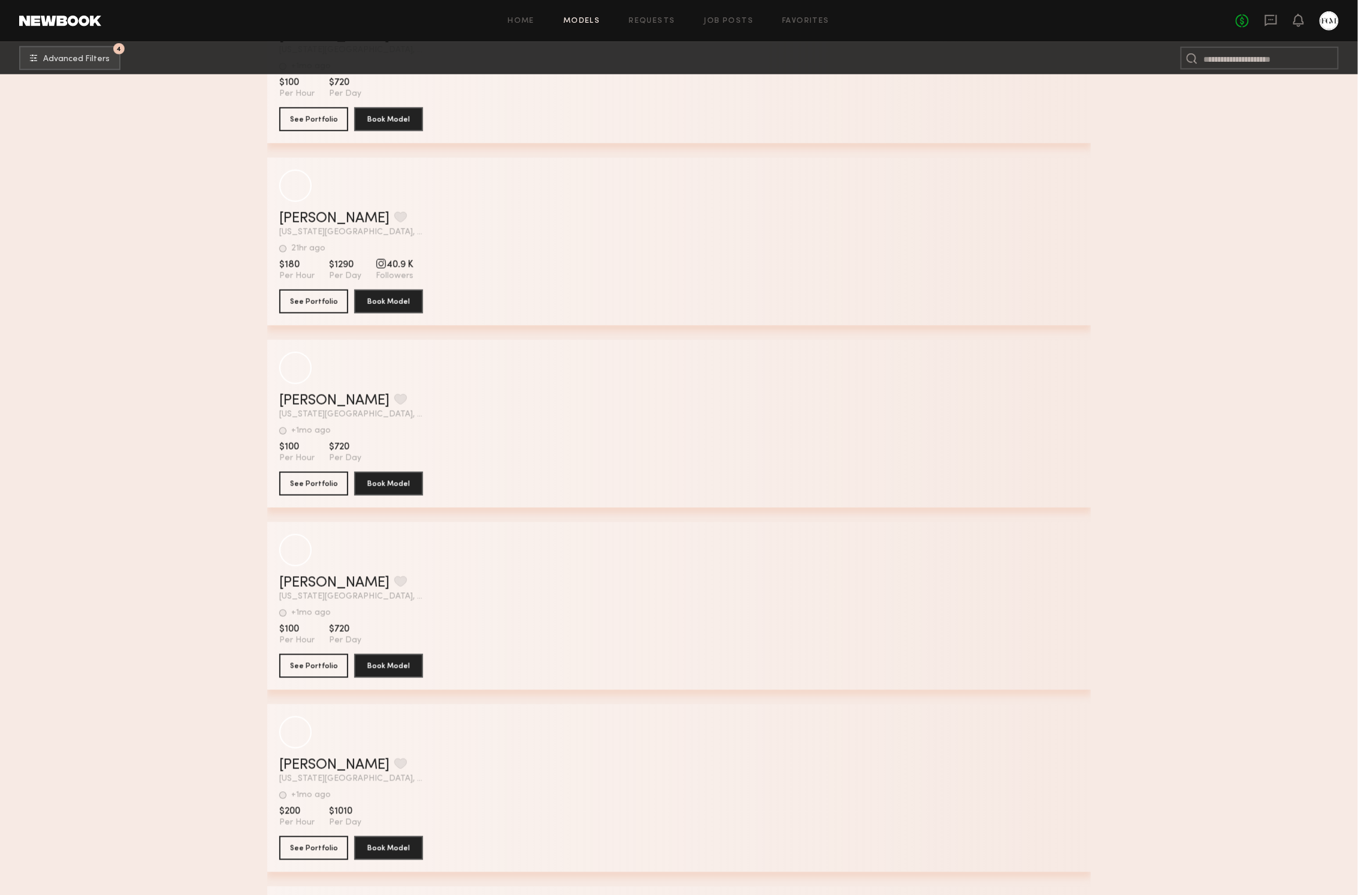
scroll to position [92157, 0]
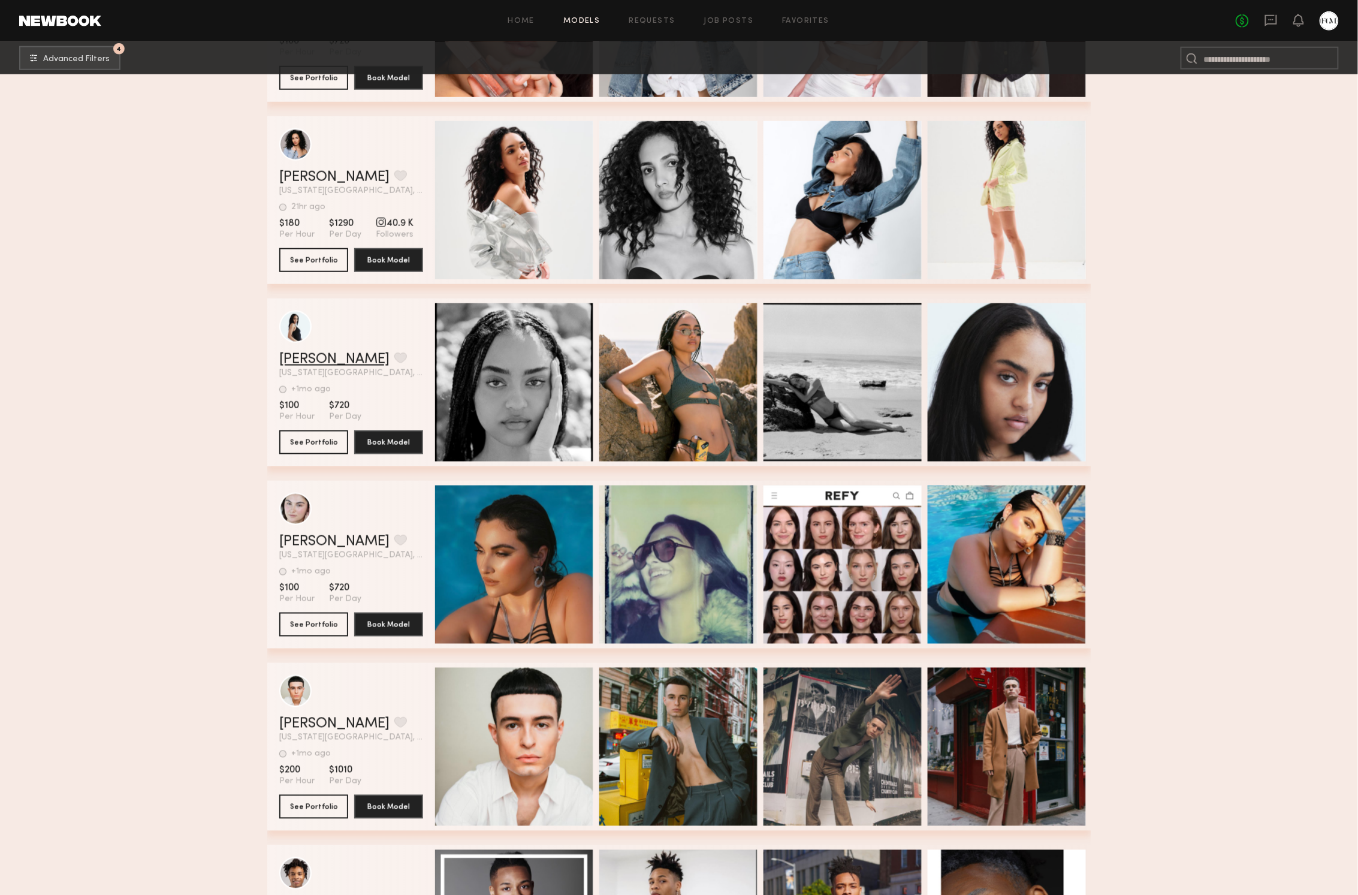
click at [291, 361] on link "Cierra M." at bounding box center [334, 359] width 110 height 14
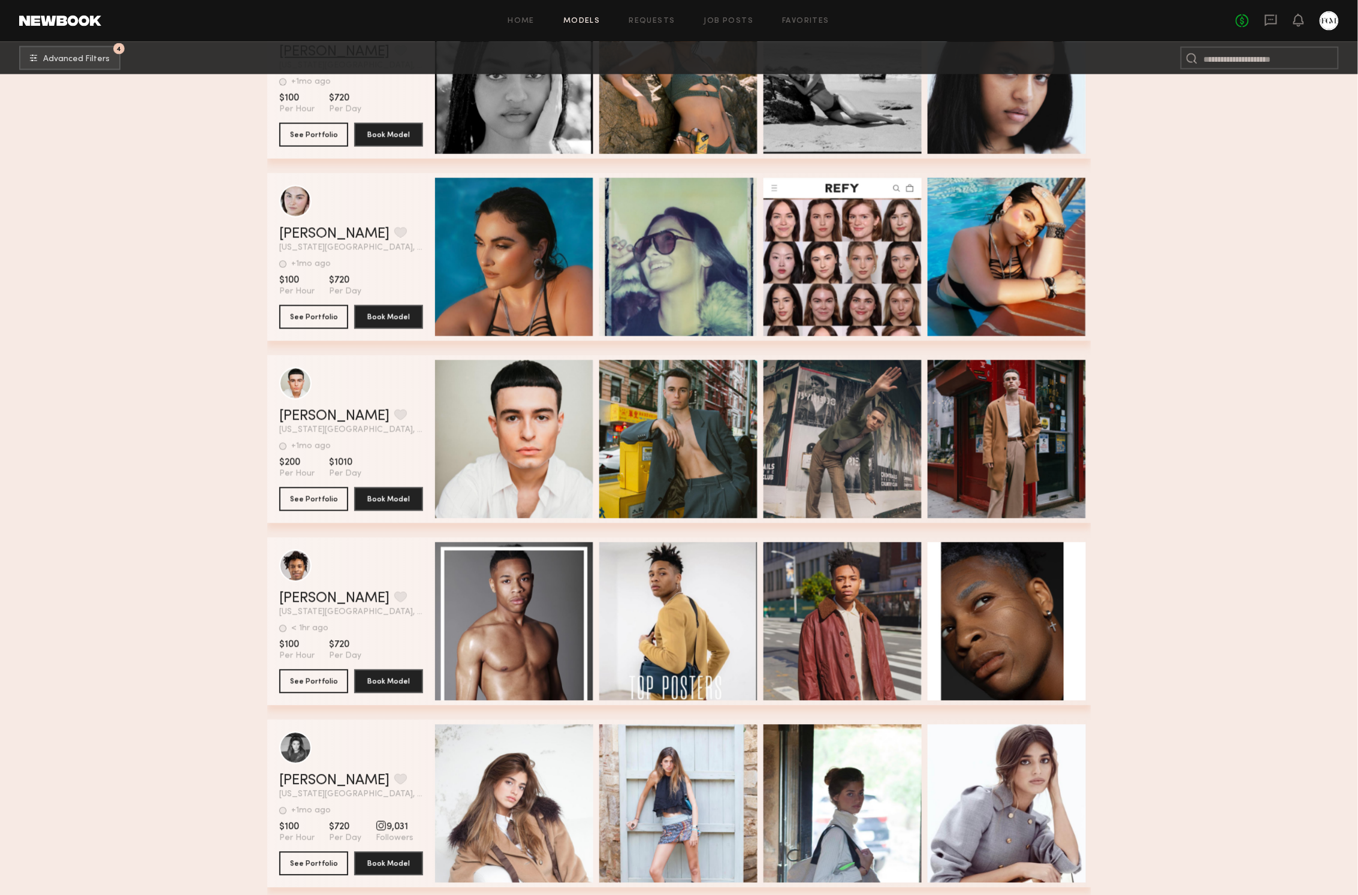
scroll to position [92750, 0]
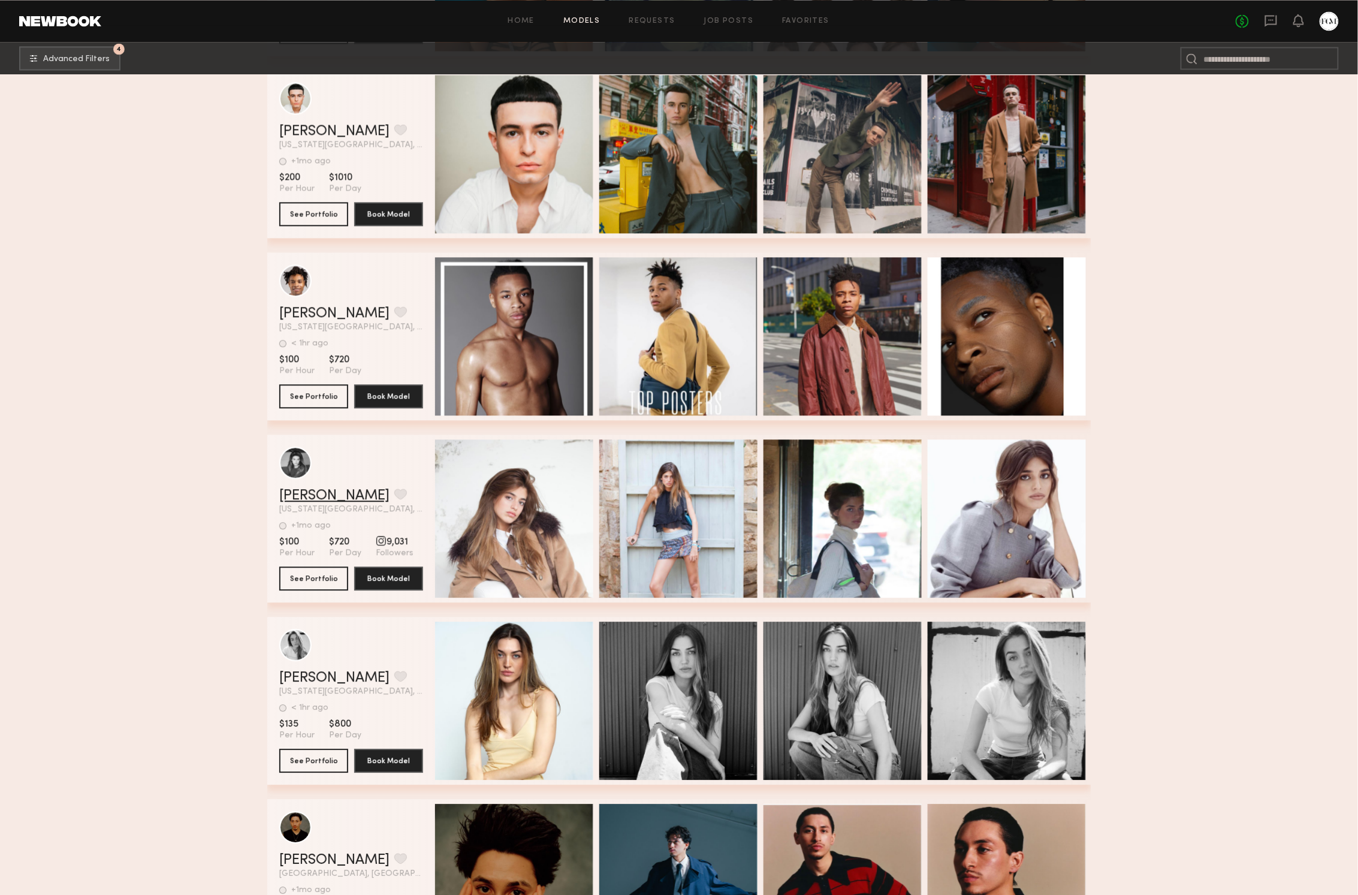
click at [313, 497] on link "Cala M." at bounding box center [334, 495] width 110 height 14
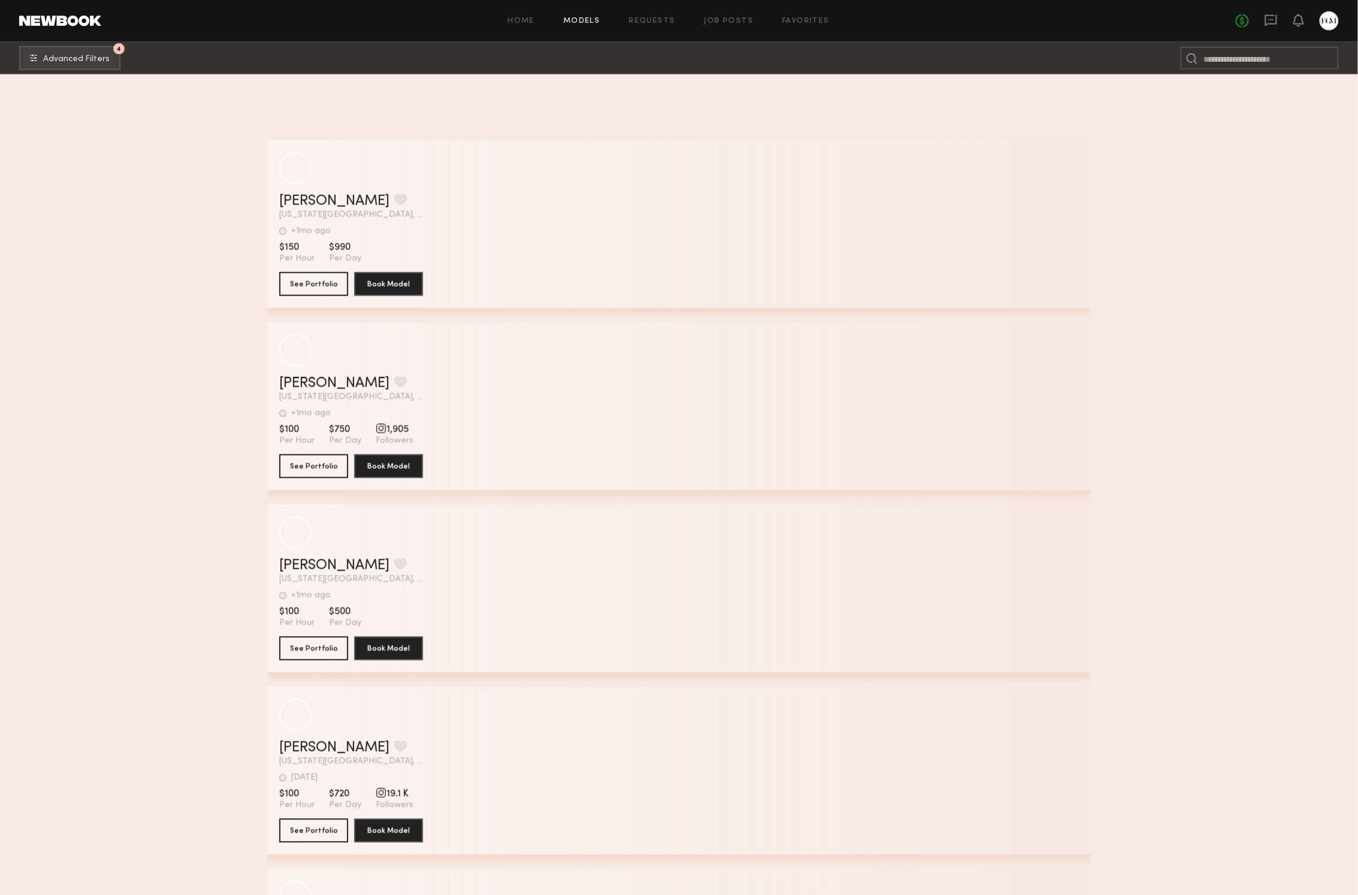
scroll to position [95167, 0]
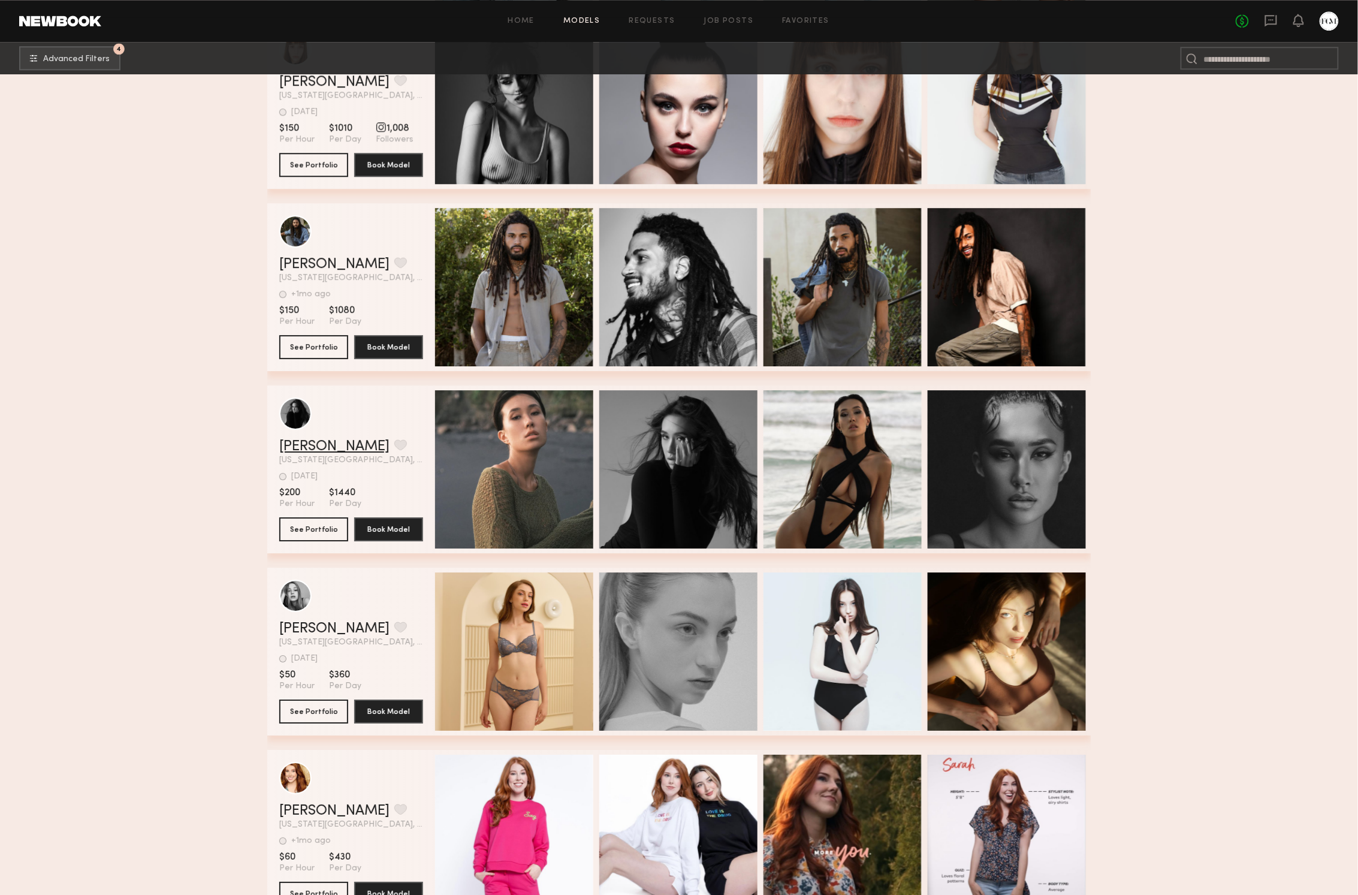
click at [302, 449] on link "Dia L." at bounding box center [334, 446] width 110 height 14
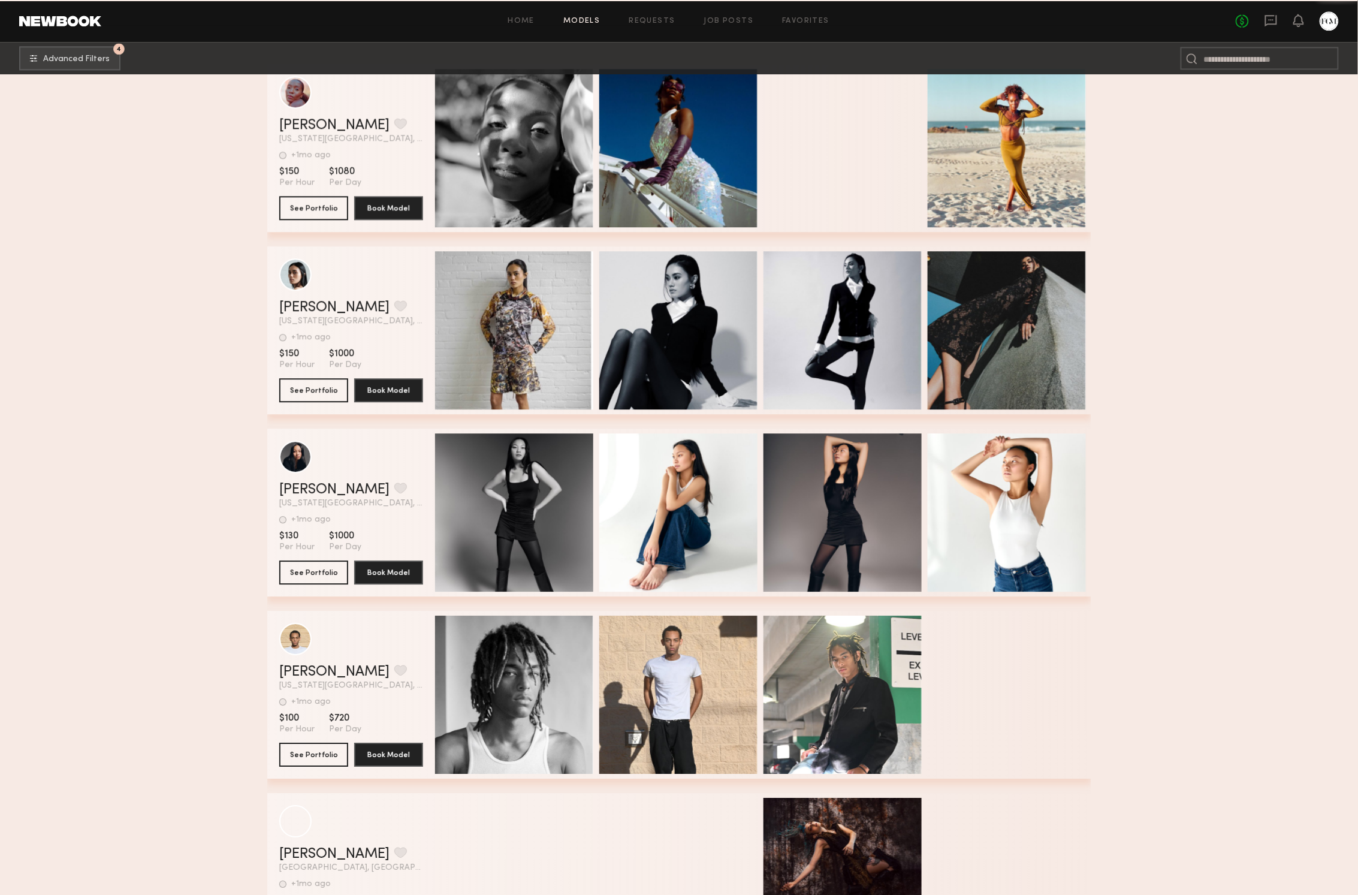
scroll to position [101666, 0]
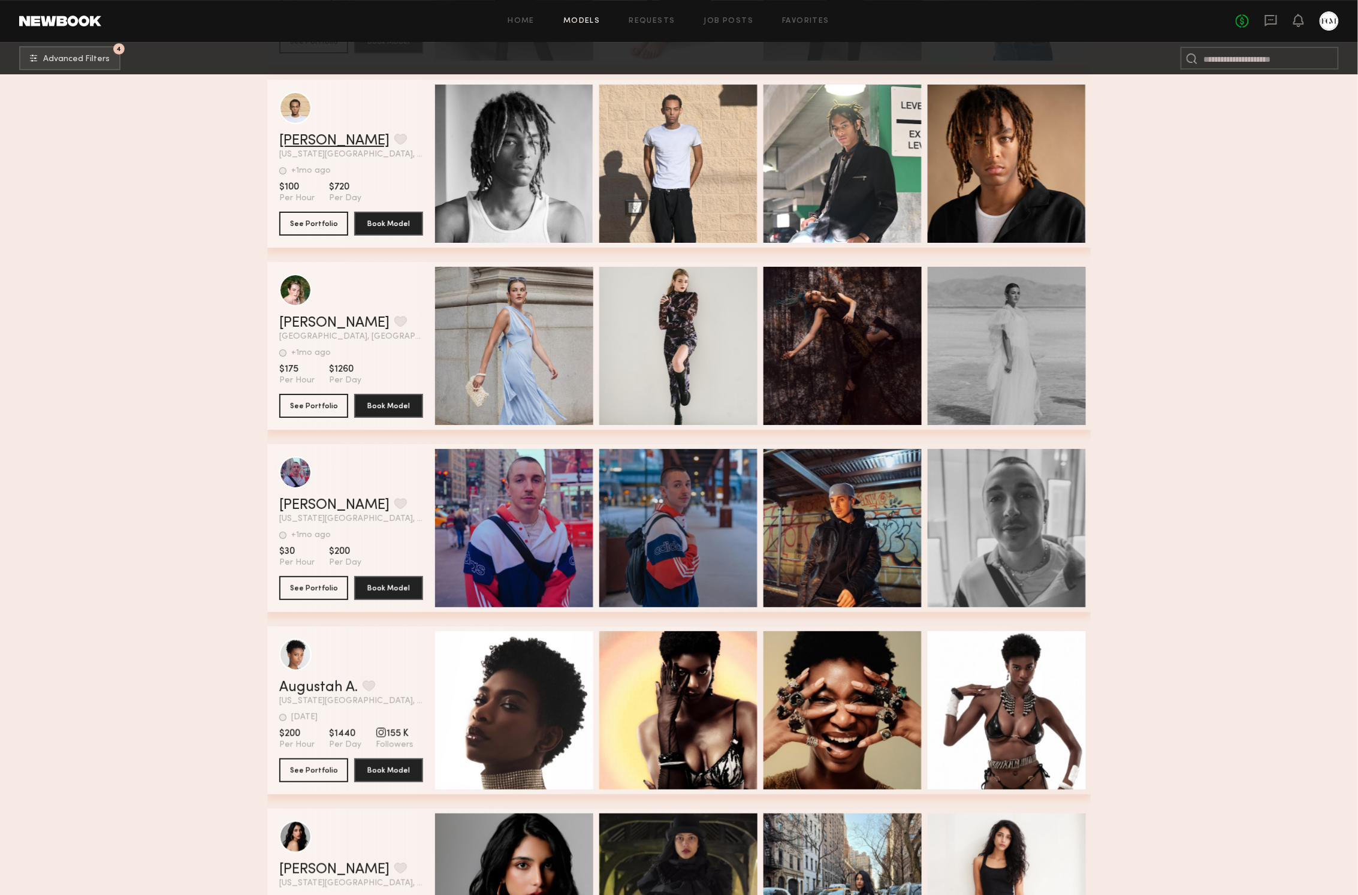
click at [321, 144] on link "Cameron D." at bounding box center [334, 141] width 110 height 14
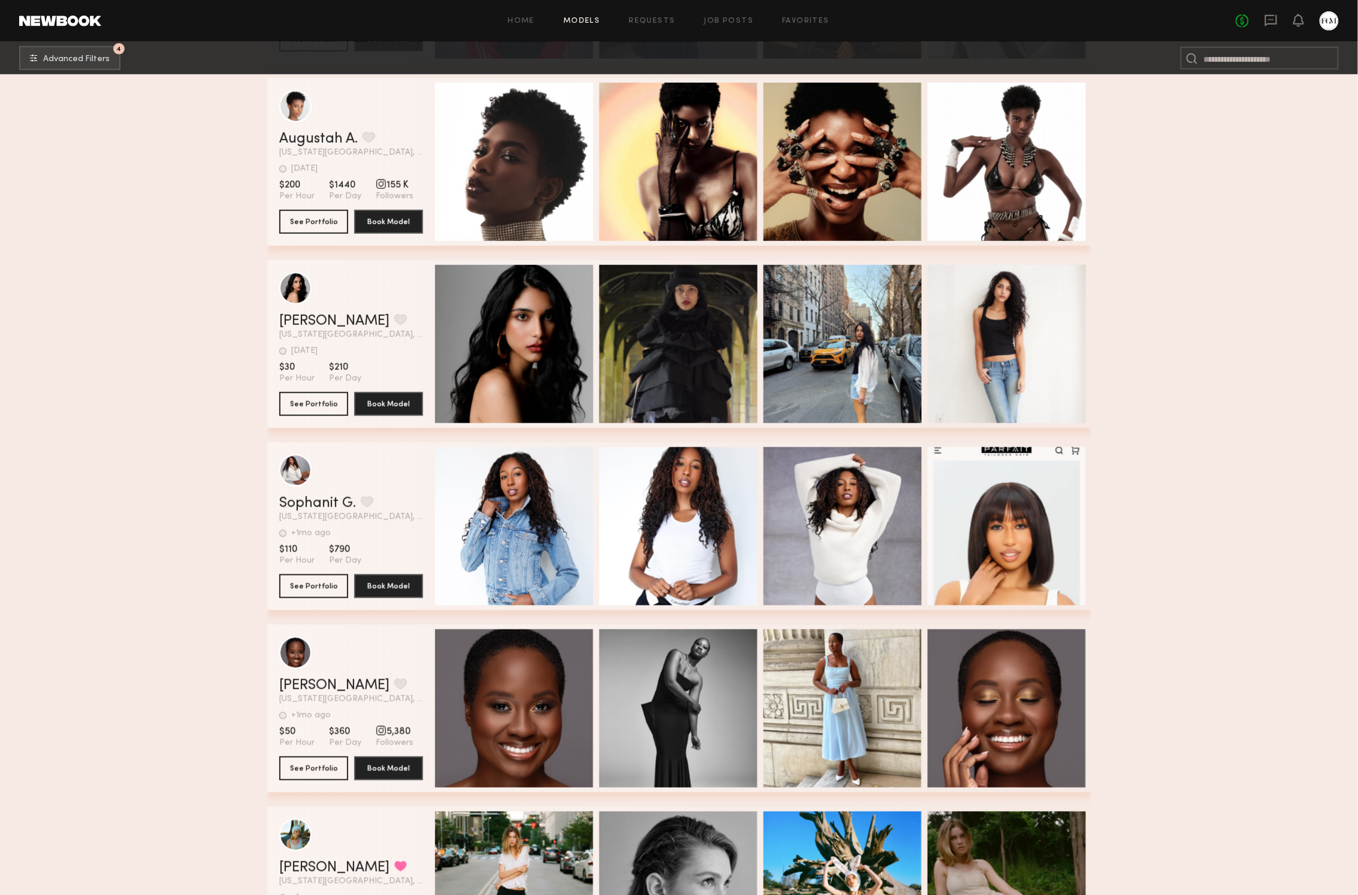
scroll to position [102716, 0]
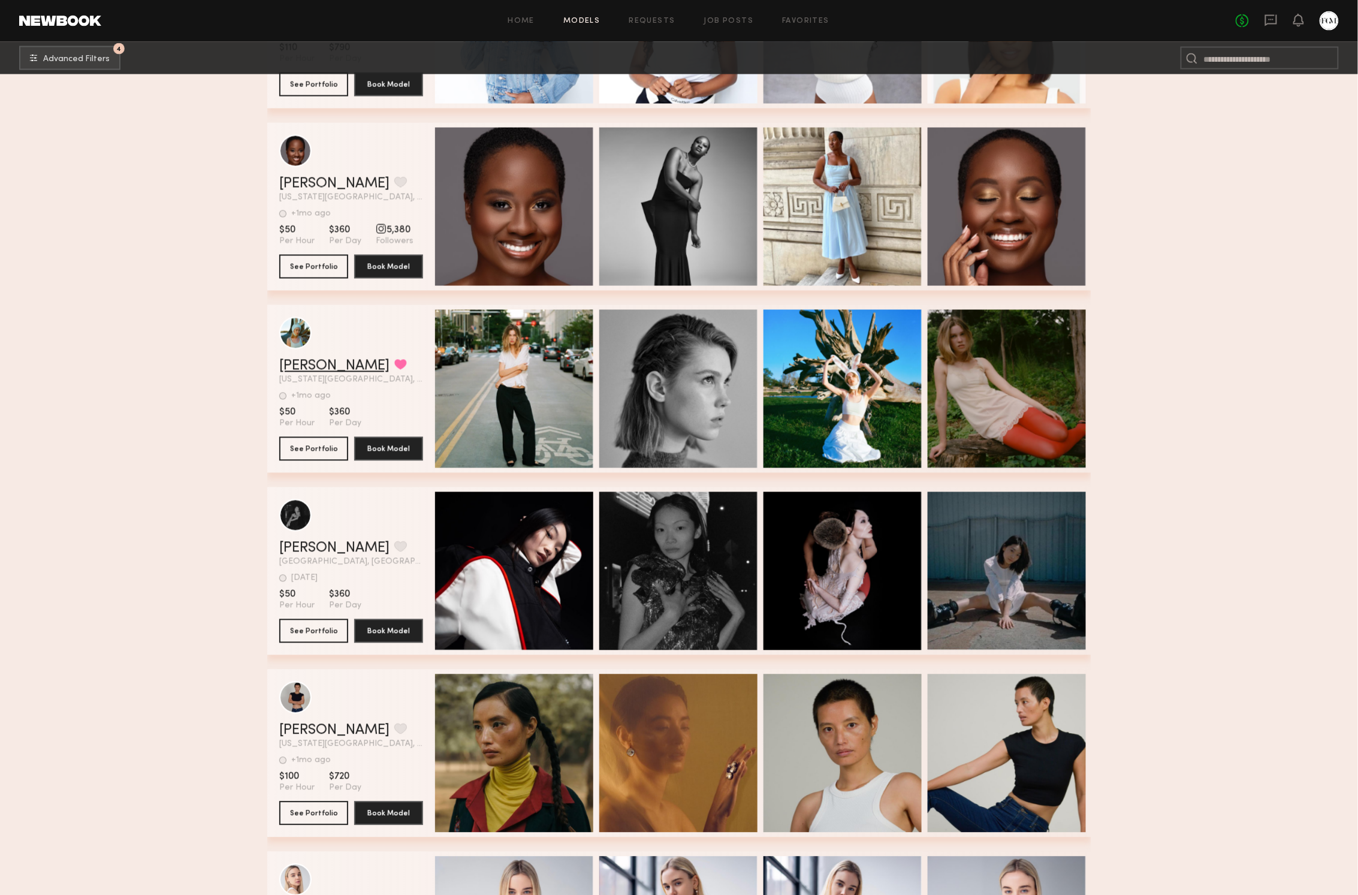
click at [300, 364] on link "Meg F." at bounding box center [334, 366] width 110 height 14
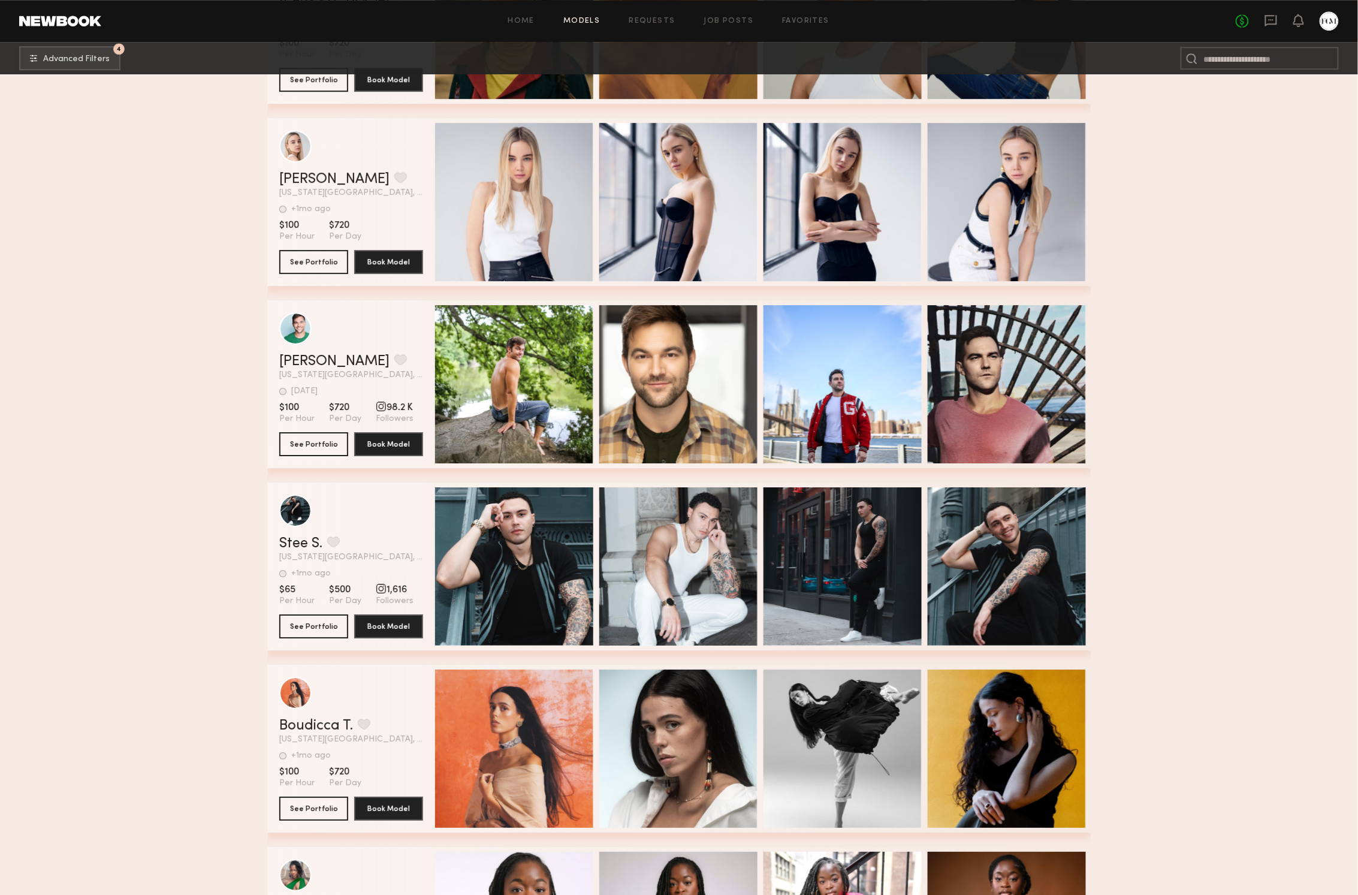
scroll to position [103471, 0]
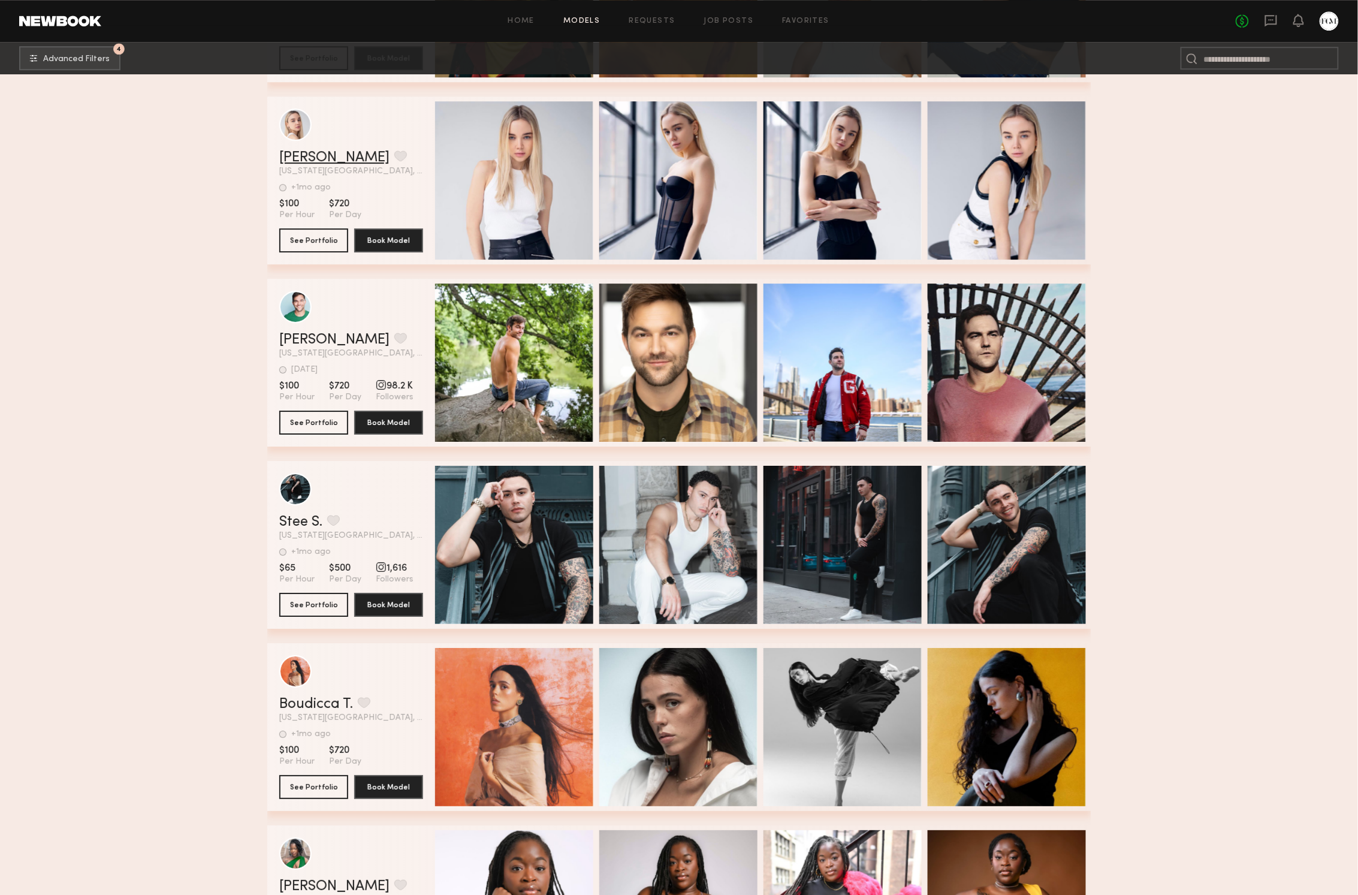
click at [298, 156] on link "Yana M." at bounding box center [334, 157] width 110 height 14
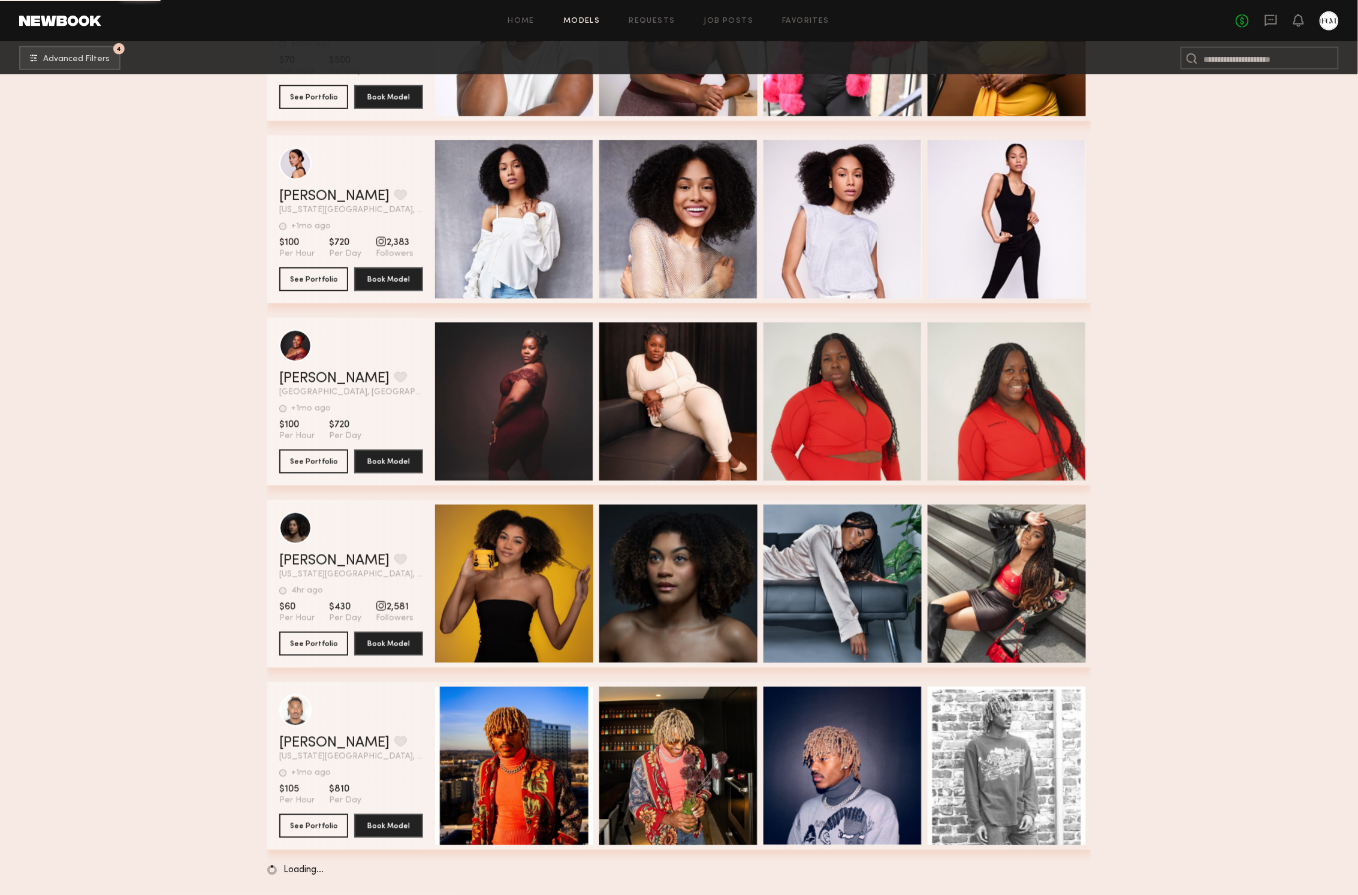
scroll to position [104343, 0]
click at [310, 736] on link "Myles J." at bounding box center [334, 743] width 110 height 14
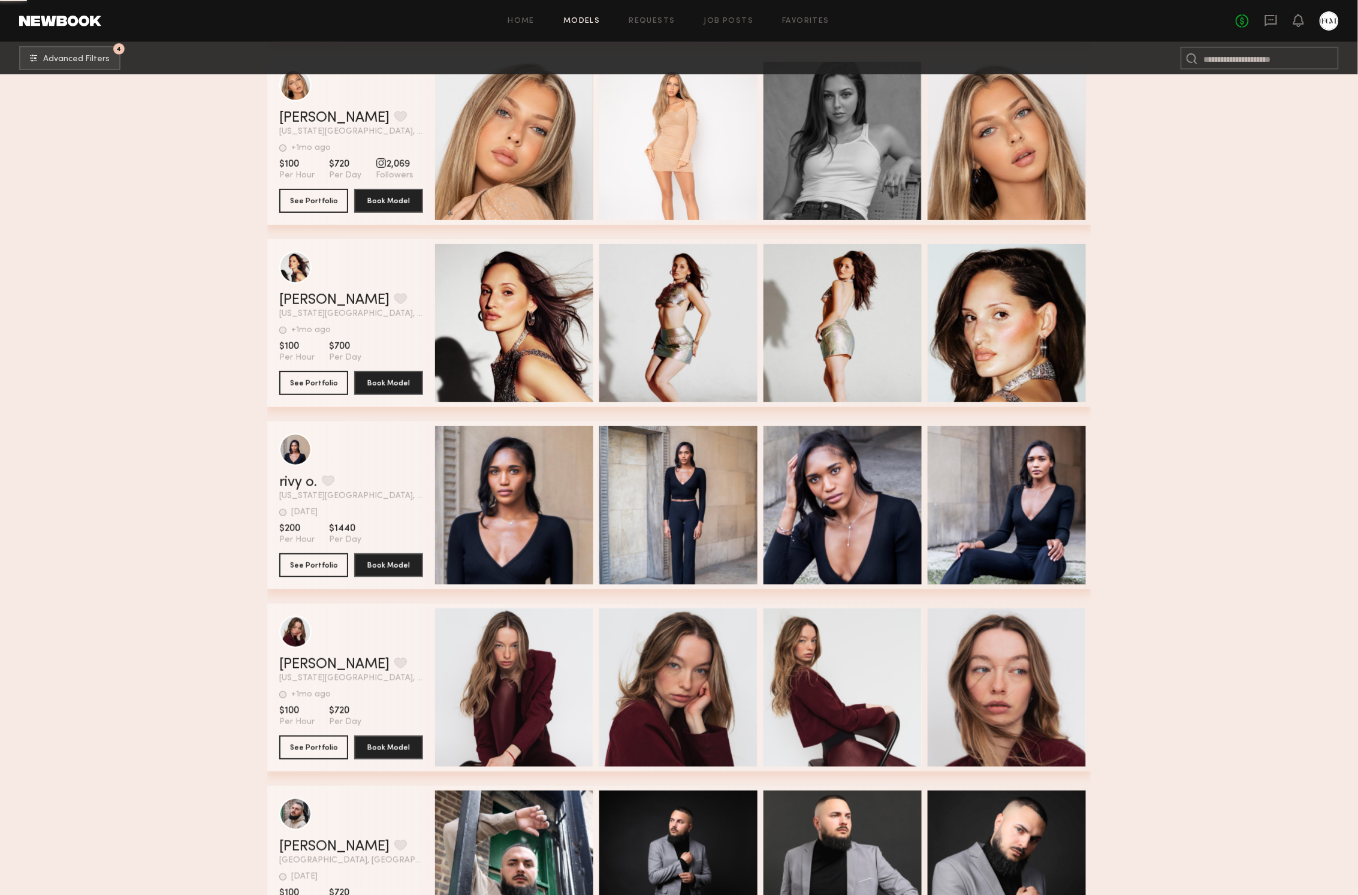
scroll to position [106529, 0]
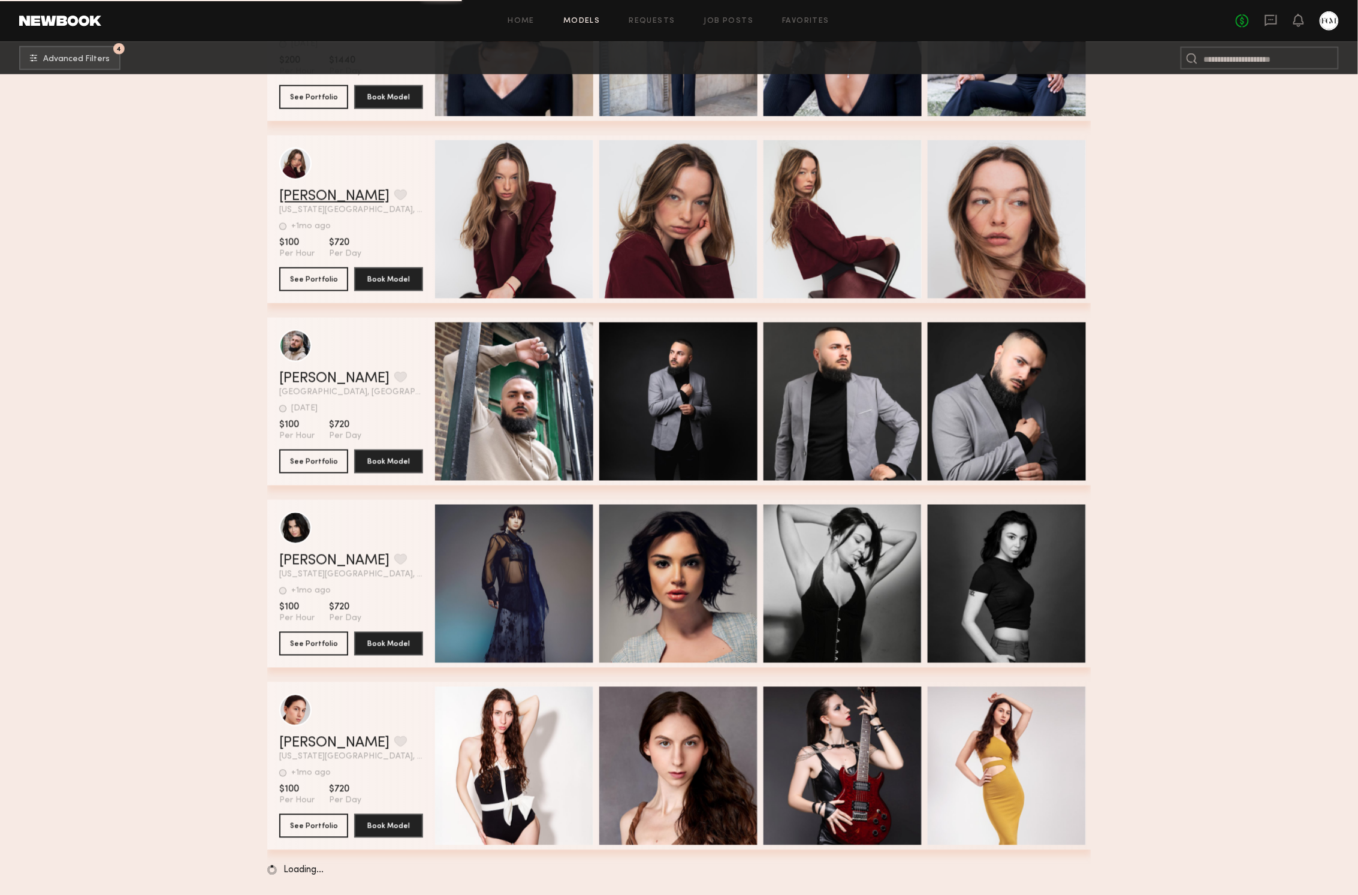
click at [291, 197] on link "Amber M." at bounding box center [334, 196] width 110 height 14
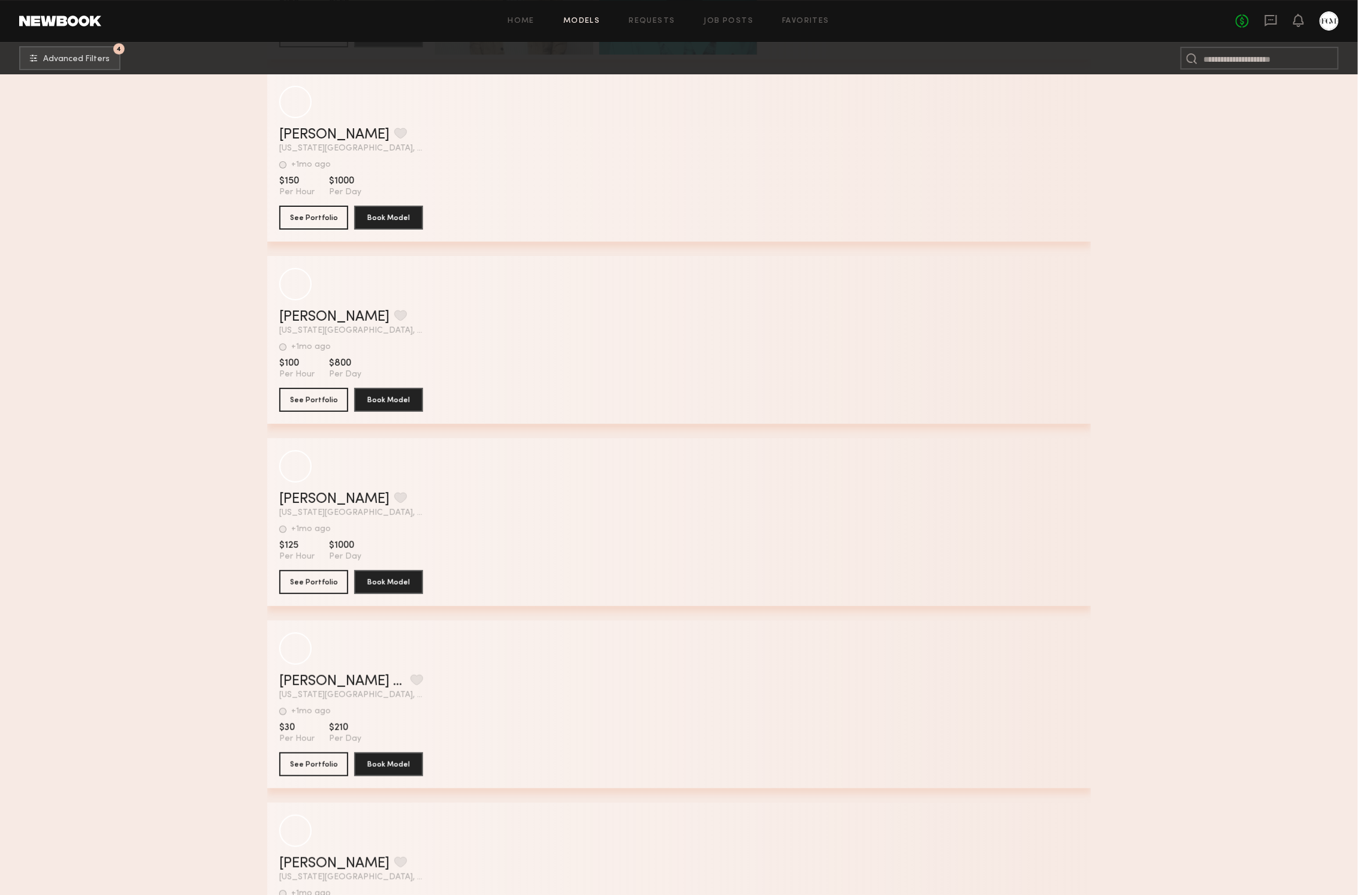
scroll to position [110014, 0]
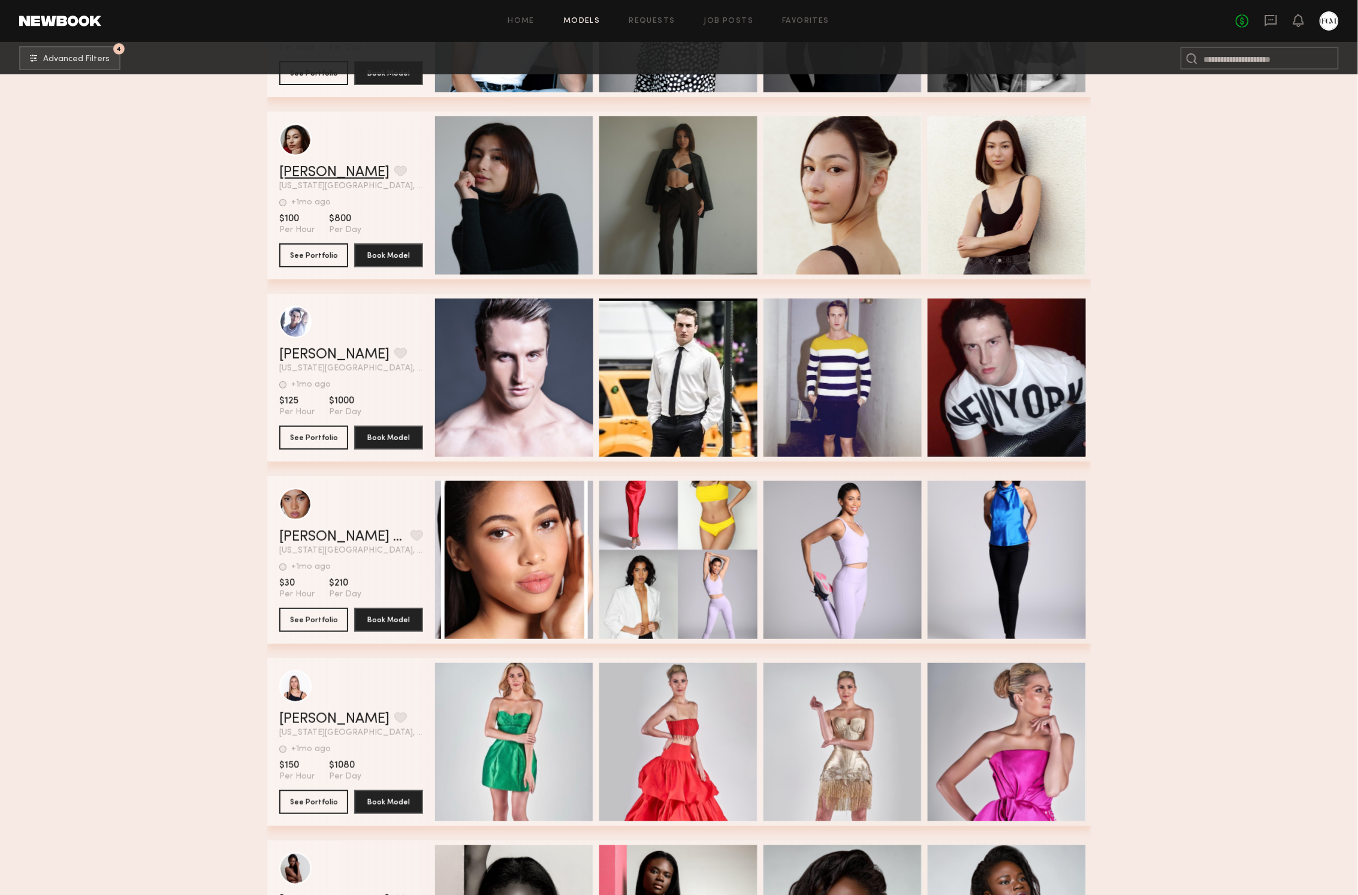
click at [313, 168] on link "Daniella Z." at bounding box center [334, 172] width 110 height 14
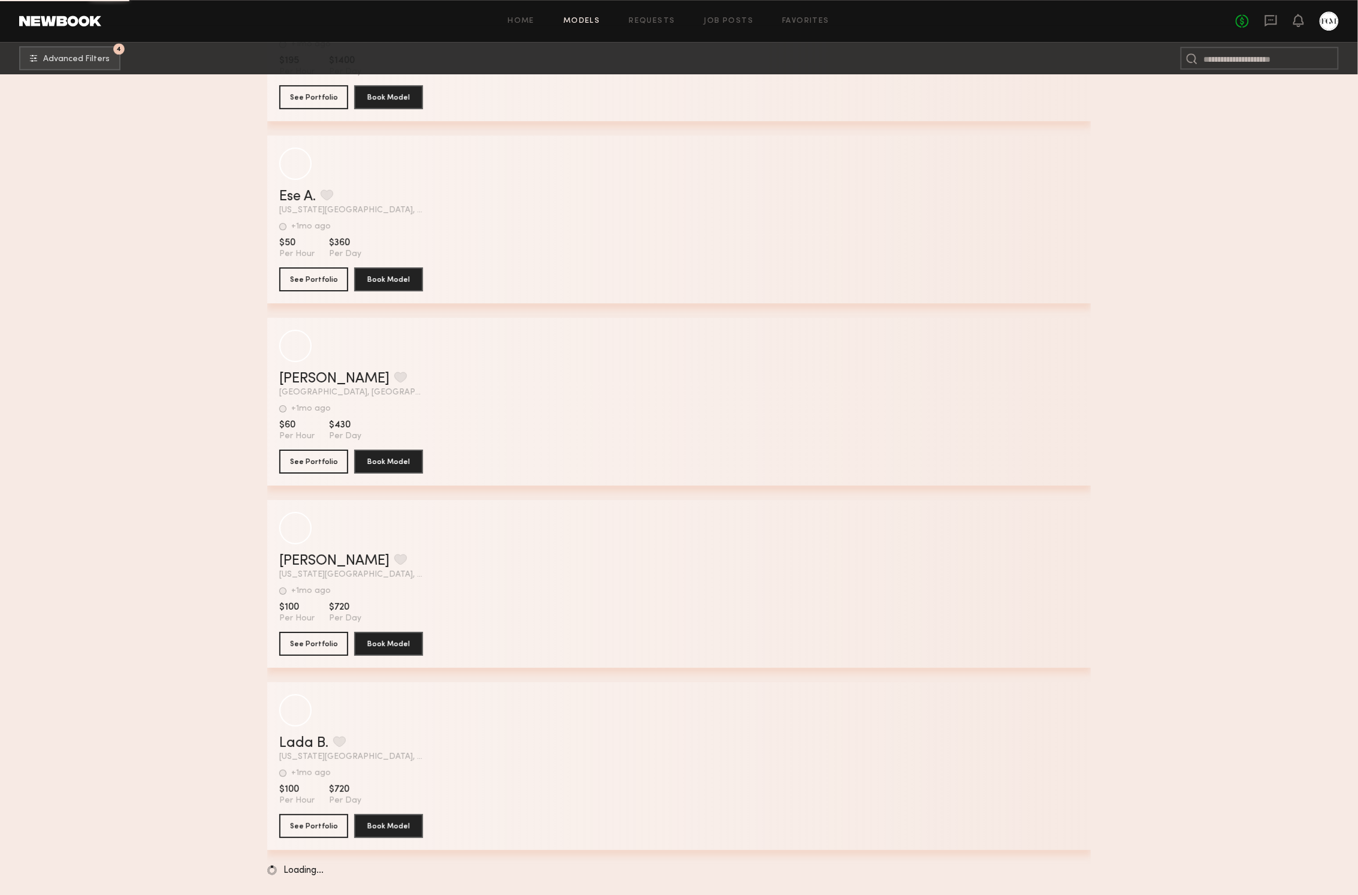
scroll to position [121831, 0]
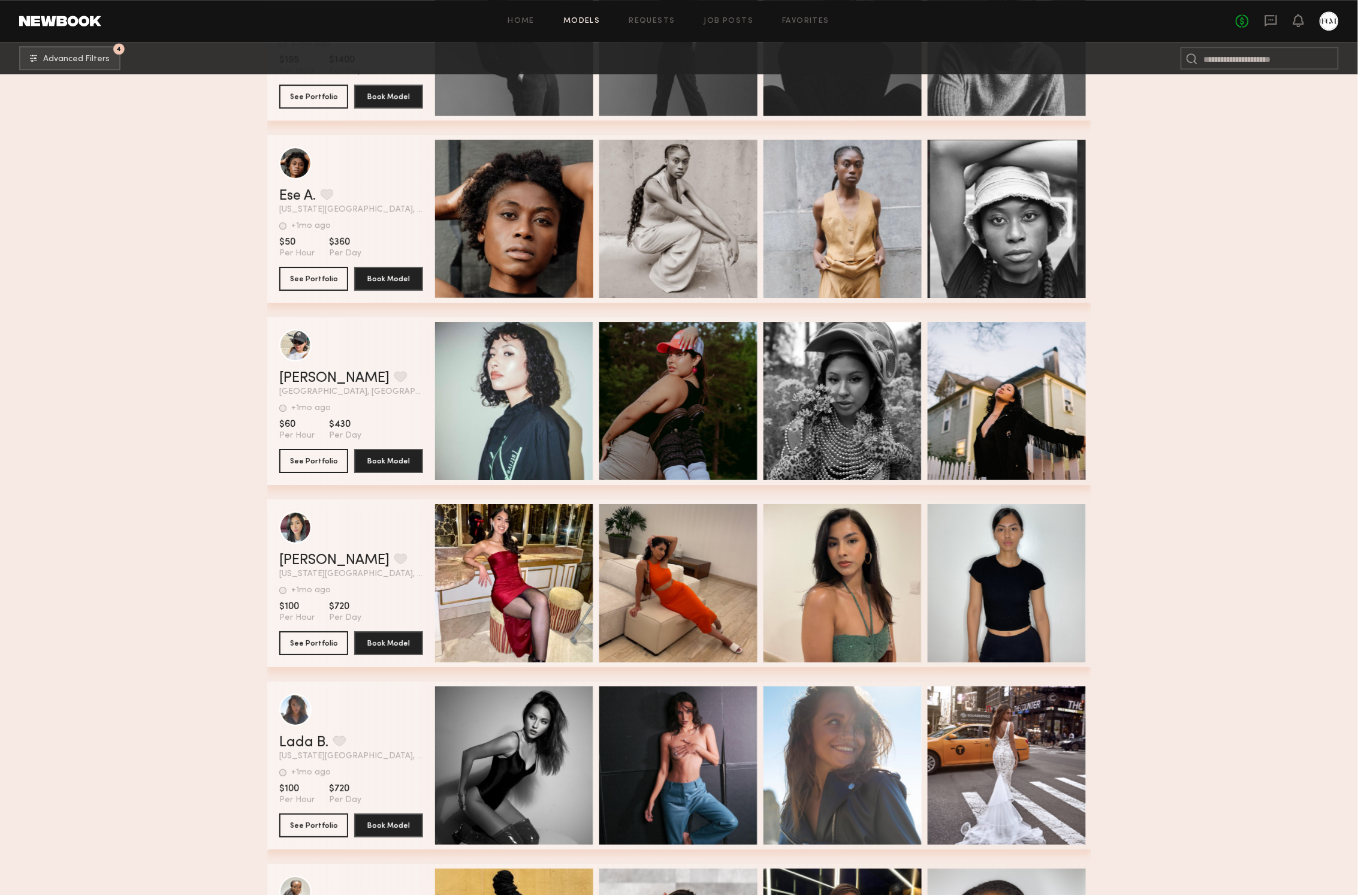
click at [291, 736] on link "Lada B." at bounding box center [303, 742] width 49 height 14
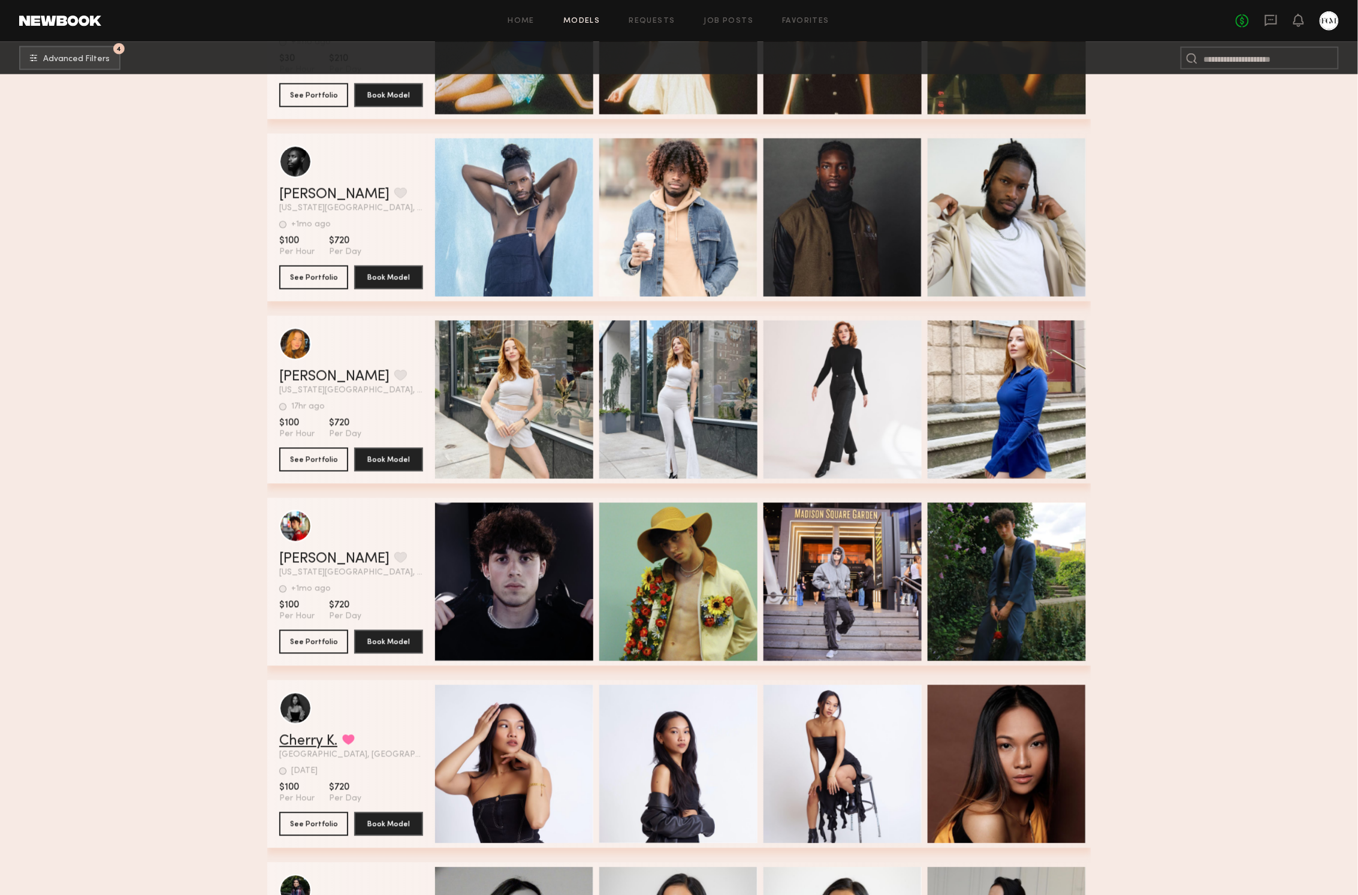
click at [312, 738] on link "Cherry K." at bounding box center [308, 741] width 58 height 14
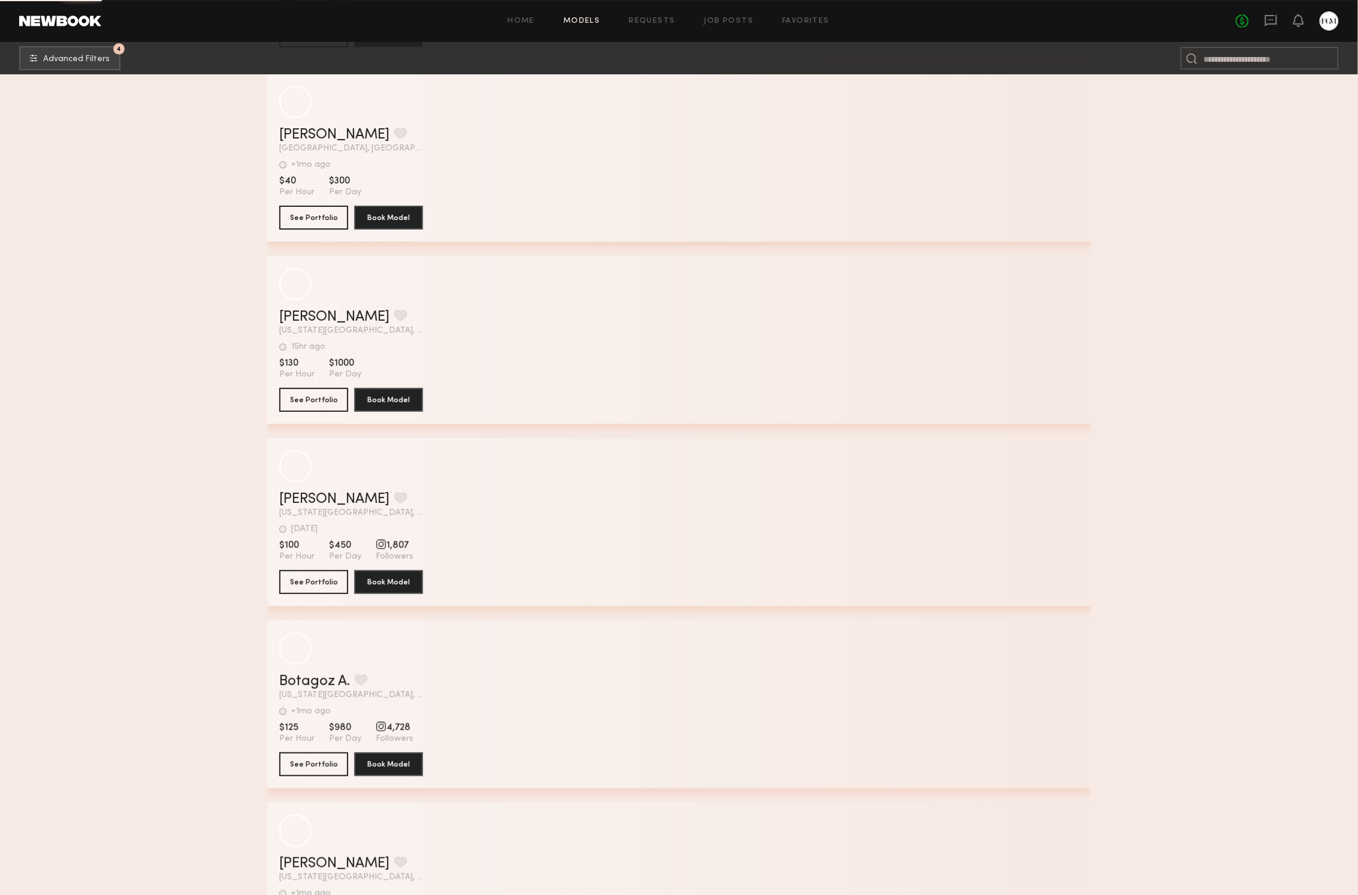
scroll to position [132127, 0]
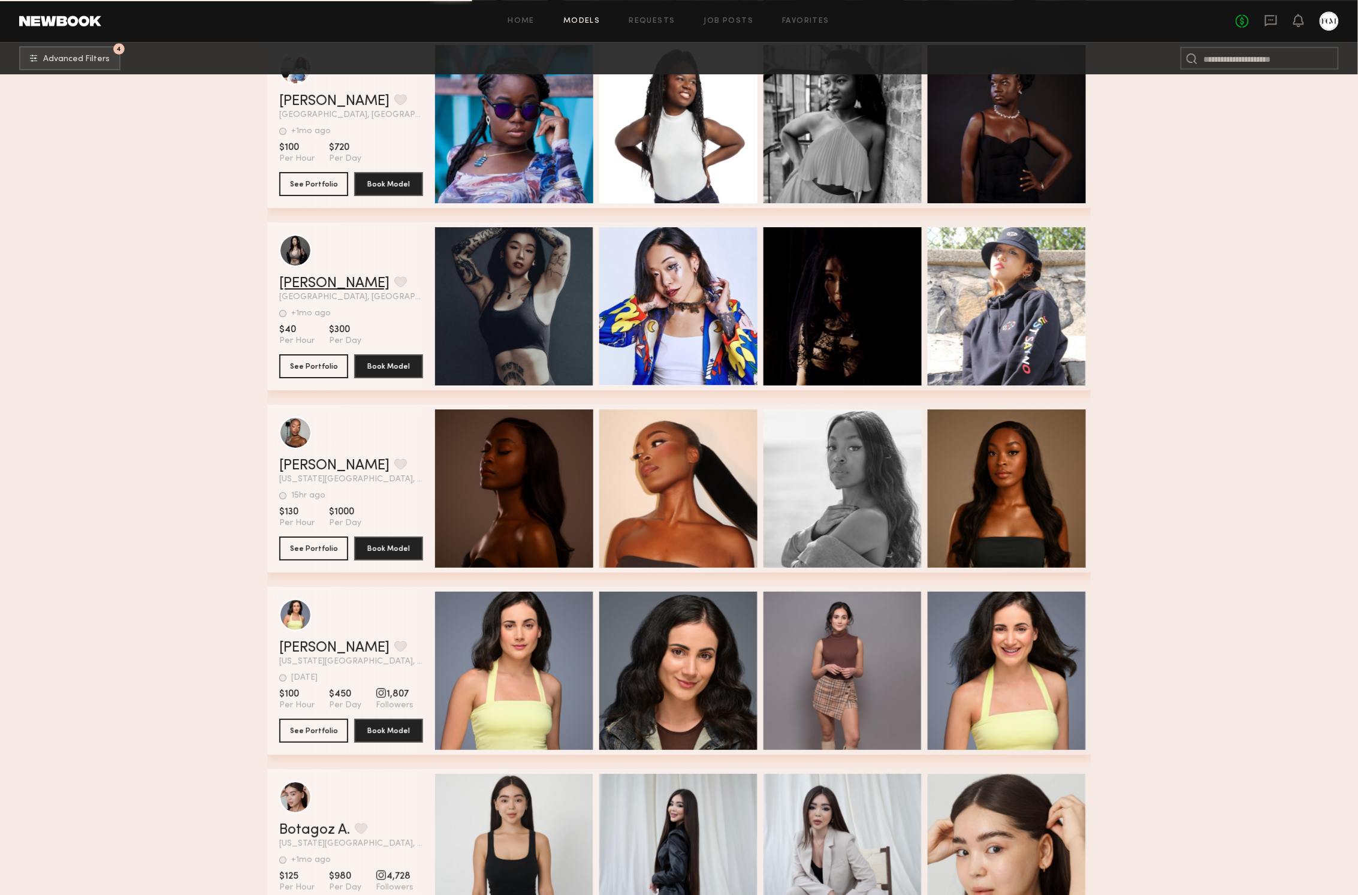
click at [315, 282] on link "Harley C." at bounding box center [334, 283] width 110 height 14
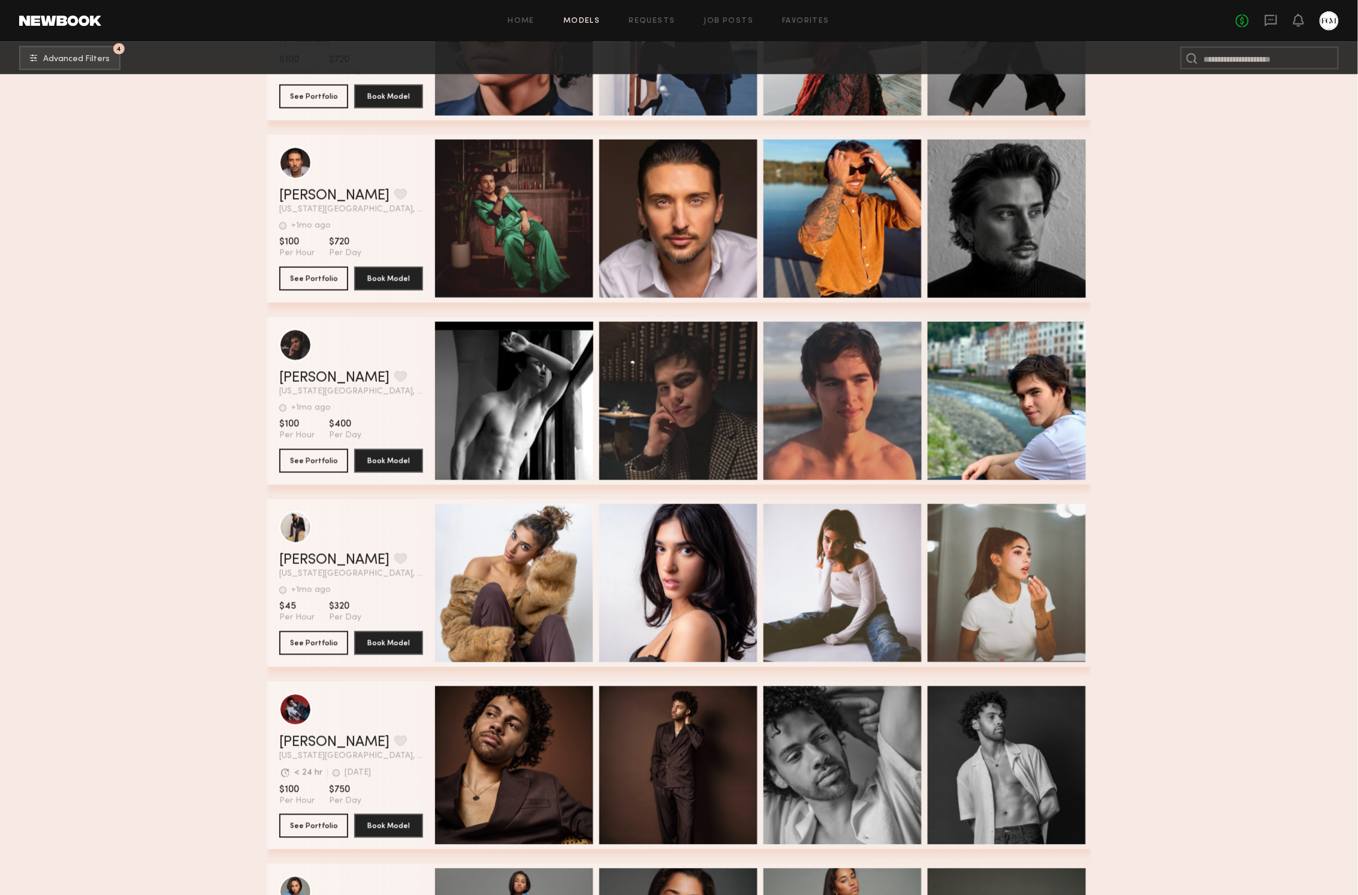
scroll to position [138197, 0]
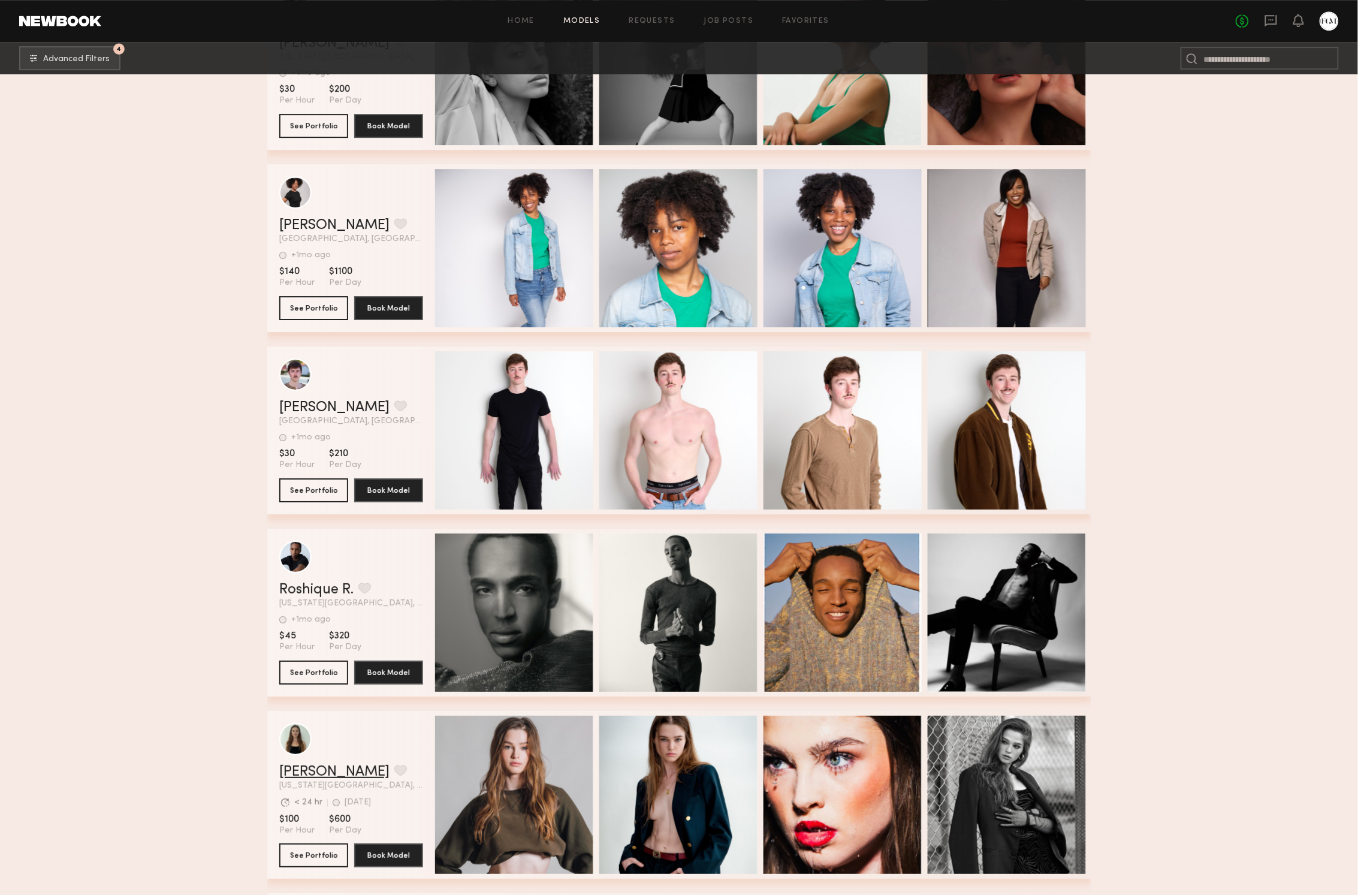
click at [327, 772] on link "Aislinn Grace M." at bounding box center [334, 772] width 110 height 14
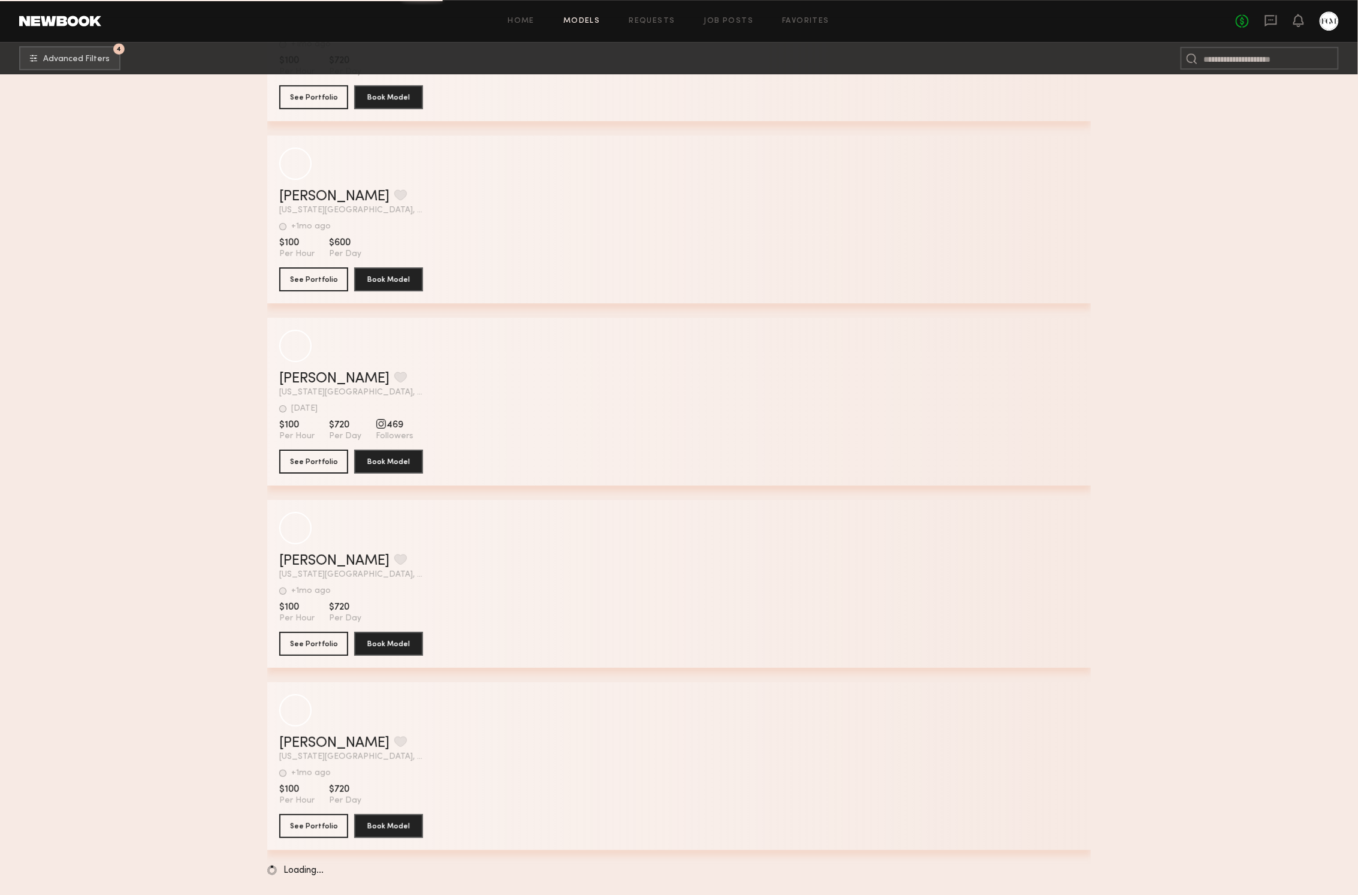
scroll to position [152435, 0]
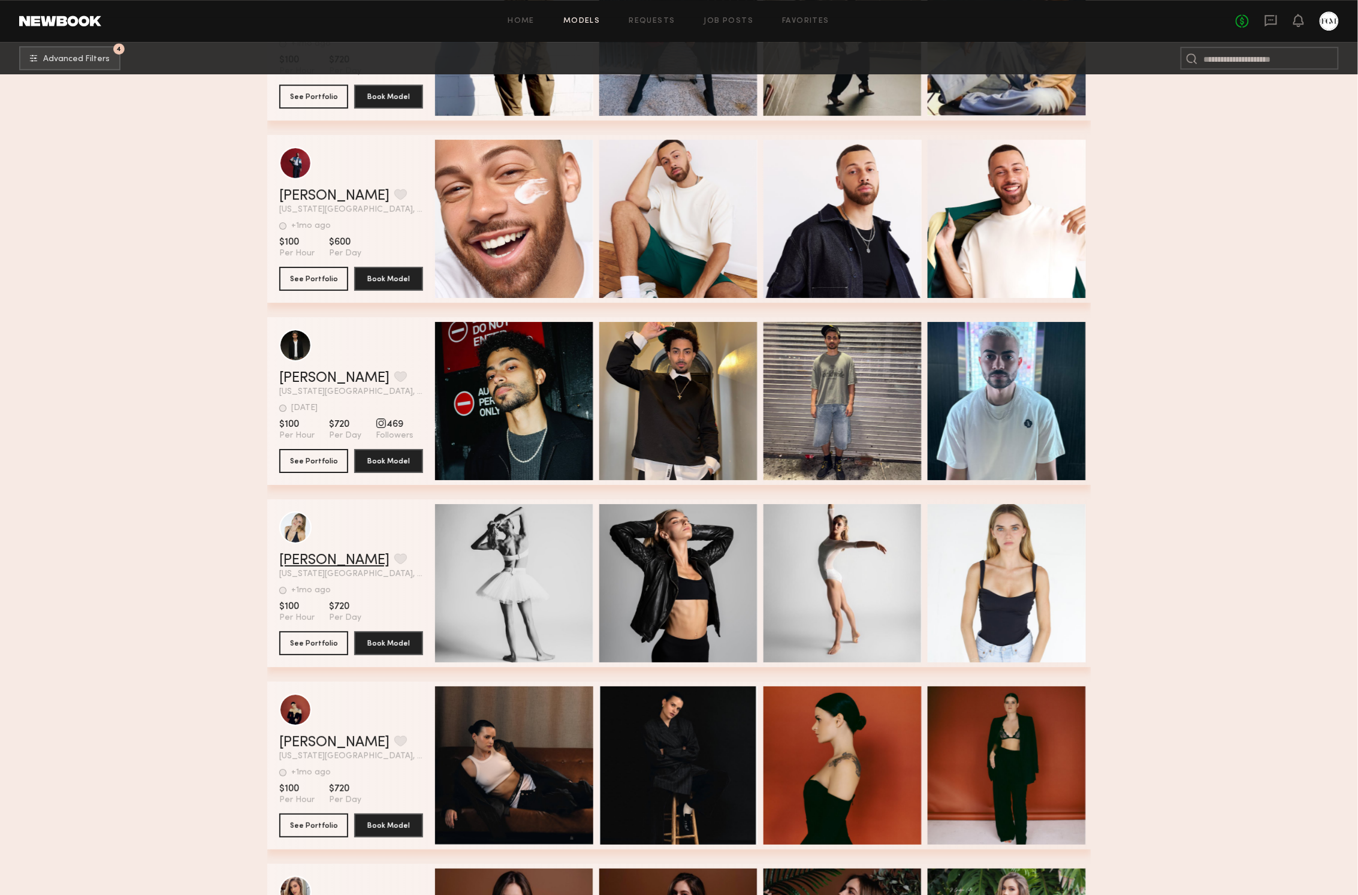
click at [314, 558] on link "Brooke L." at bounding box center [334, 560] width 110 height 14
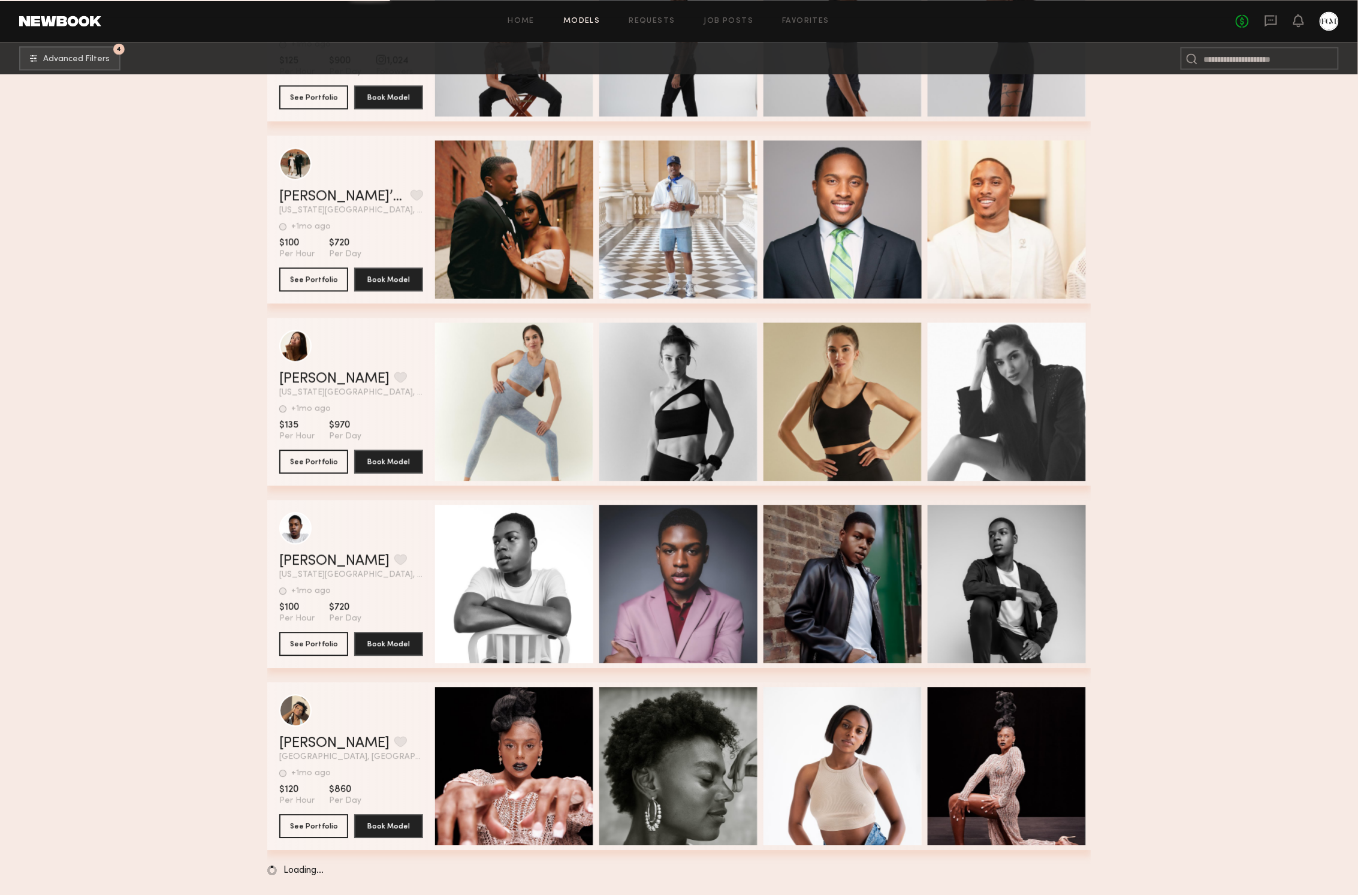
scroll to position [174295, 0]
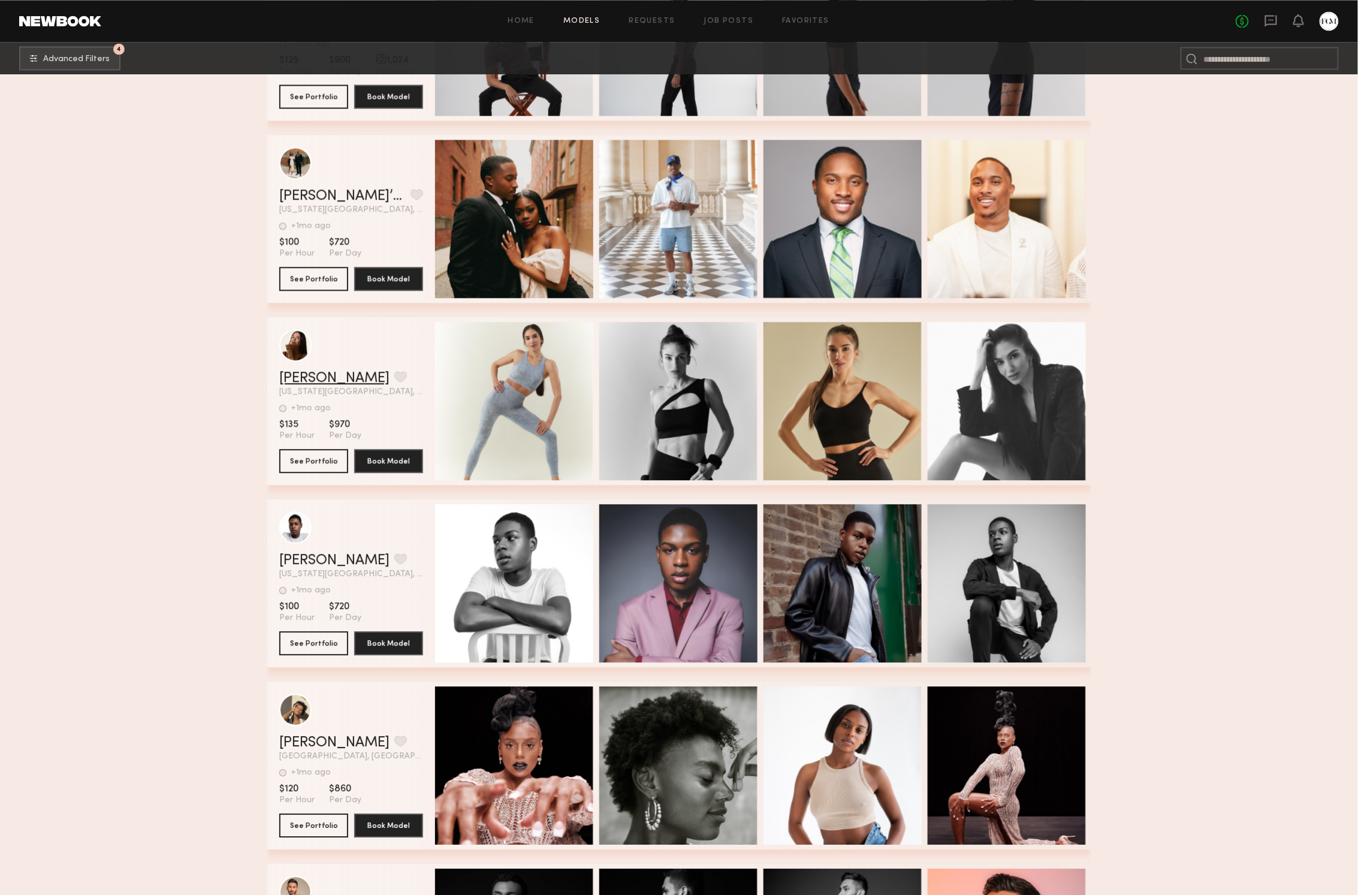
click at [291, 385] on link "Kate T." at bounding box center [334, 378] width 110 height 14
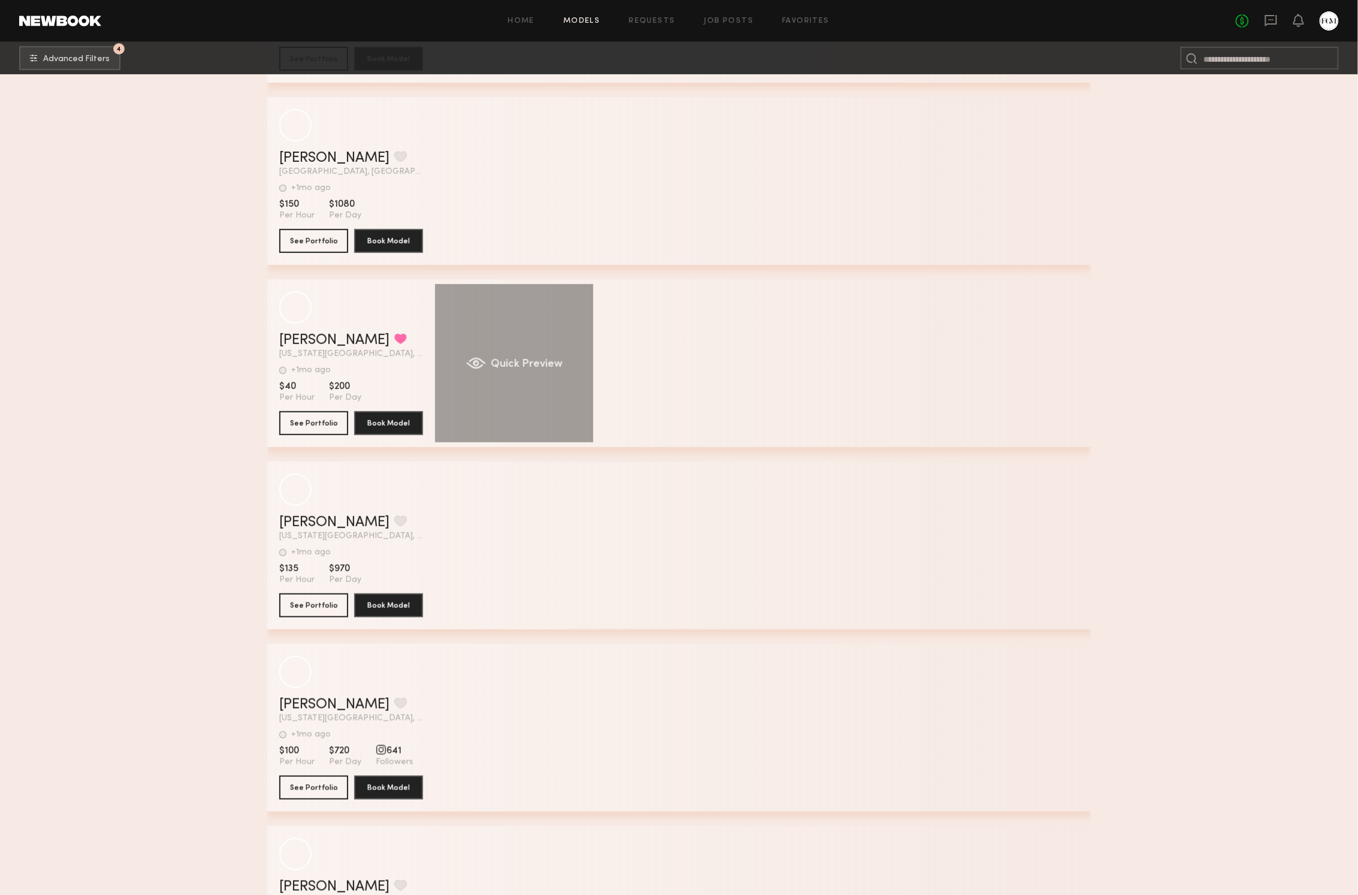
scroll to position [177410, 0]
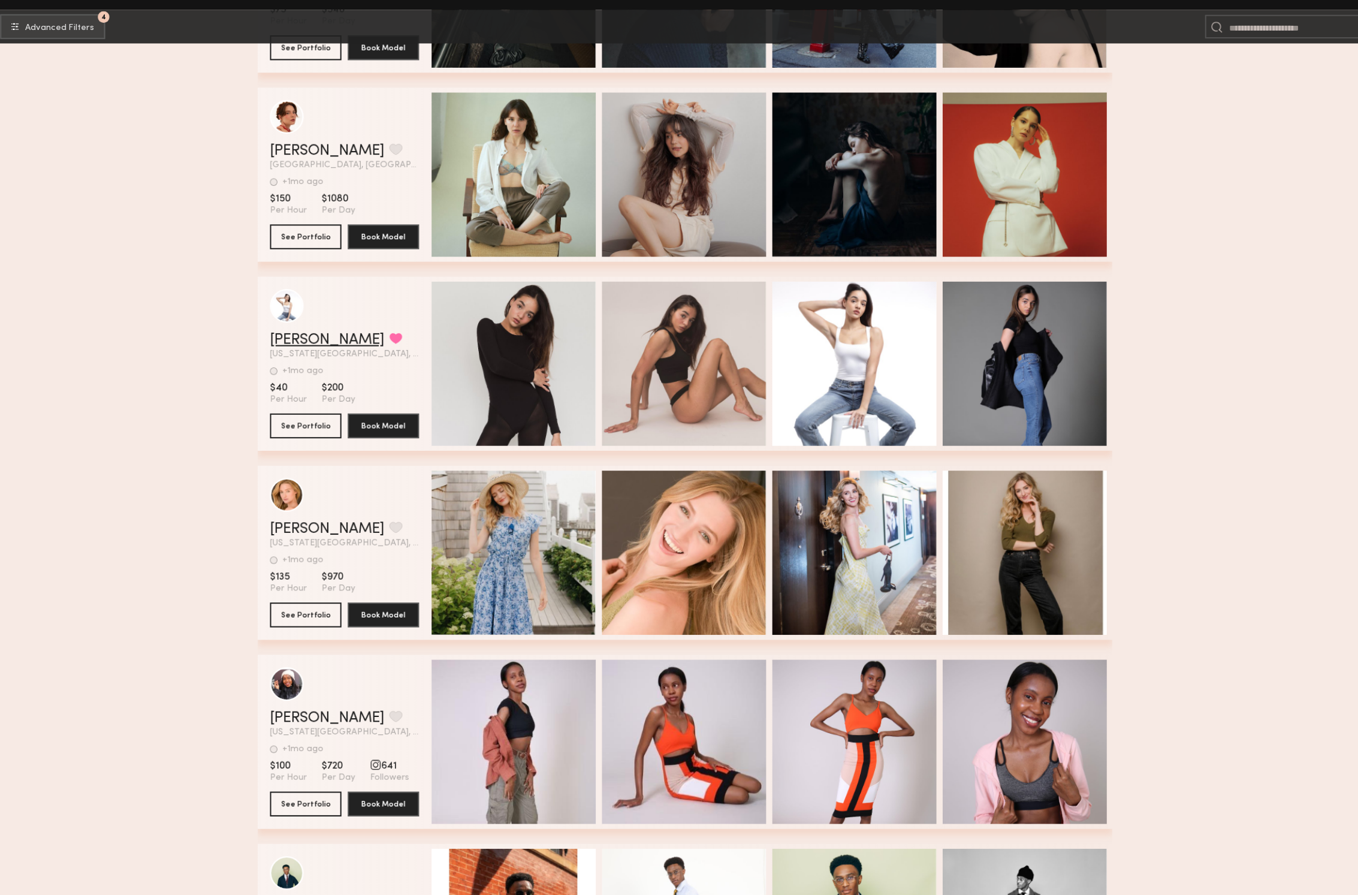
click at [323, 353] on link "Michaela D." at bounding box center [334, 360] width 110 height 14
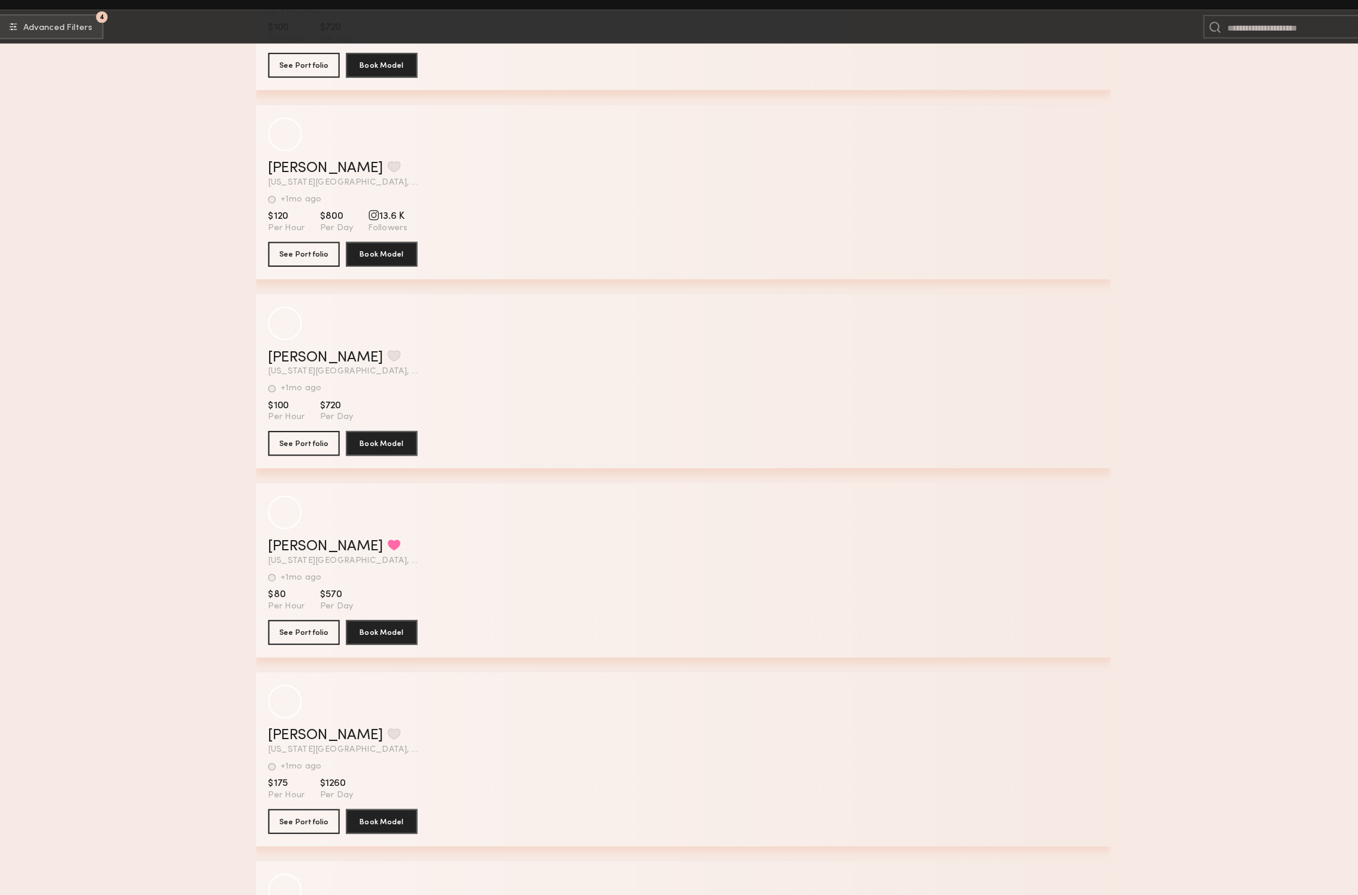
scroll to position [180853, 0]
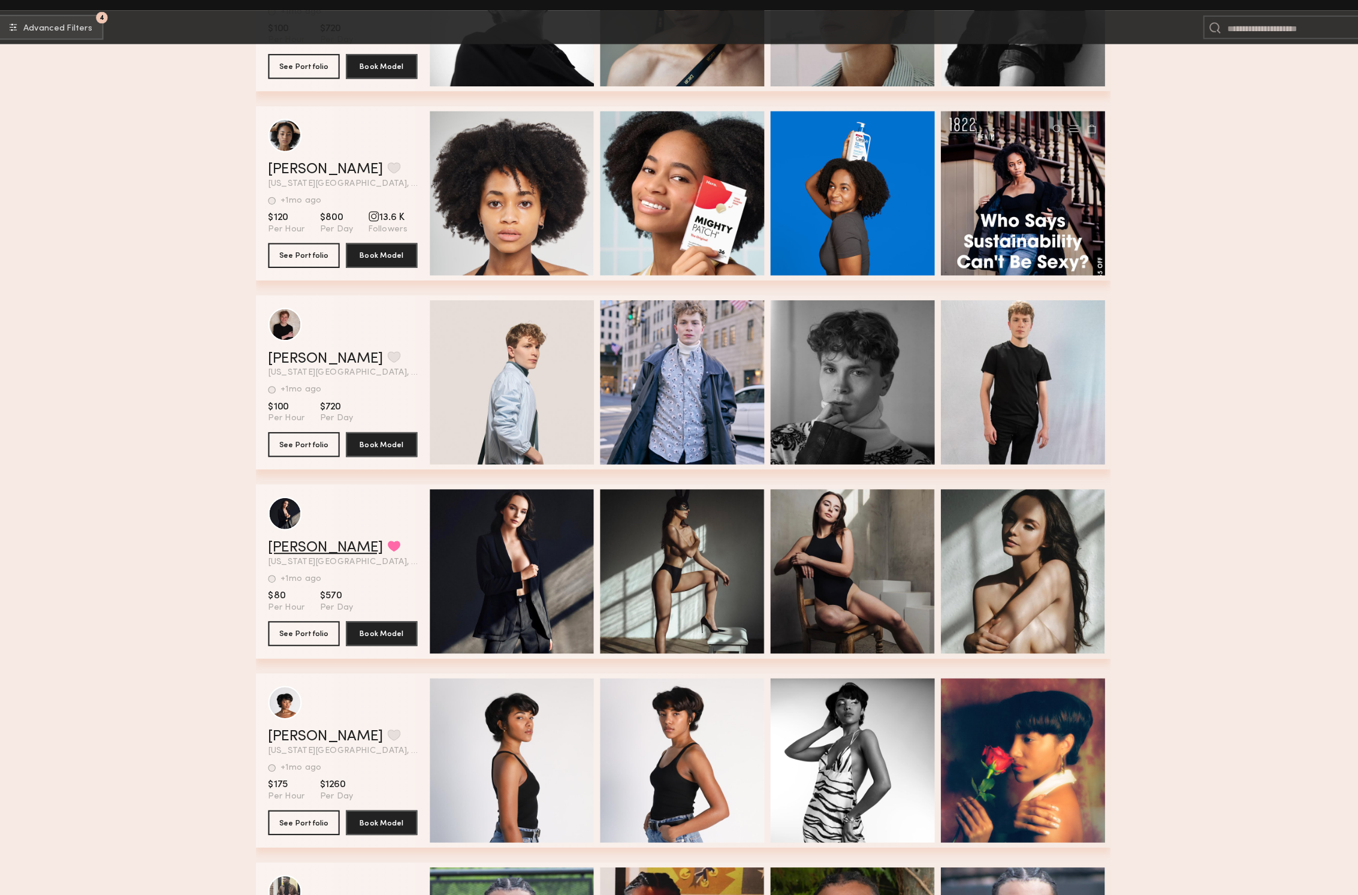
click at [289, 552] on link "[PERSON_NAME]" at bounding box center [334, 559] width 110 height 14
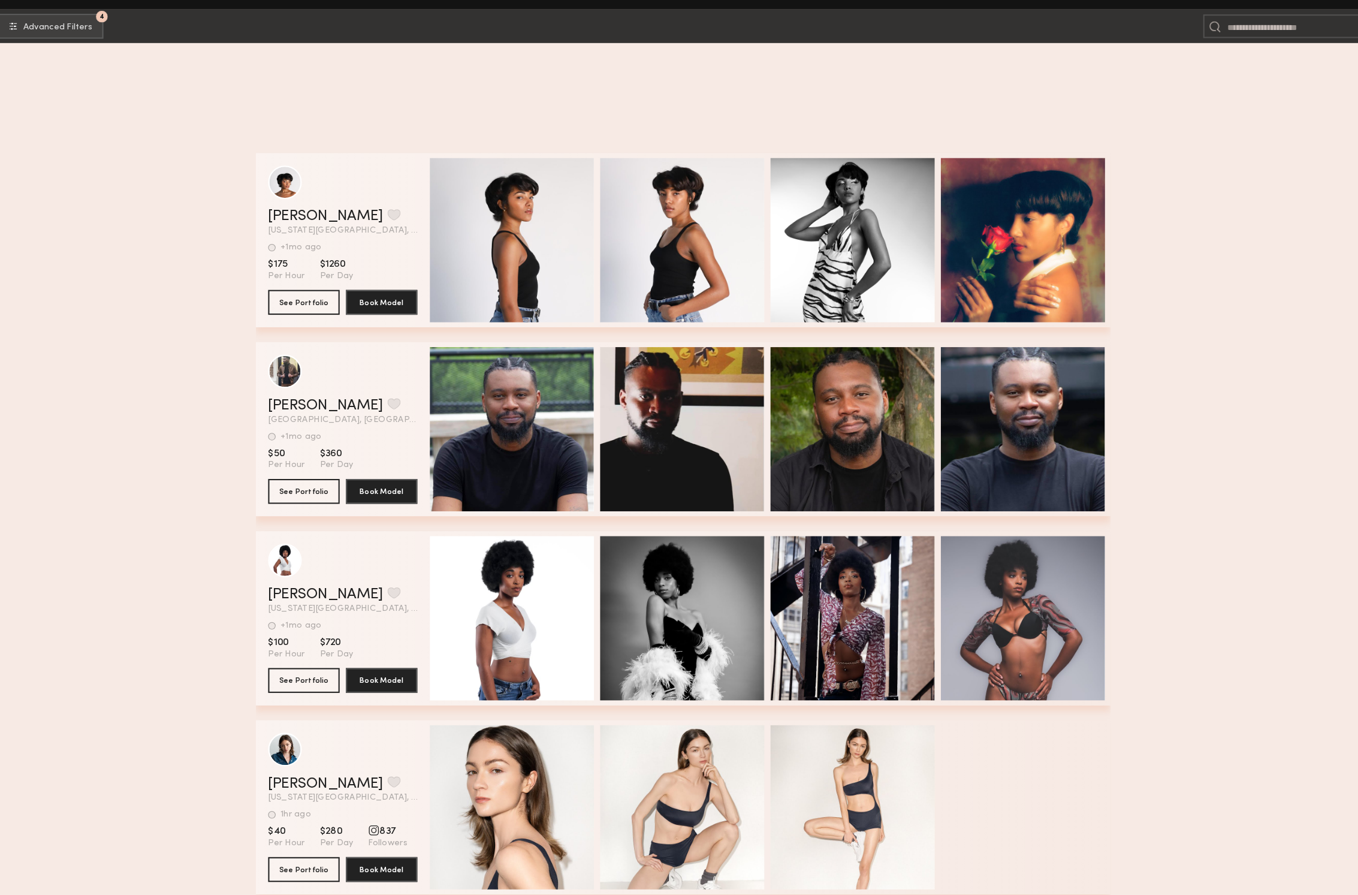
scroll to position [181834, 0]
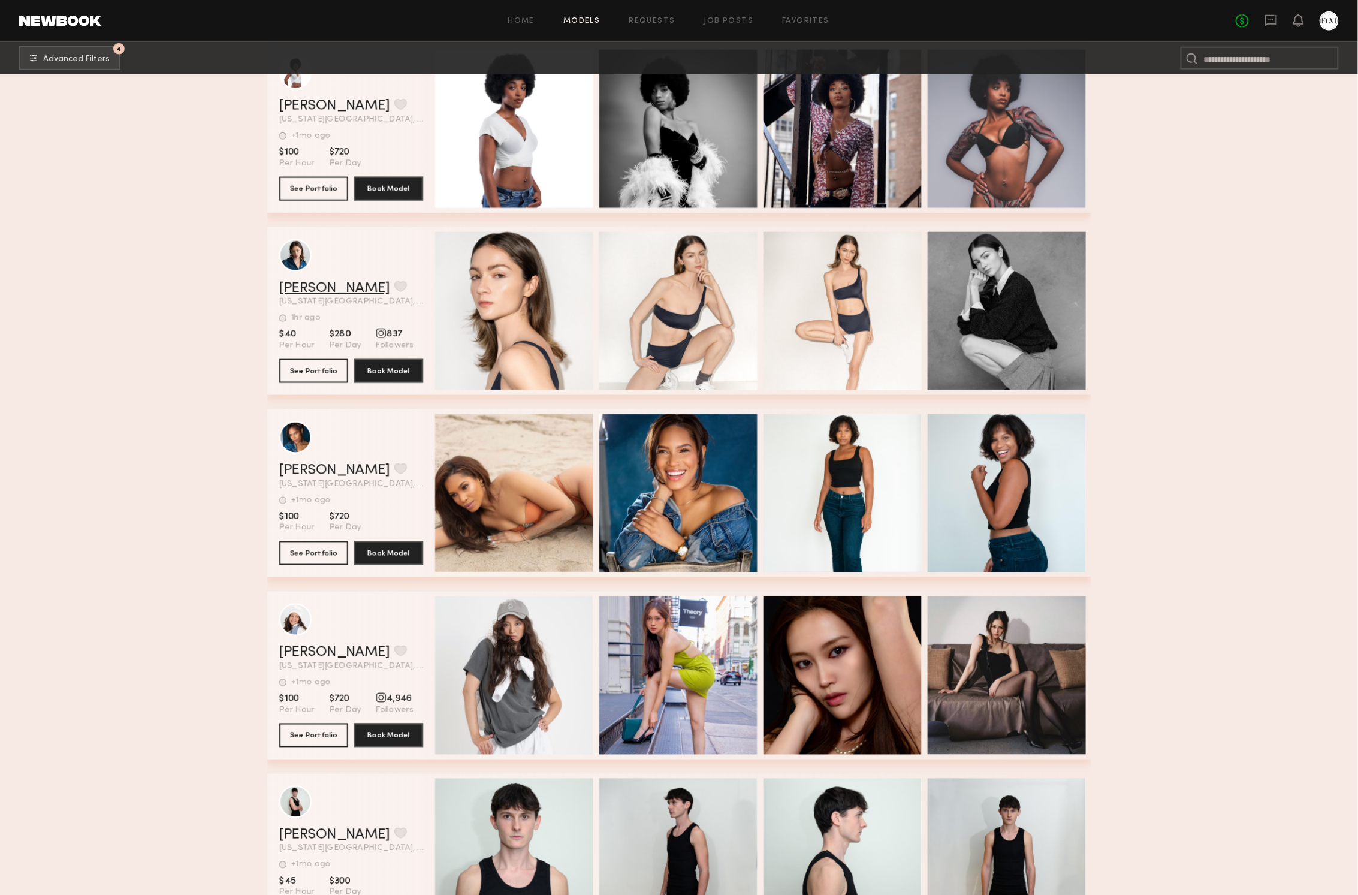
click at [314, 290] on link "Macie E." at bounding box center [334, 288] width 110 height 14
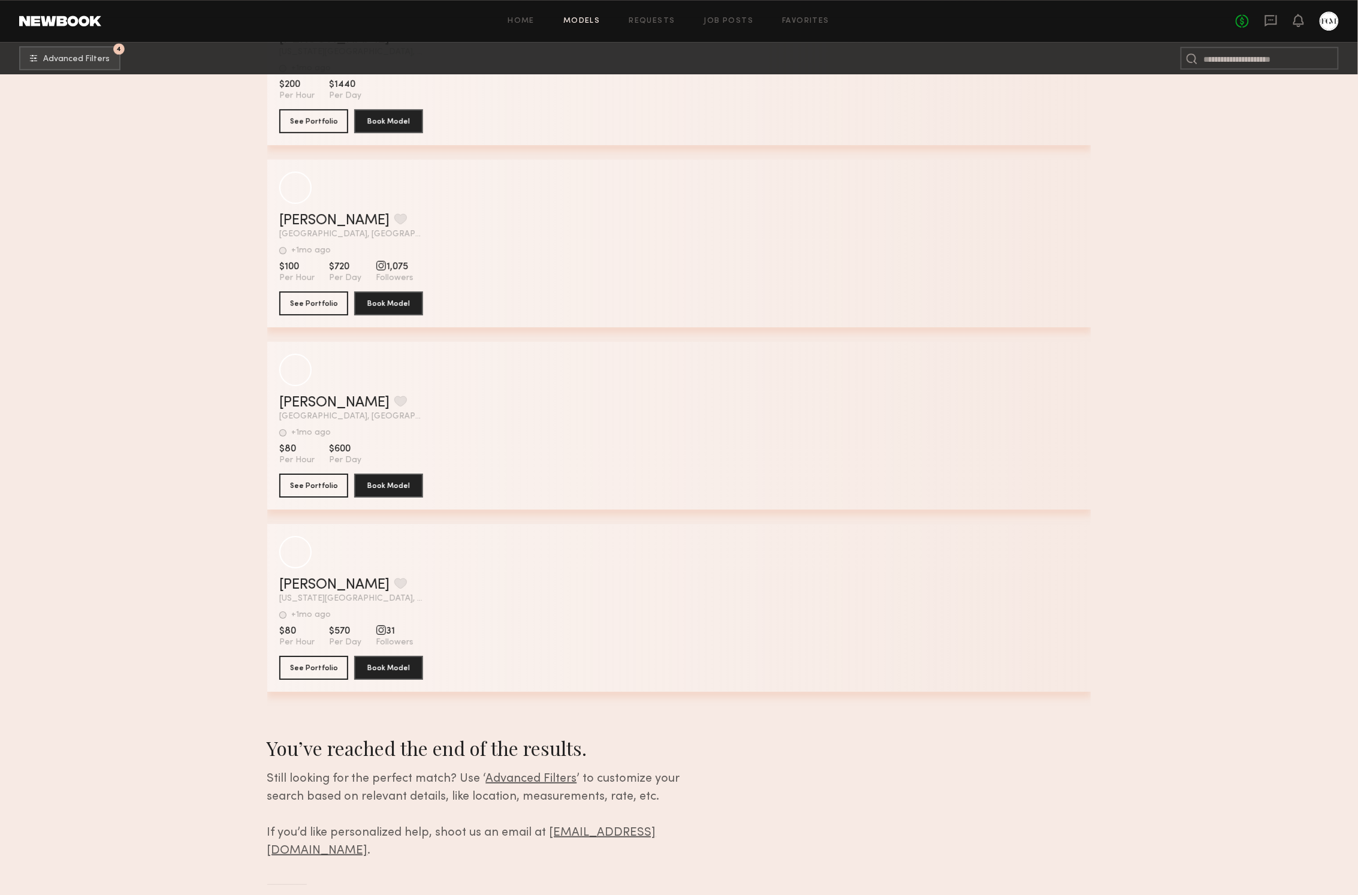
scroll to position [187021, 0]
